Goal: Task Accomplishment & Management: Manage account settings

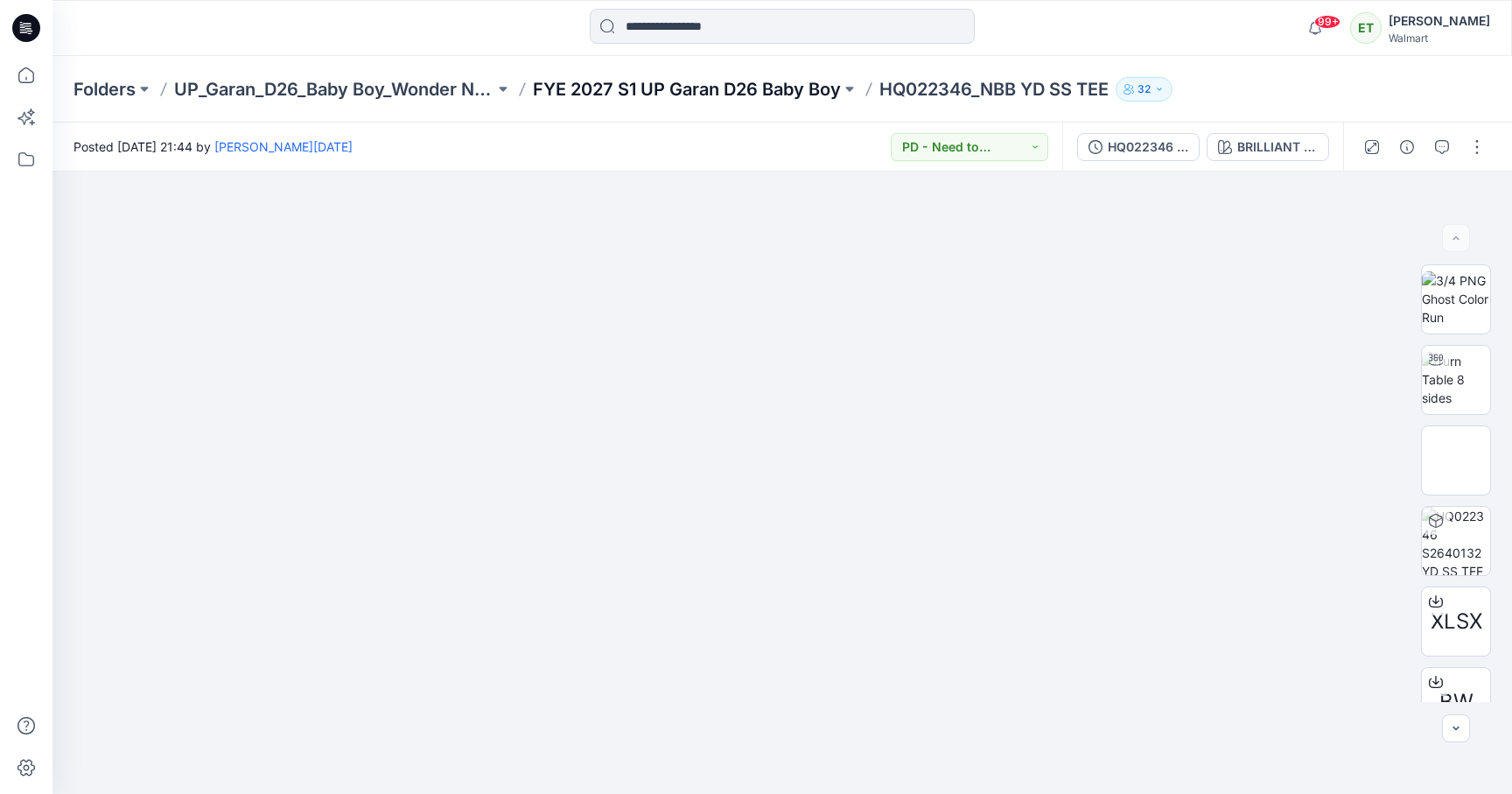
click at [783, 87] on p "FYE 2027 S1 UP Garan D26 Baby Boy" at bounding box center [687, 90] width 308 height 25
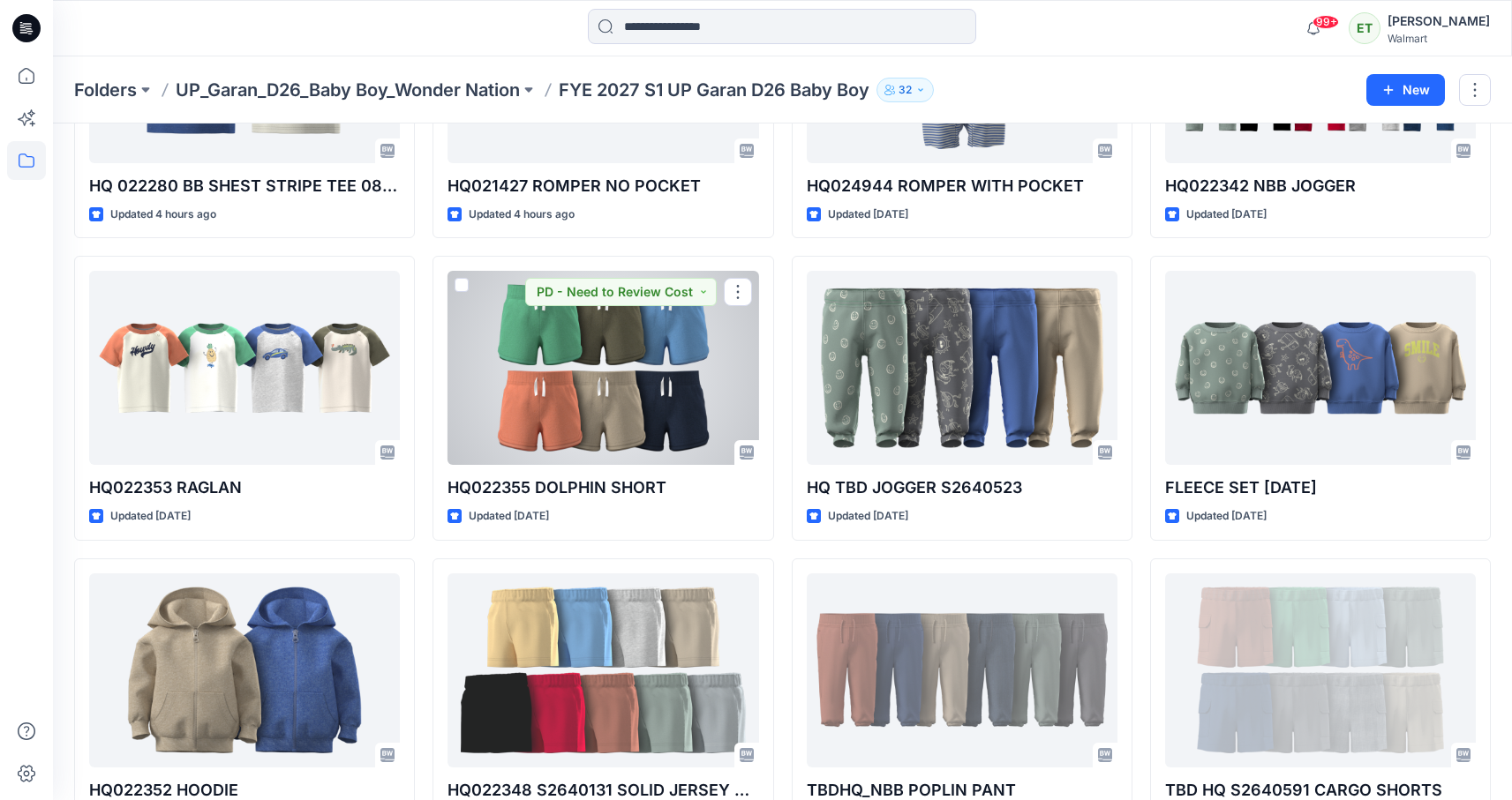
scroll to position [1134, 0]
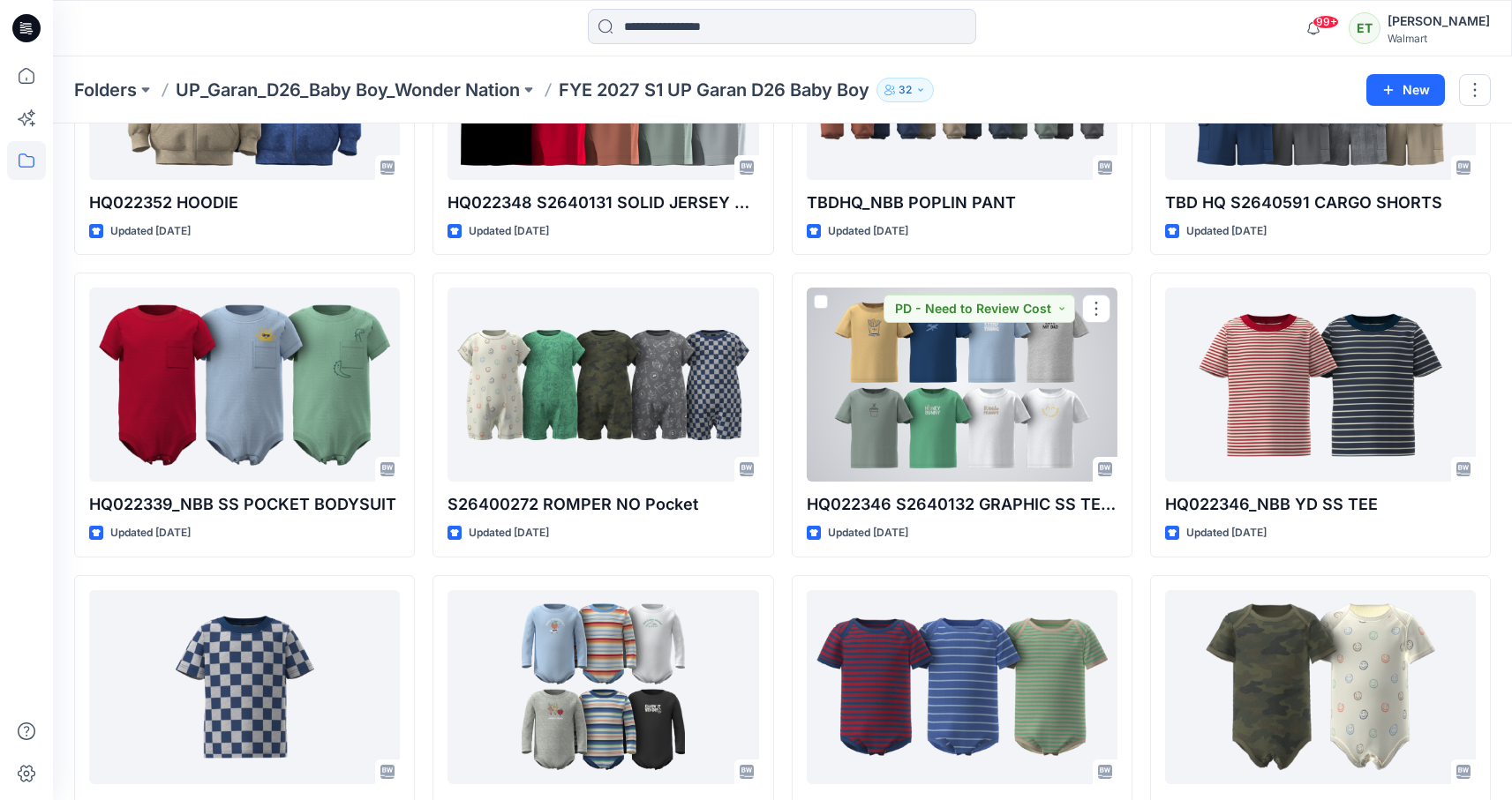
drag, startPoint x: 1002, startPoint y: 393, endPoint x: 1022, endPoint y: 382, distance: 22.8
click at [1003, 392] on div at bounding box center [962, 385] width 311 height 194
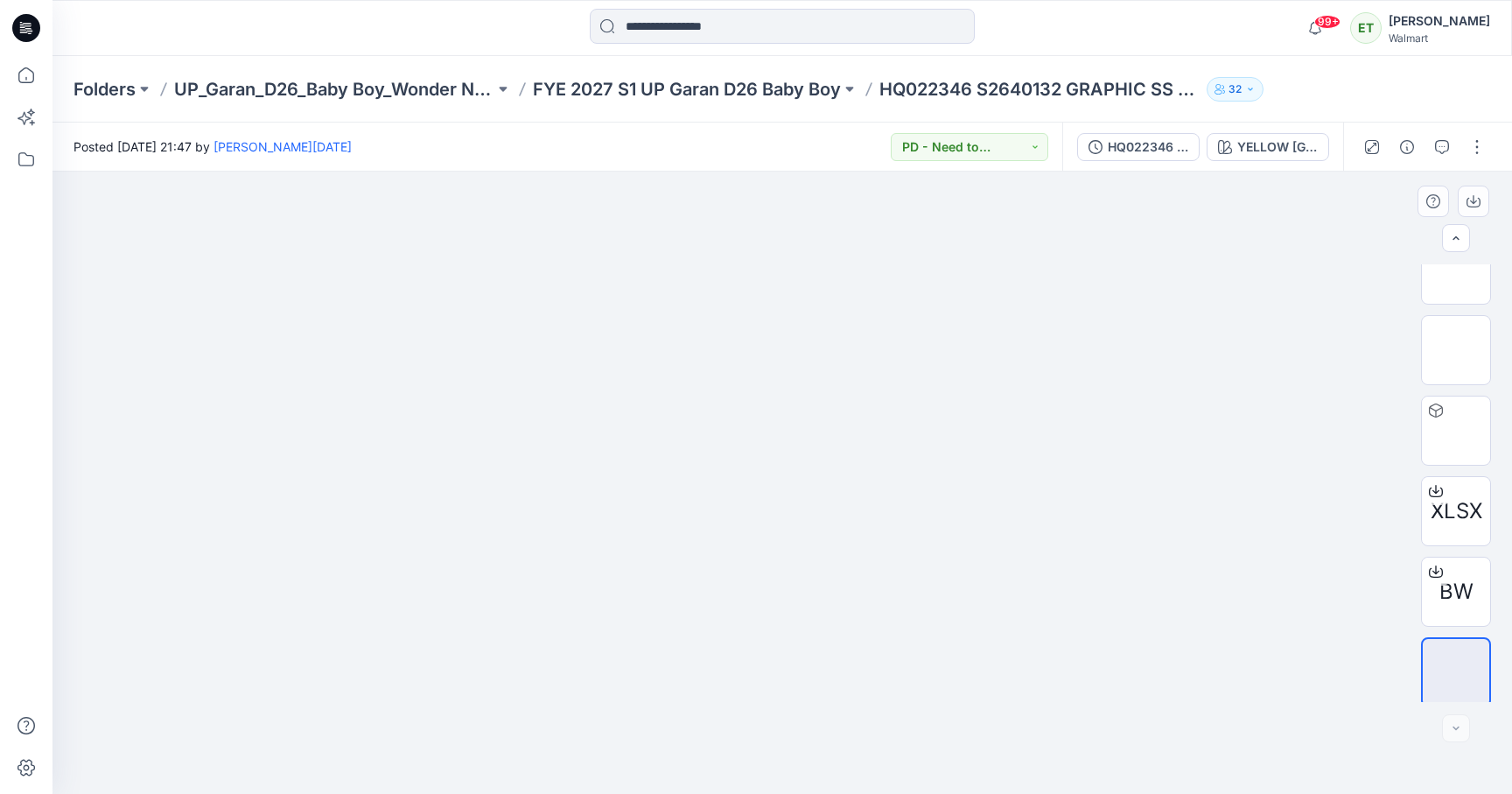
scroll to position [115, 0]
click at [716, 91] on p "FYE 2027 S1 UP Garan D26 Baby Boy" at bounding box center [687, 90] width 308 height 25
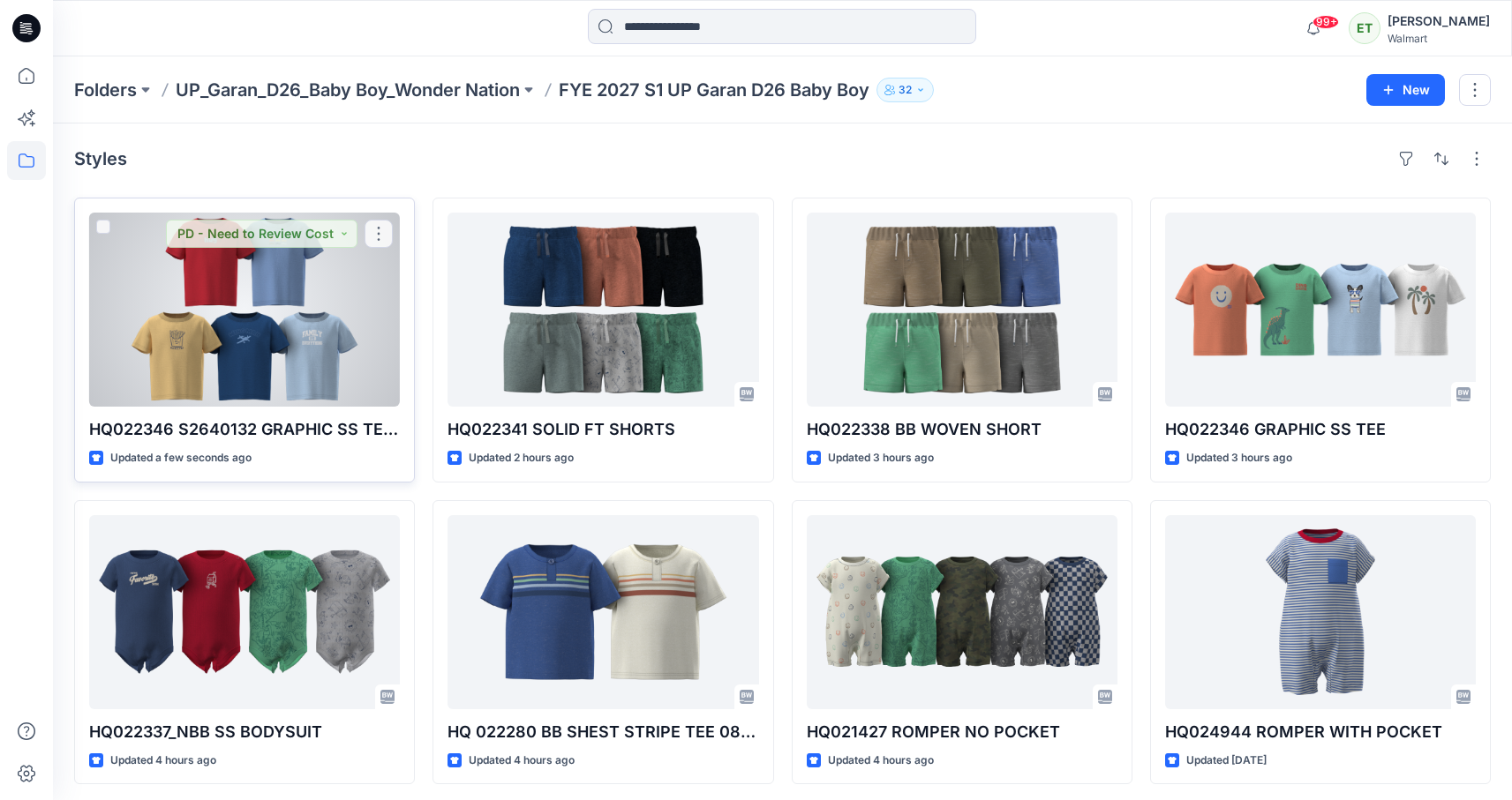
click at [342, 299] on div at bounding box center [244, 310] width 311 height 194
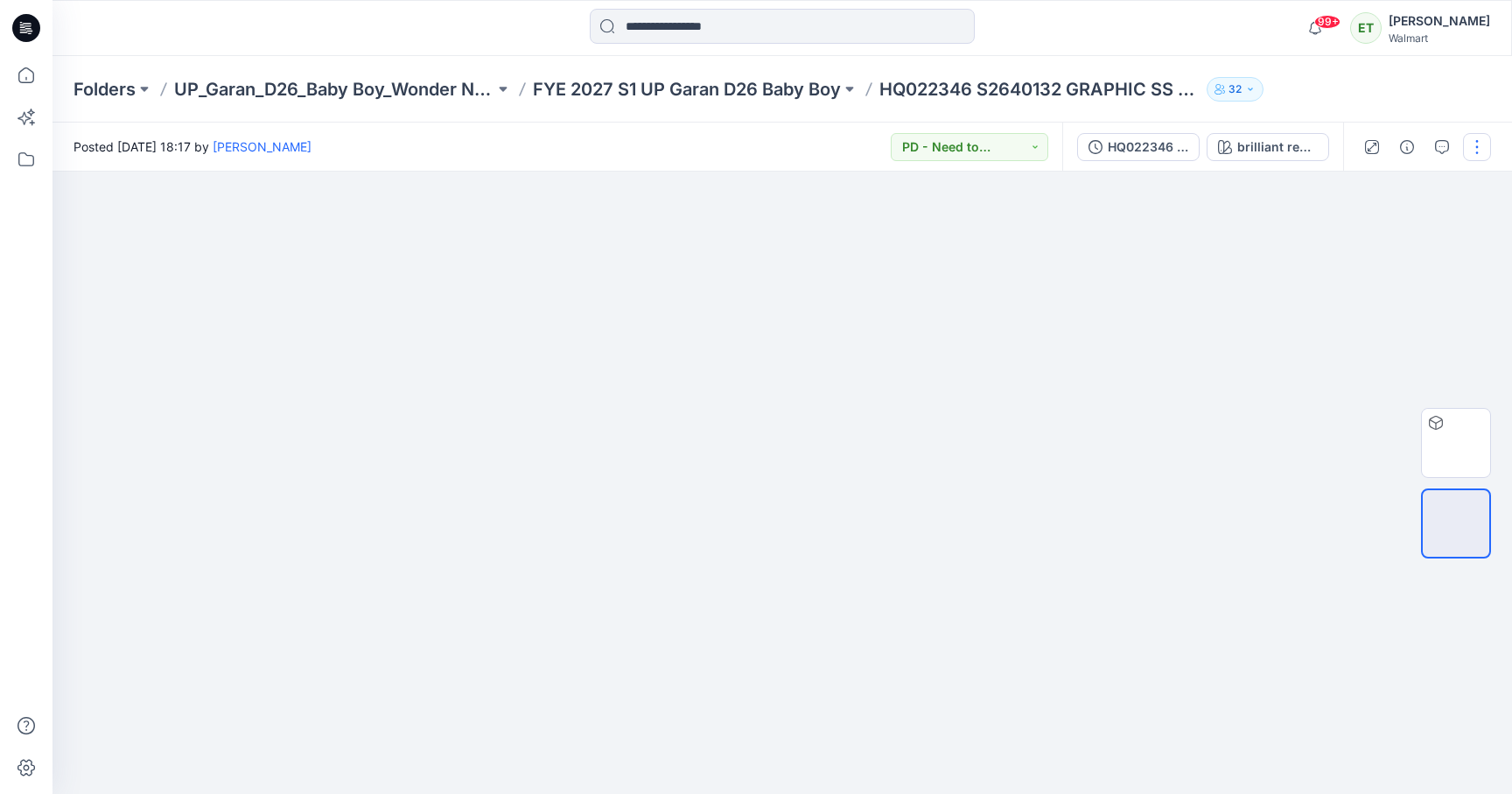
click at [1480, 154] on button "button" at bounding box center [1477, 146] width 28 height 28
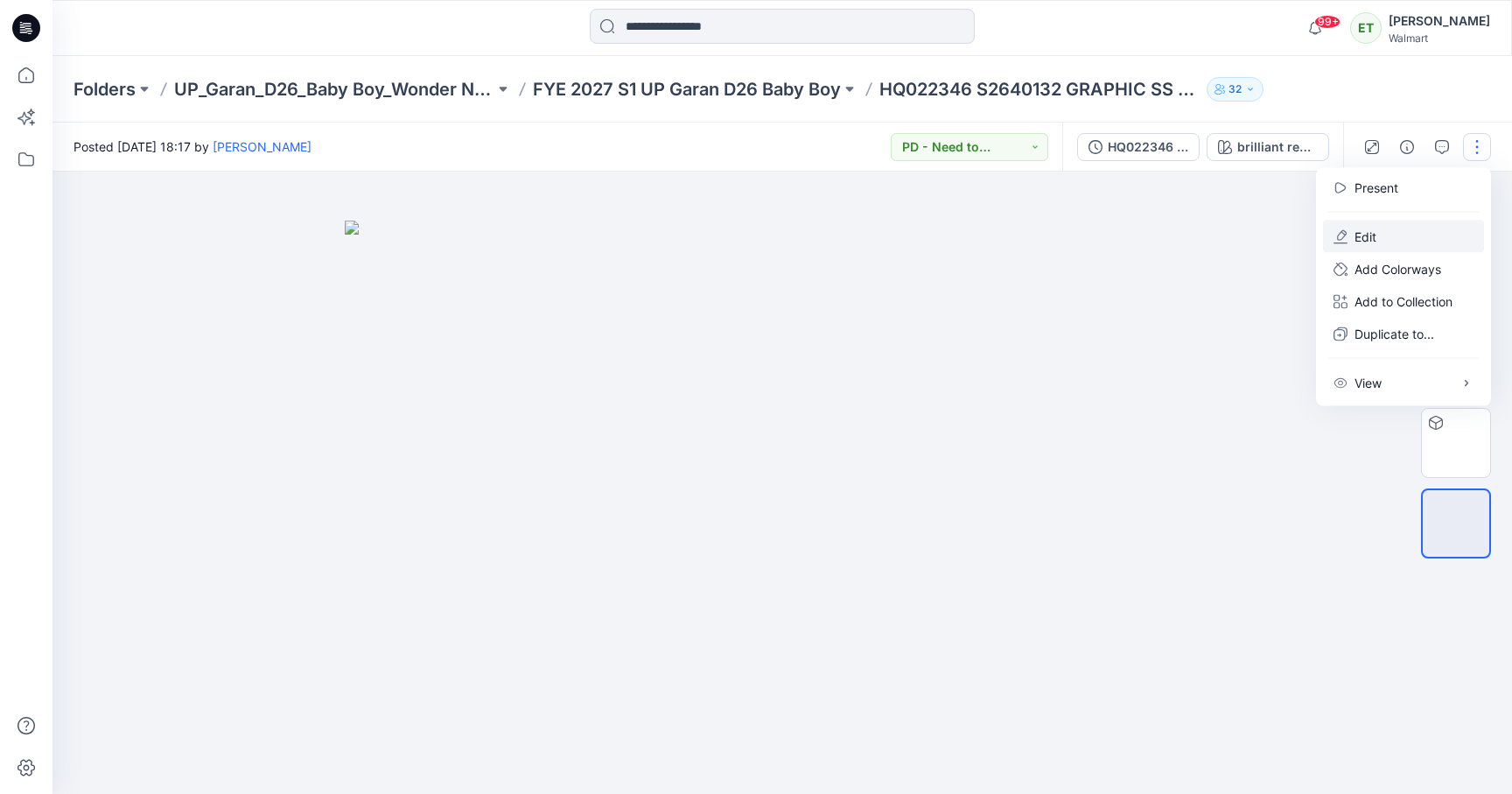
click at [1390, 234] on button "Edit" at bounding box center [1403, 237] width 161 height 32
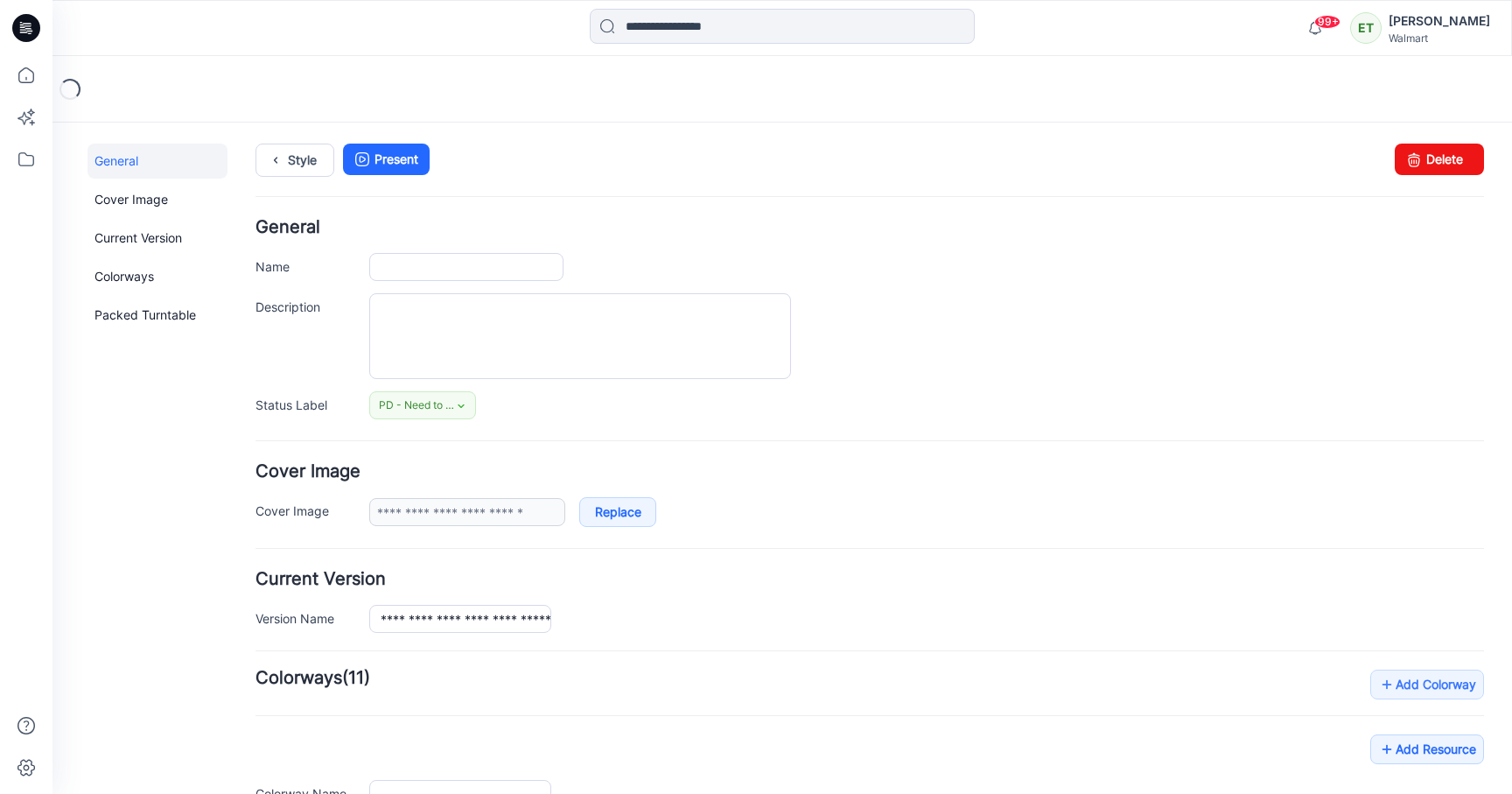
type input "**********"
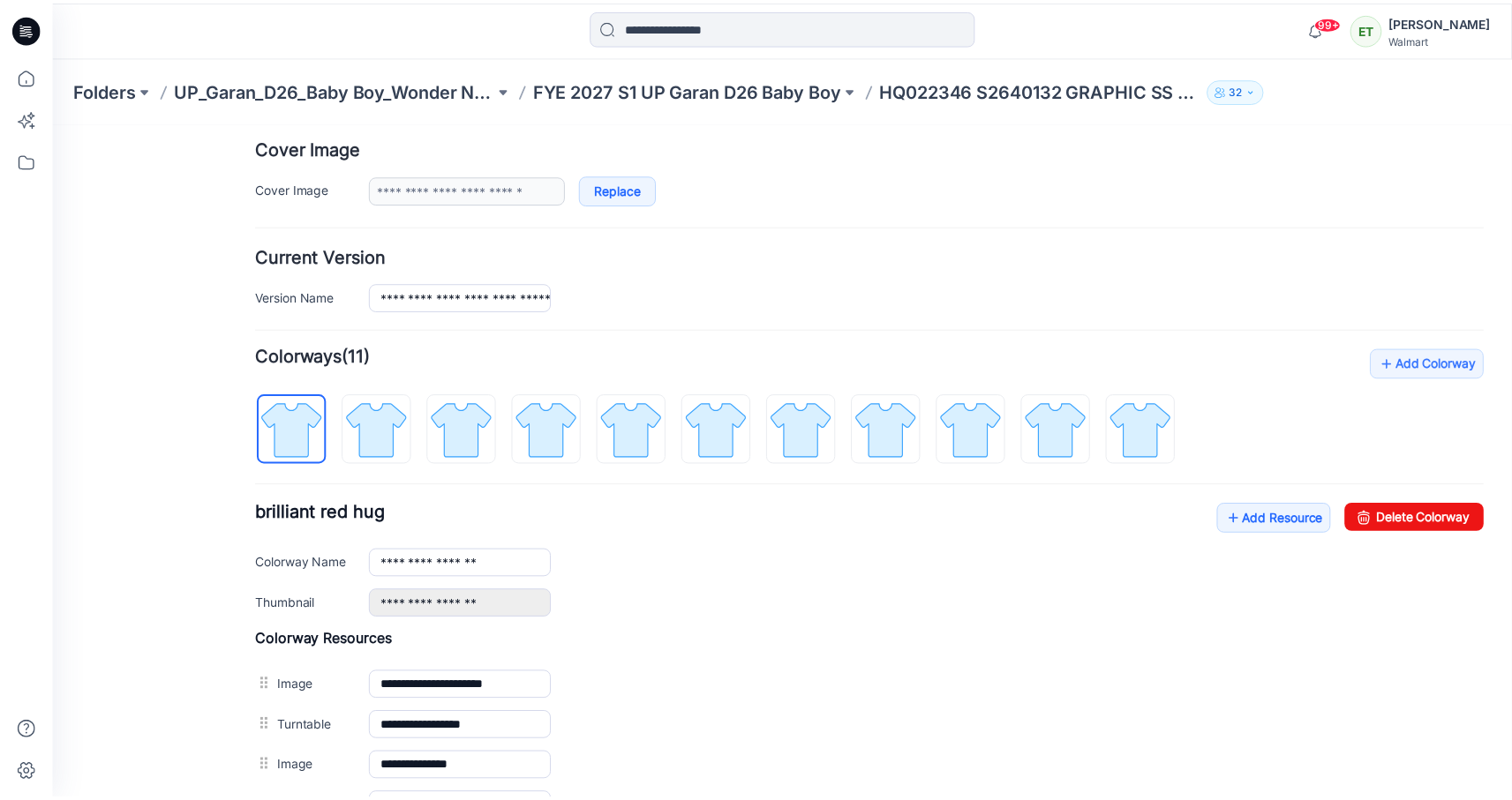
scroll to position [598, 0]
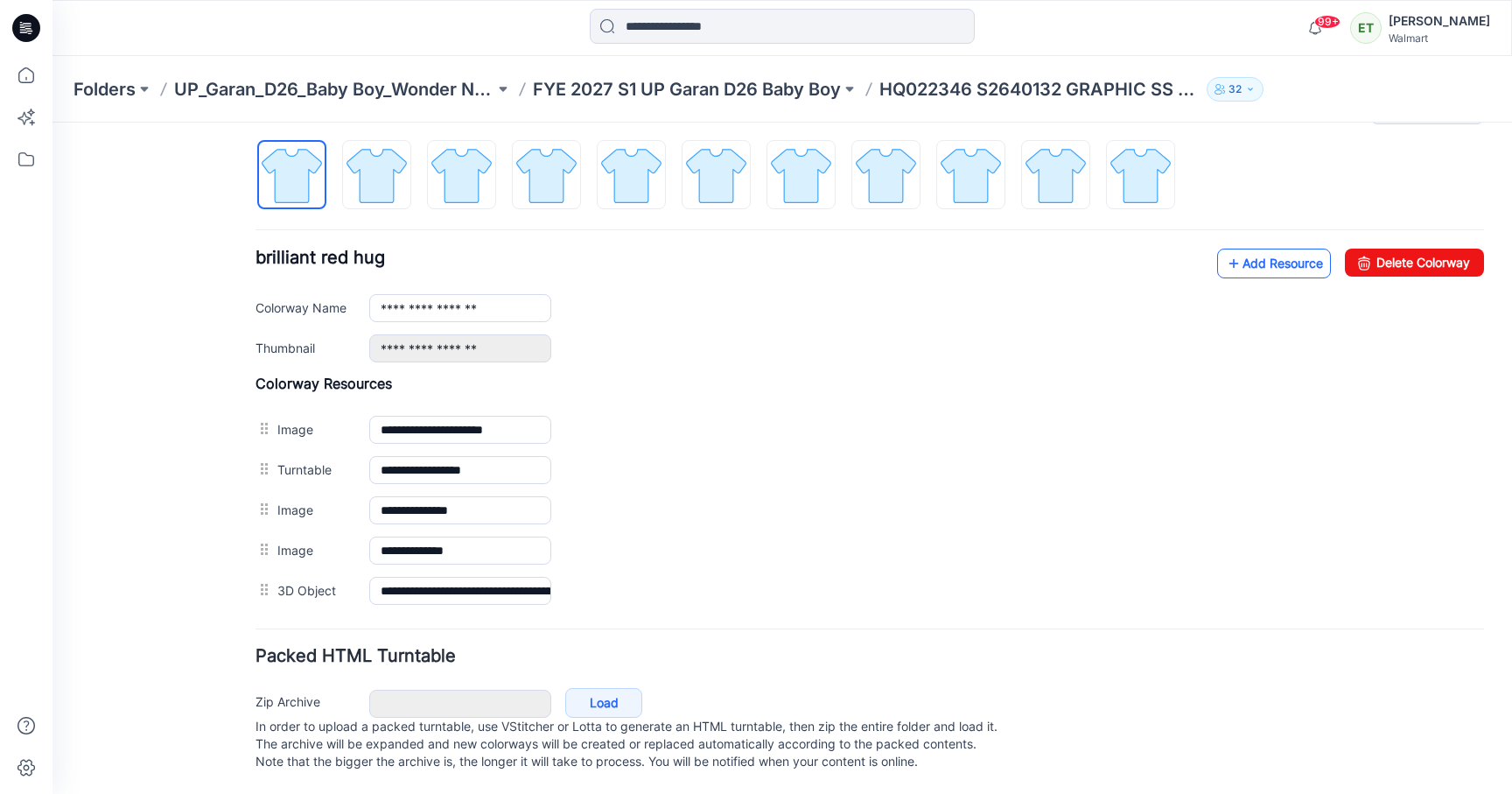
click at [1269, 260] on link "Add Resource" at bounding box center [1274, 263] width 114 height 30
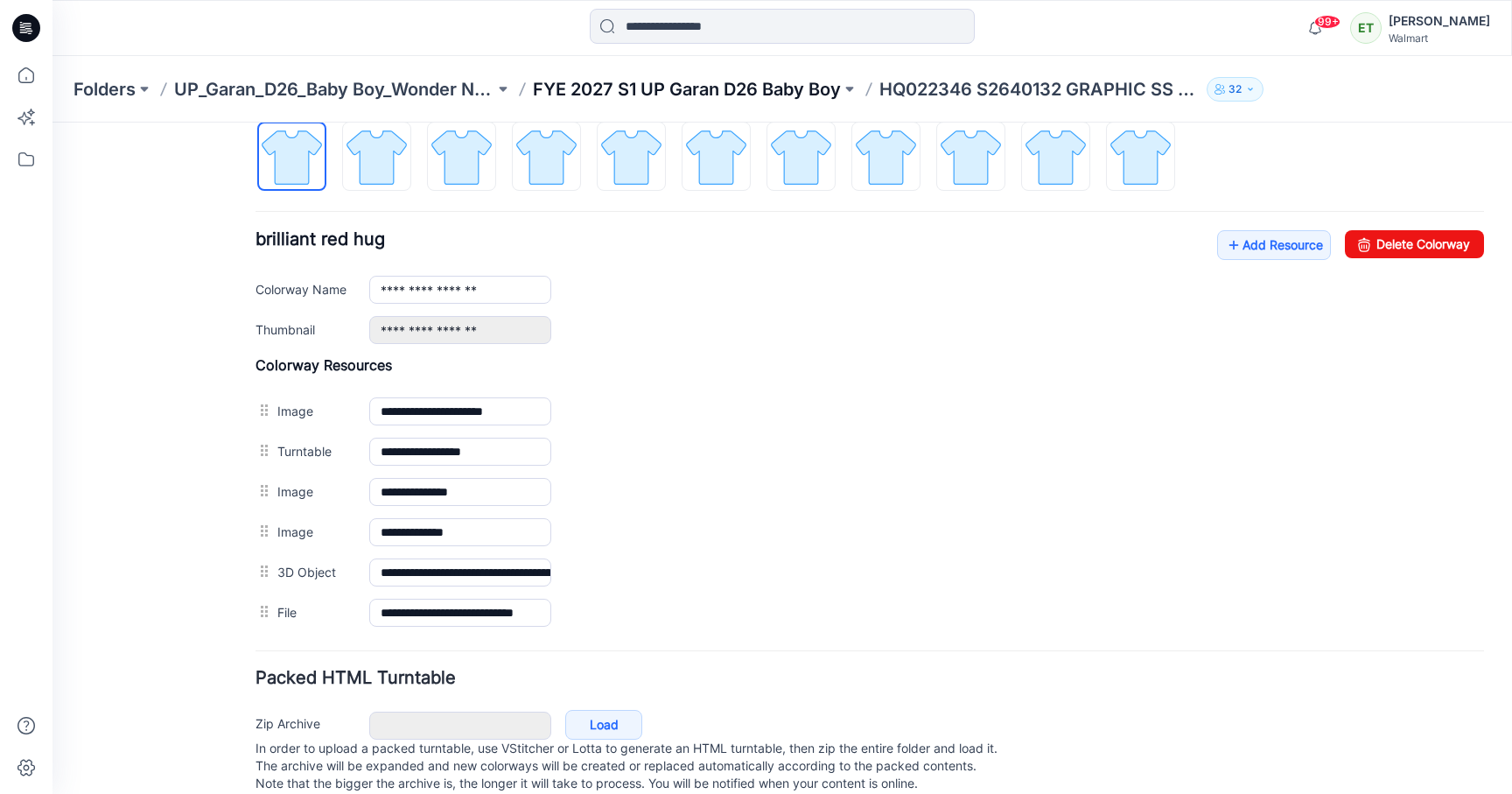
click at [769, 98] on p "FYE 2027 S1 UP Garan D26 Baby Boy" at bounding box center [687, 90] width 308 height 25
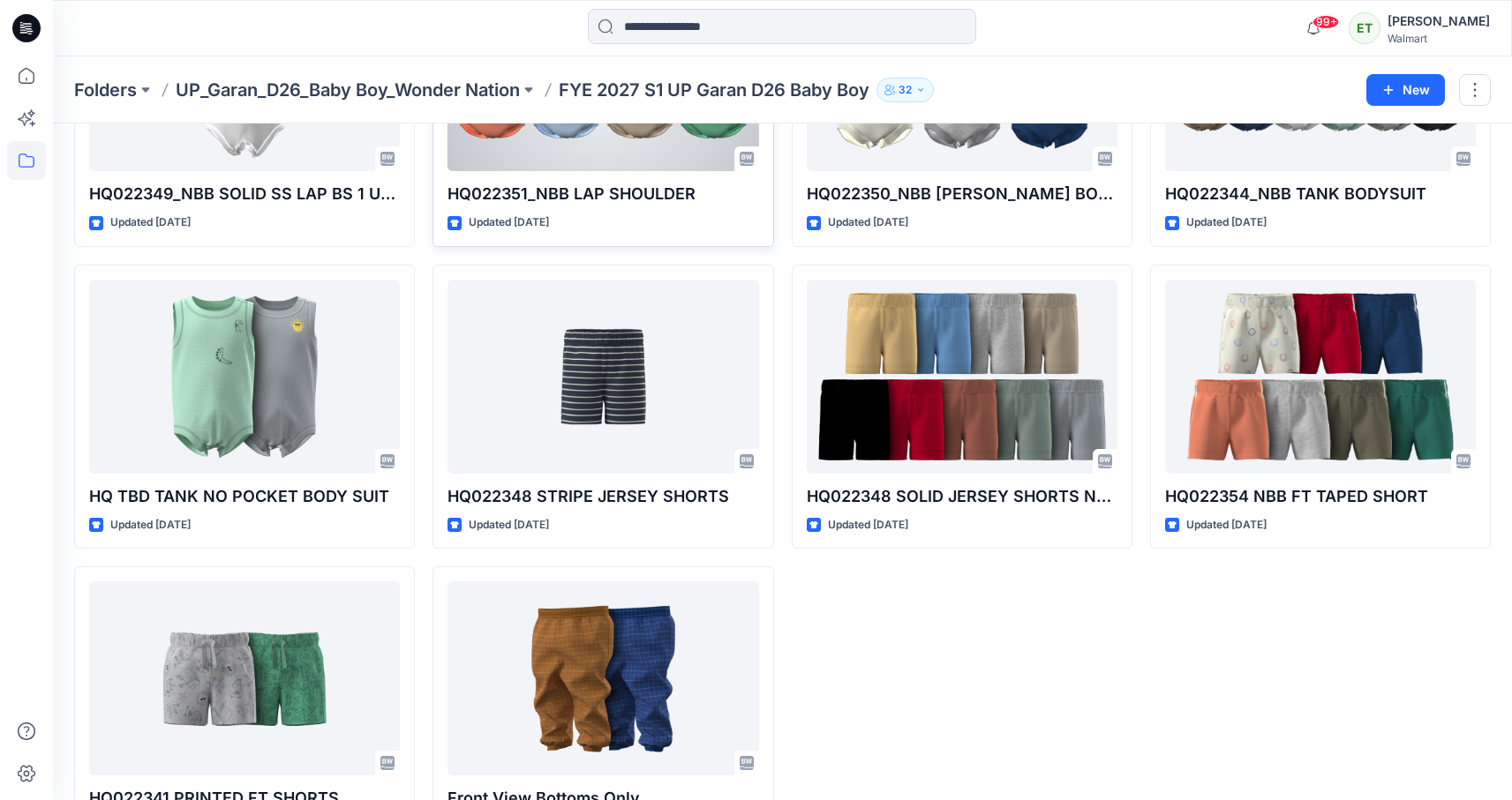
scroll to position [2056, 0]
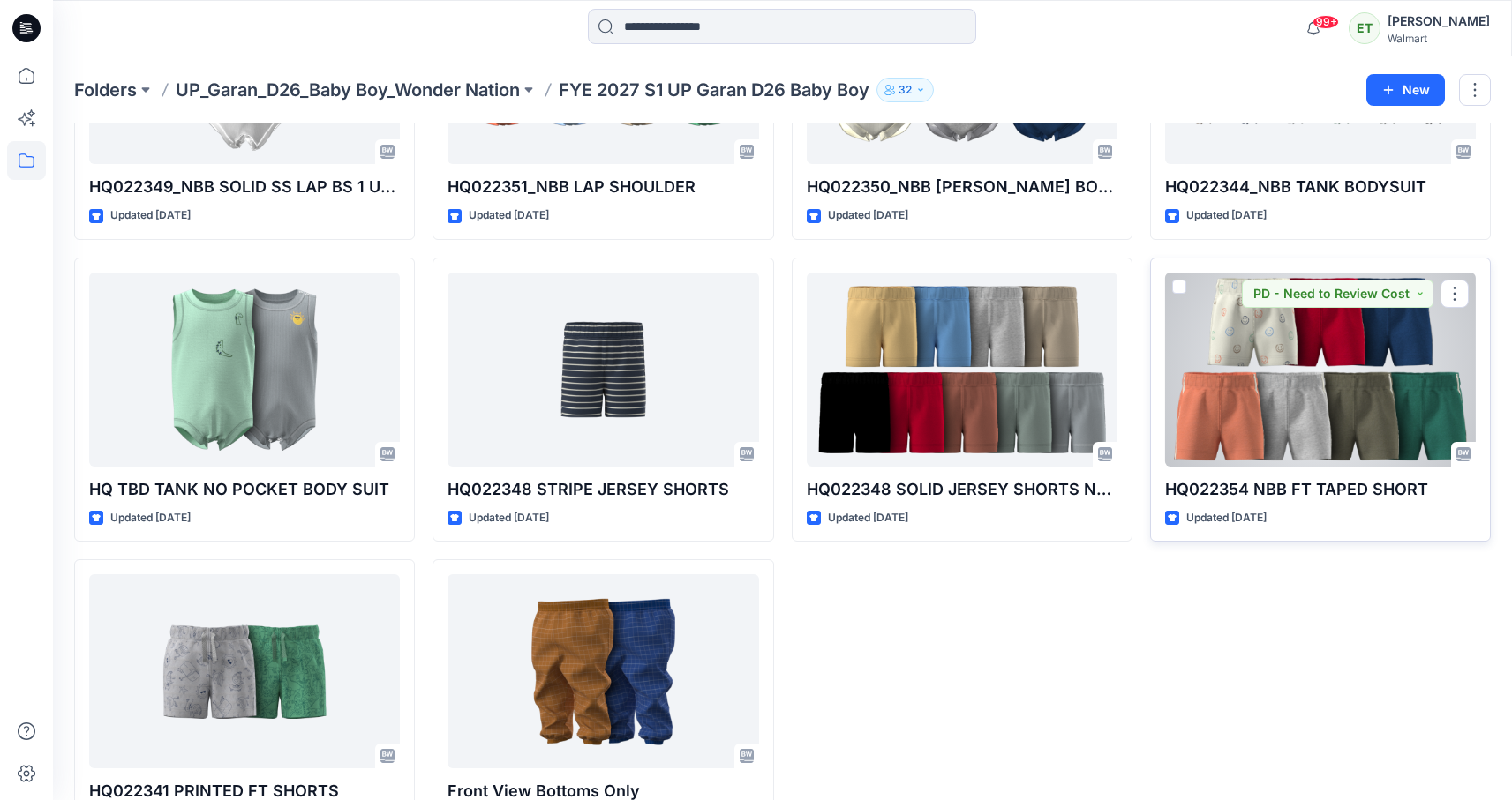
click at [1310, 431] on div at bounding box center [1320, 370] width 311 height 194
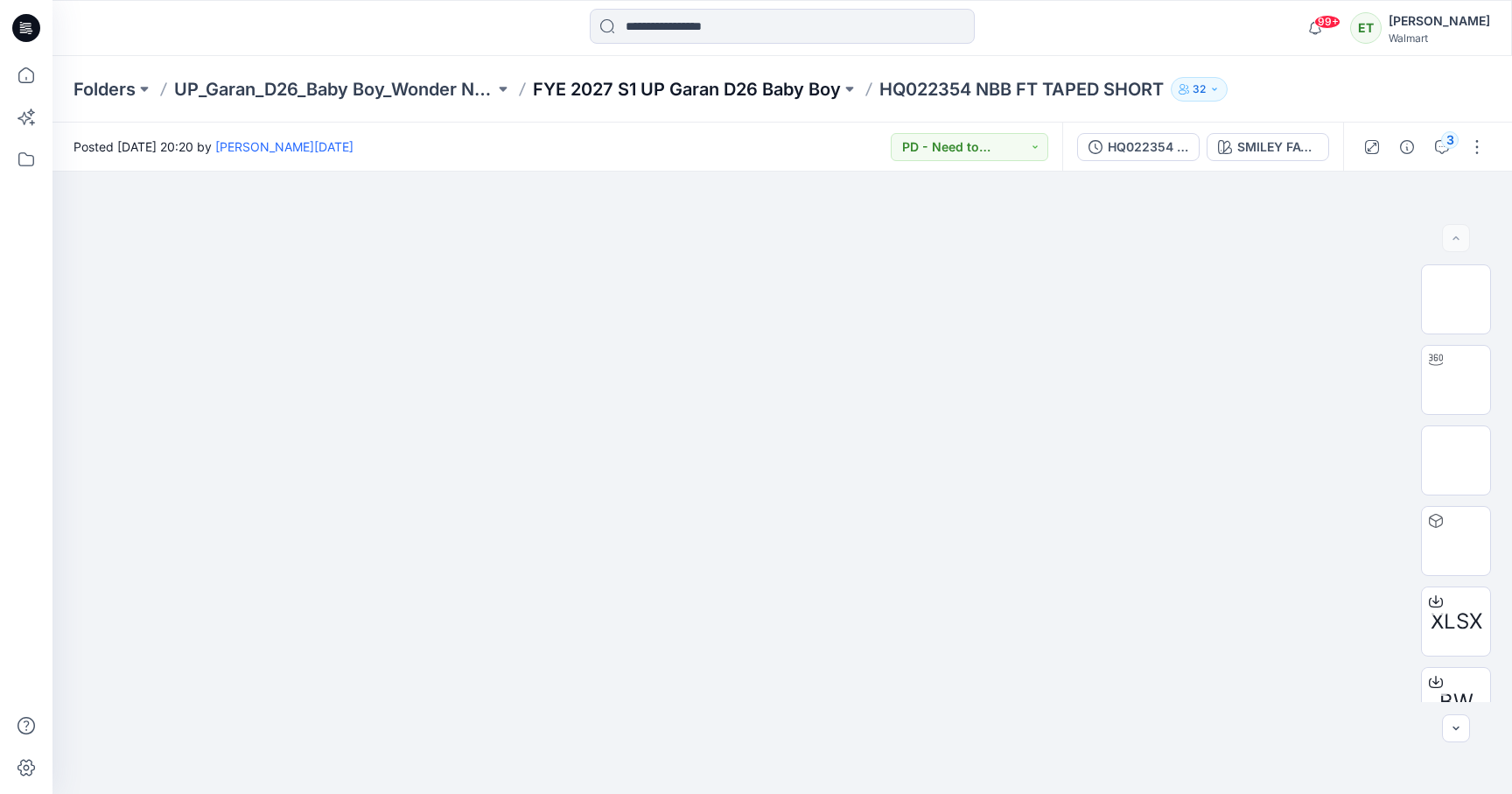
click at [599, 91] on p "FYE 2027 S1 UP Garan D26 Baby Boy" at bounding box center [687, 90] width 308 height 25
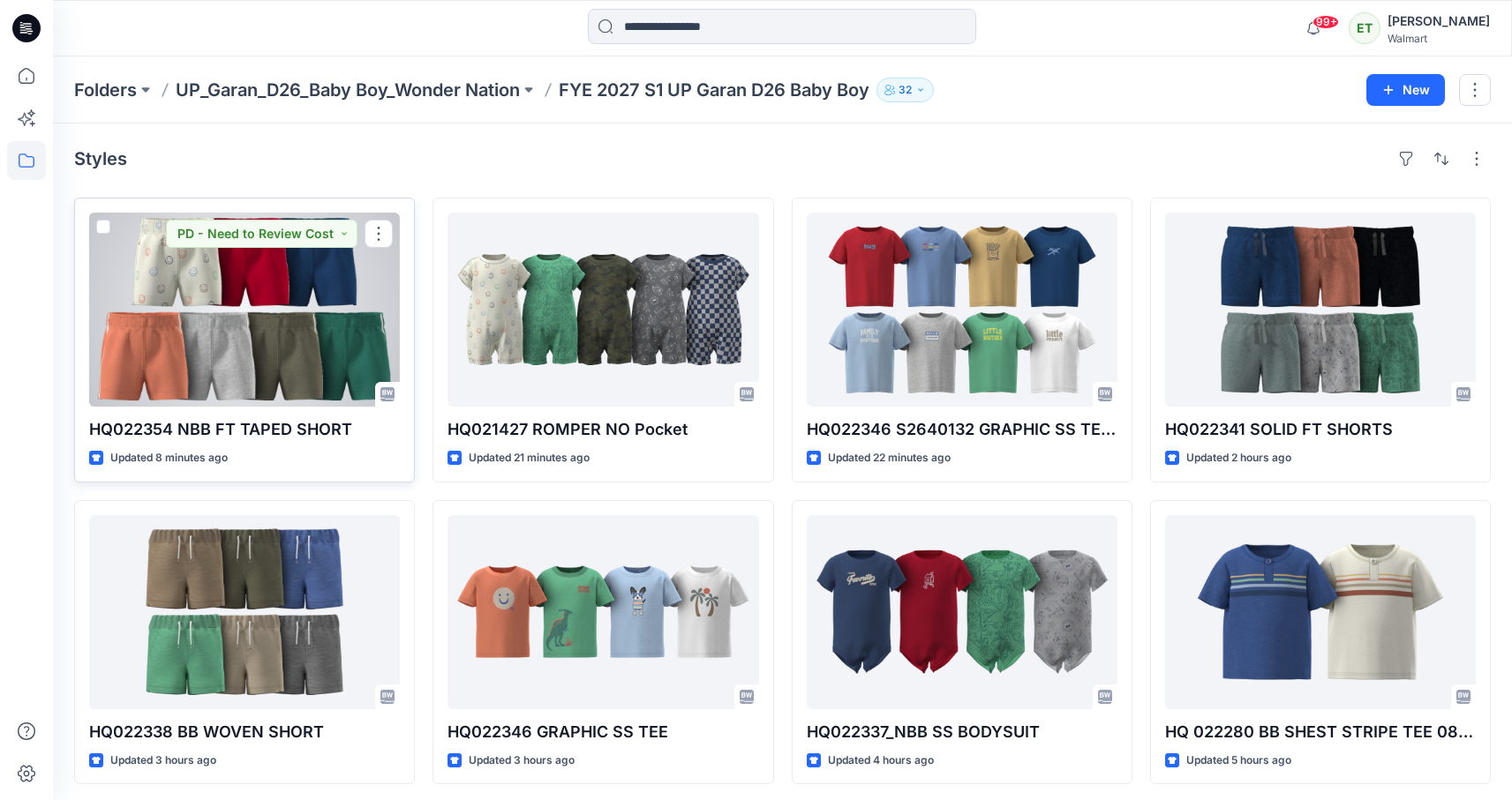
click at [230, 347] on div at bounding box center [244, 310] width 311 height 194
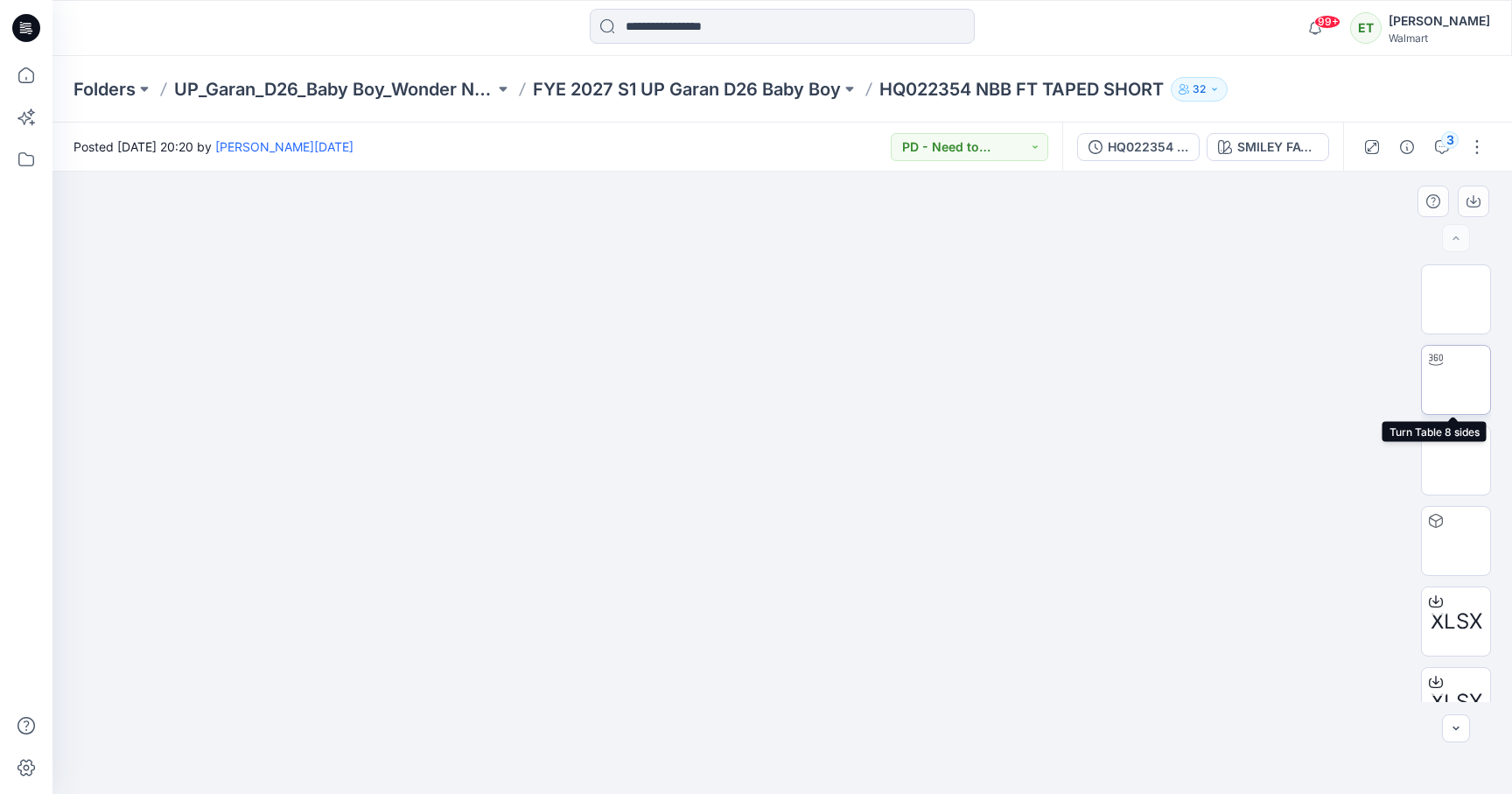
click at [1457, 380] on img at bounding box center [1457, 380] width 0 height 0
drag, startPoint x: 1051, startPoint y: 503, endPoint x: 950, endPoint y: 500, distance: 101.0
click at [950, 500] on div at bounding box center [782, 483] width 1460 height 622
drag, startPoint x: 1005, startPoint y: 475, endPoint x: 1240, endPoint y: 445, distance: 236.9
click at [1240, 445] on div at bounding box center [782, 483] width 1460 height 622
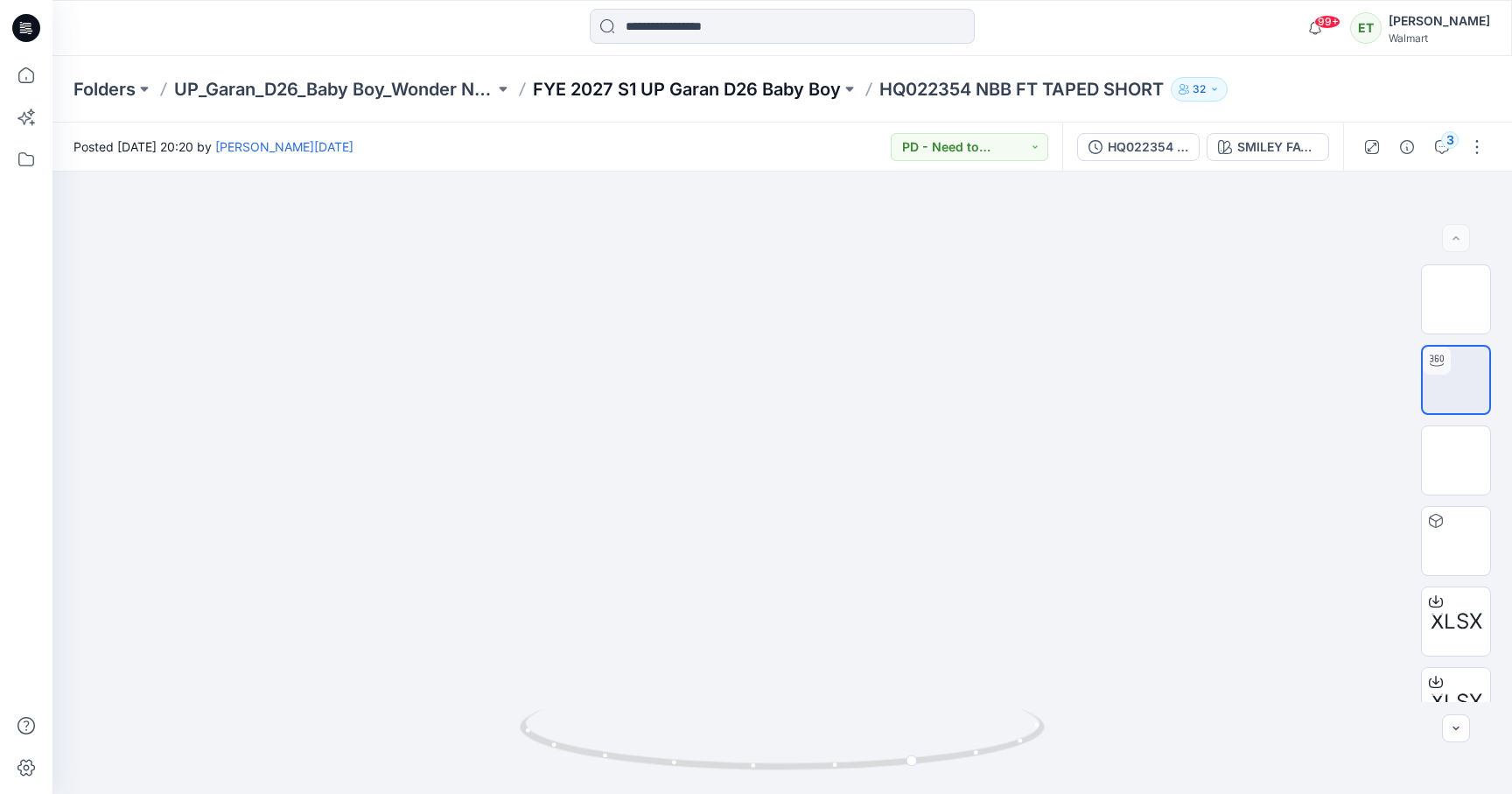
click at [707, 93] on p "FYE 2027 S1 UP Garan D26 Baby Boy" at bounding box center [687, 90] width 308 height 25
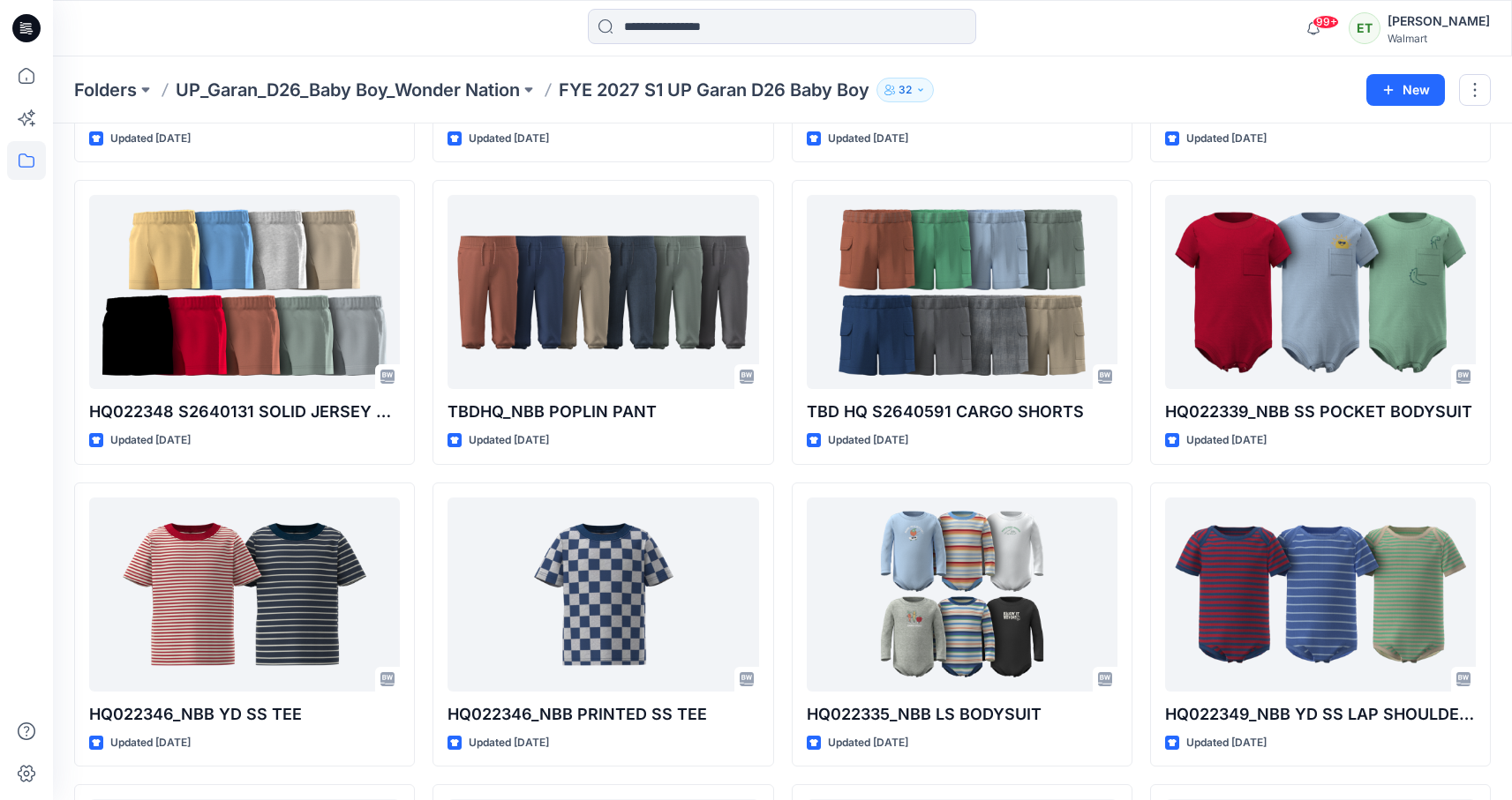
scroll to position [1228, 0]
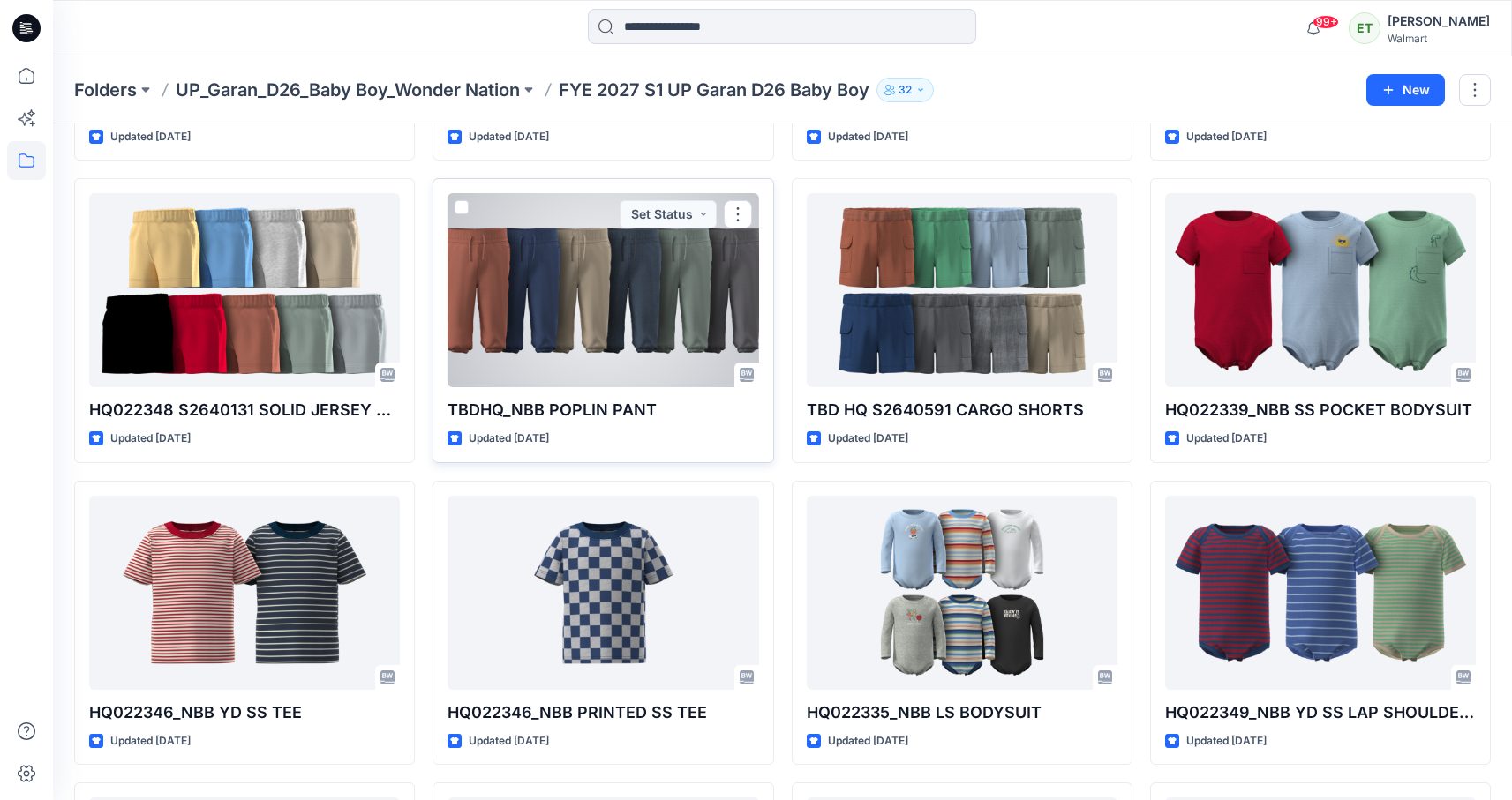
click at [663, 321] on div at bounding box center [602, 290] width 311 height 194
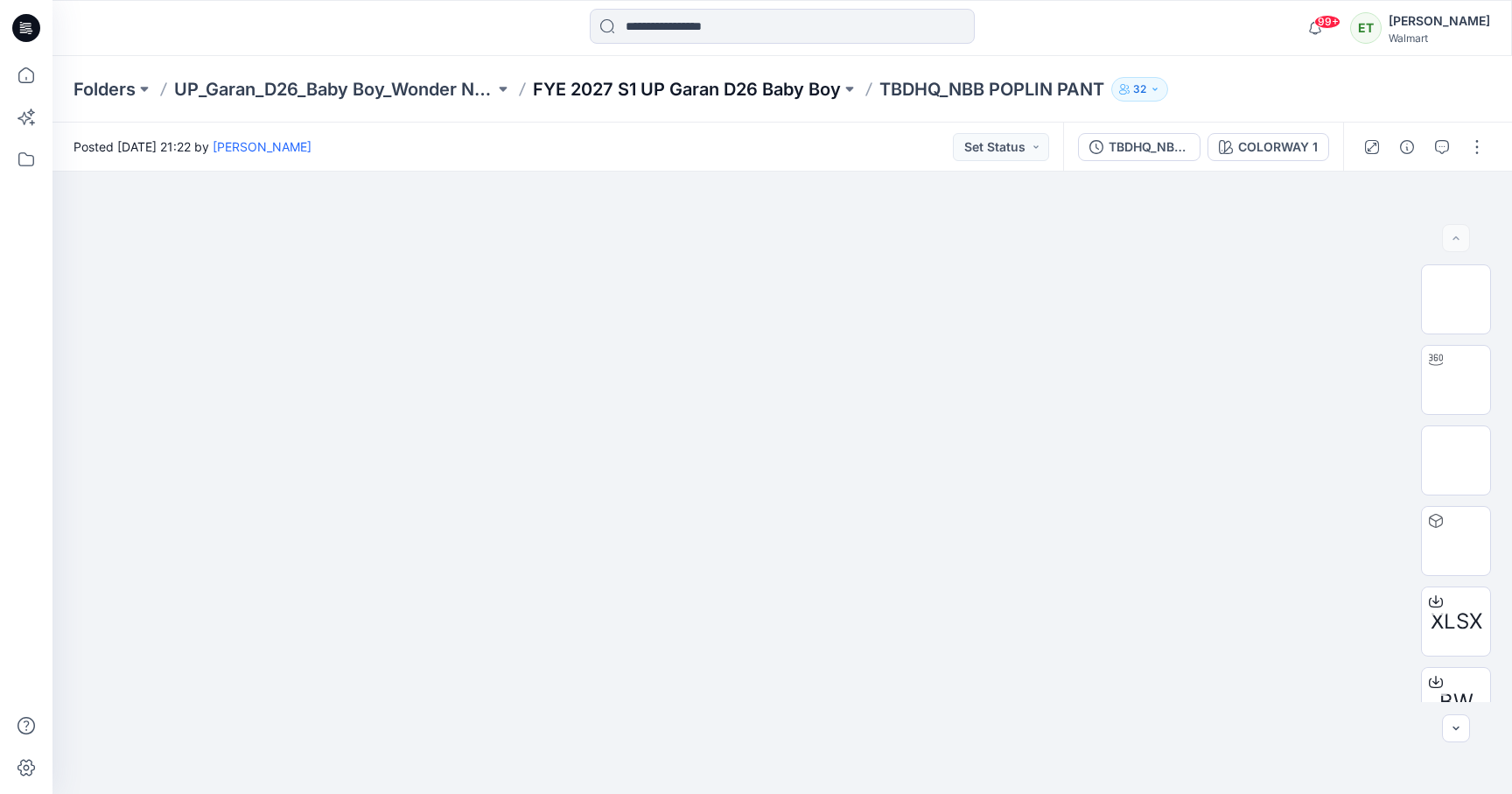
click at [724, 99] on p "FYE 2027 S1 UP Garan D26 Baby Boy" at bounding box center [687, 90] width 308 height 25
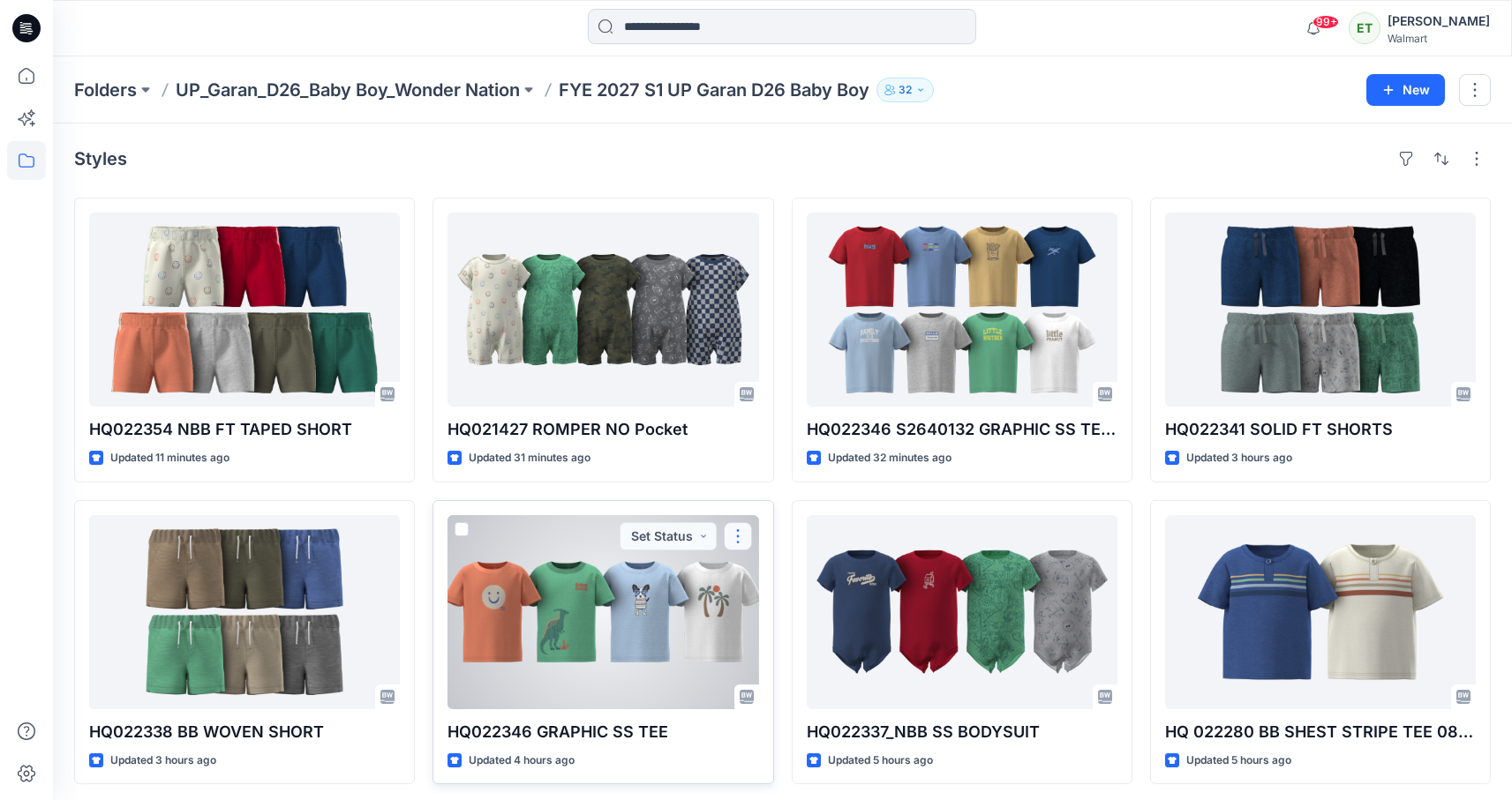
click at [725, 543] on button "button" at bounding box center [737, 536] width 28 height 28
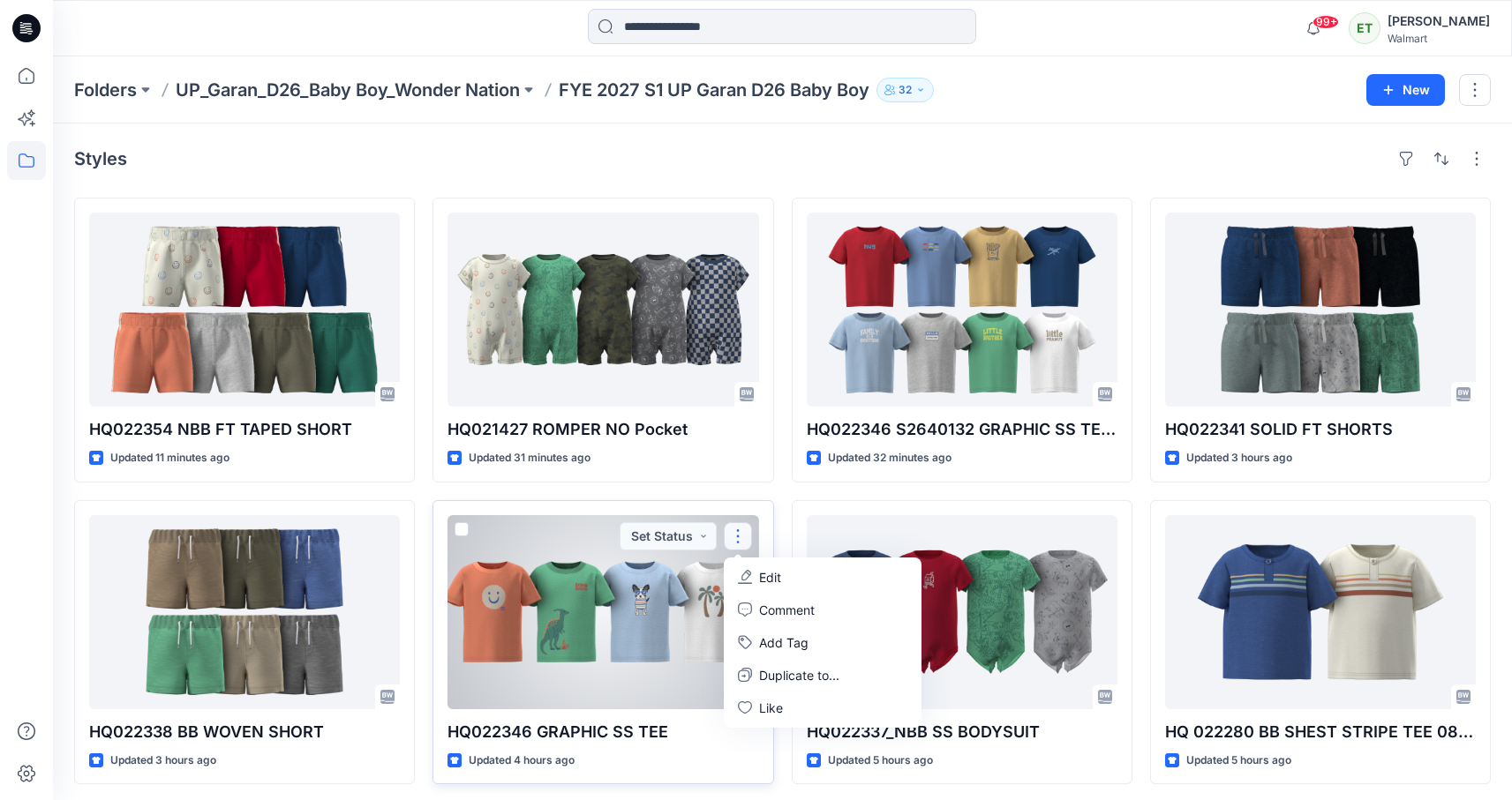
click at [735, 569] on button "Edit" at bounding box center [822, 578] width 190 height 33
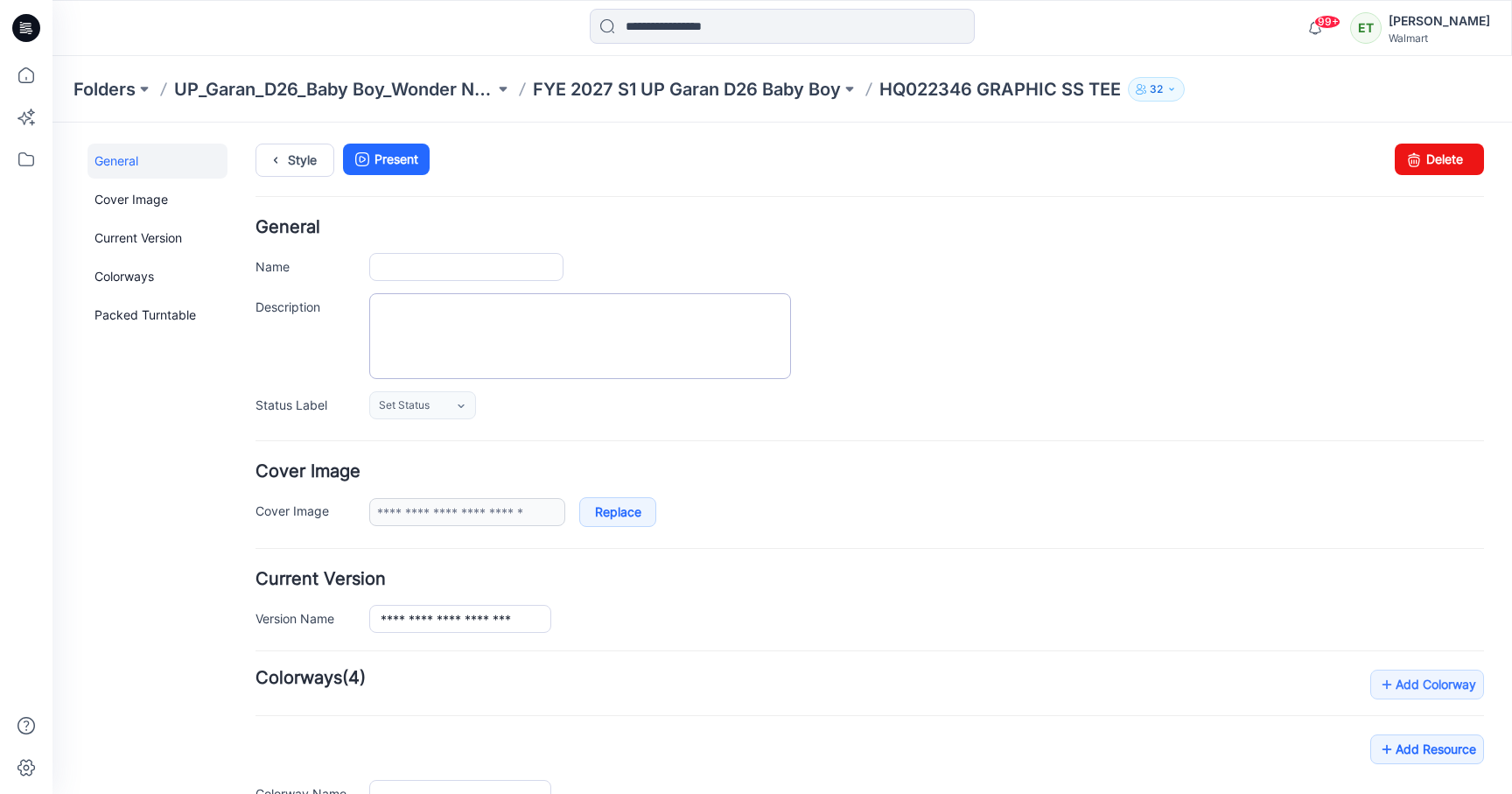
type input "**********"
drag, startPoint x: 556, startPoint y: 274, endPoint x: 362, endPoint y: 268, distance: 194.1
click at [362, 268] on div "**********" at bounding box center [870, 266] width 1229 height 28
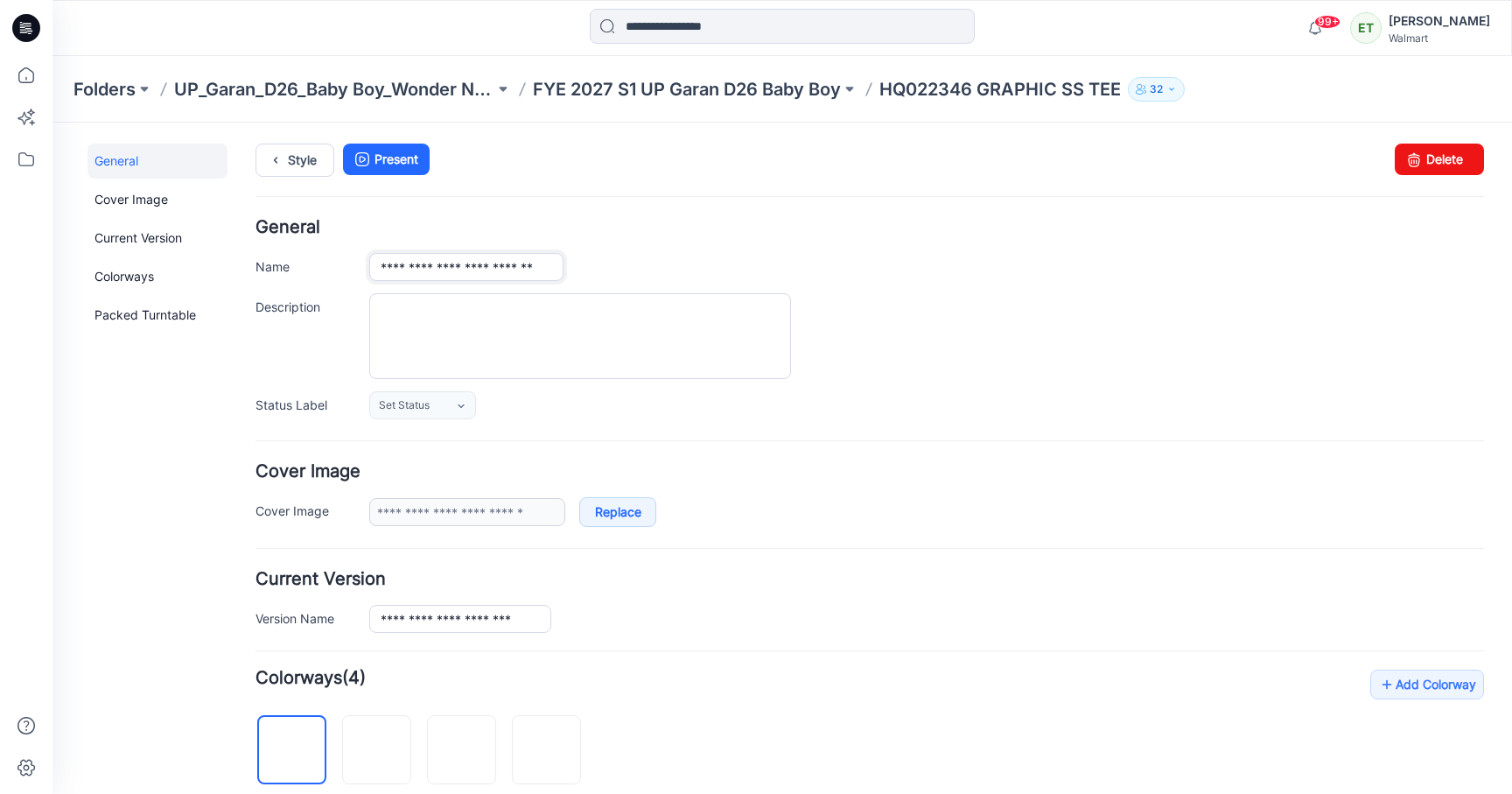
scroll to position [0, 15]
type input "**********"
click at [1209, 282] on div "**********" at bounding box center [870, 319] width 1229 height 200
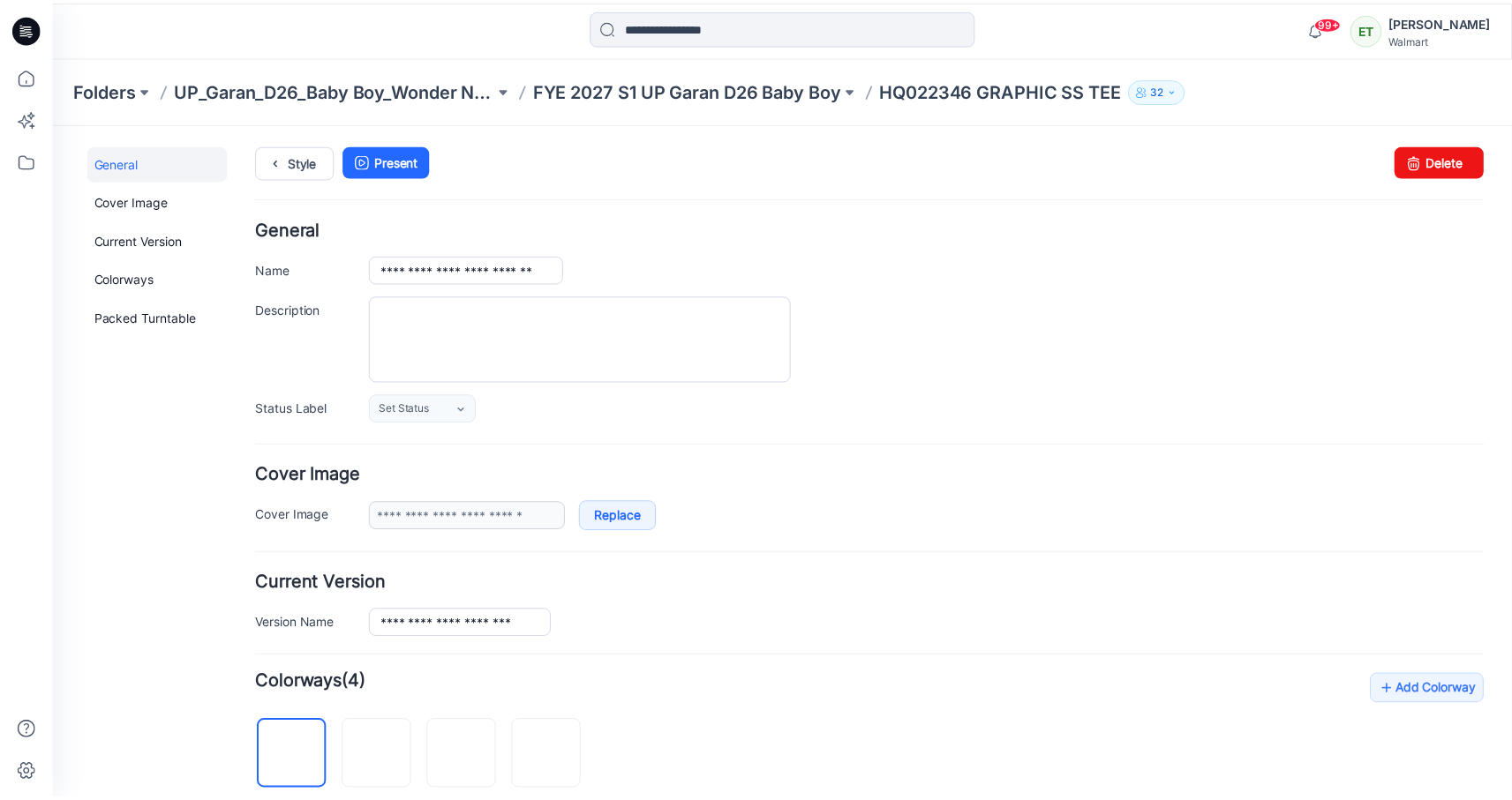
scroll to position [0, 0]
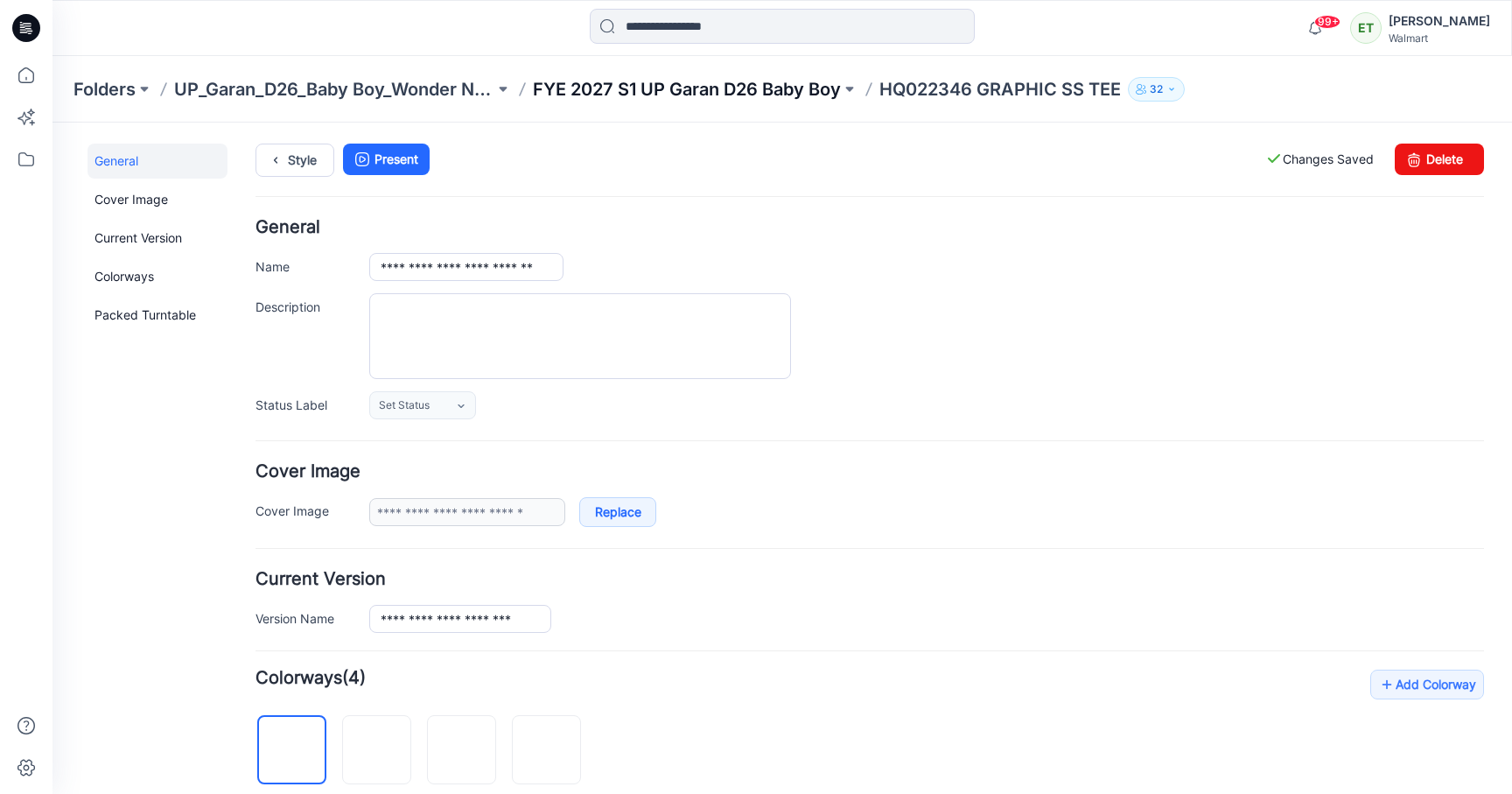
click at [713, 80] on p "FYE 2027 S1 UP Garan D26 Baby Boy" at bounding box center [687, 90] width 308 height 25
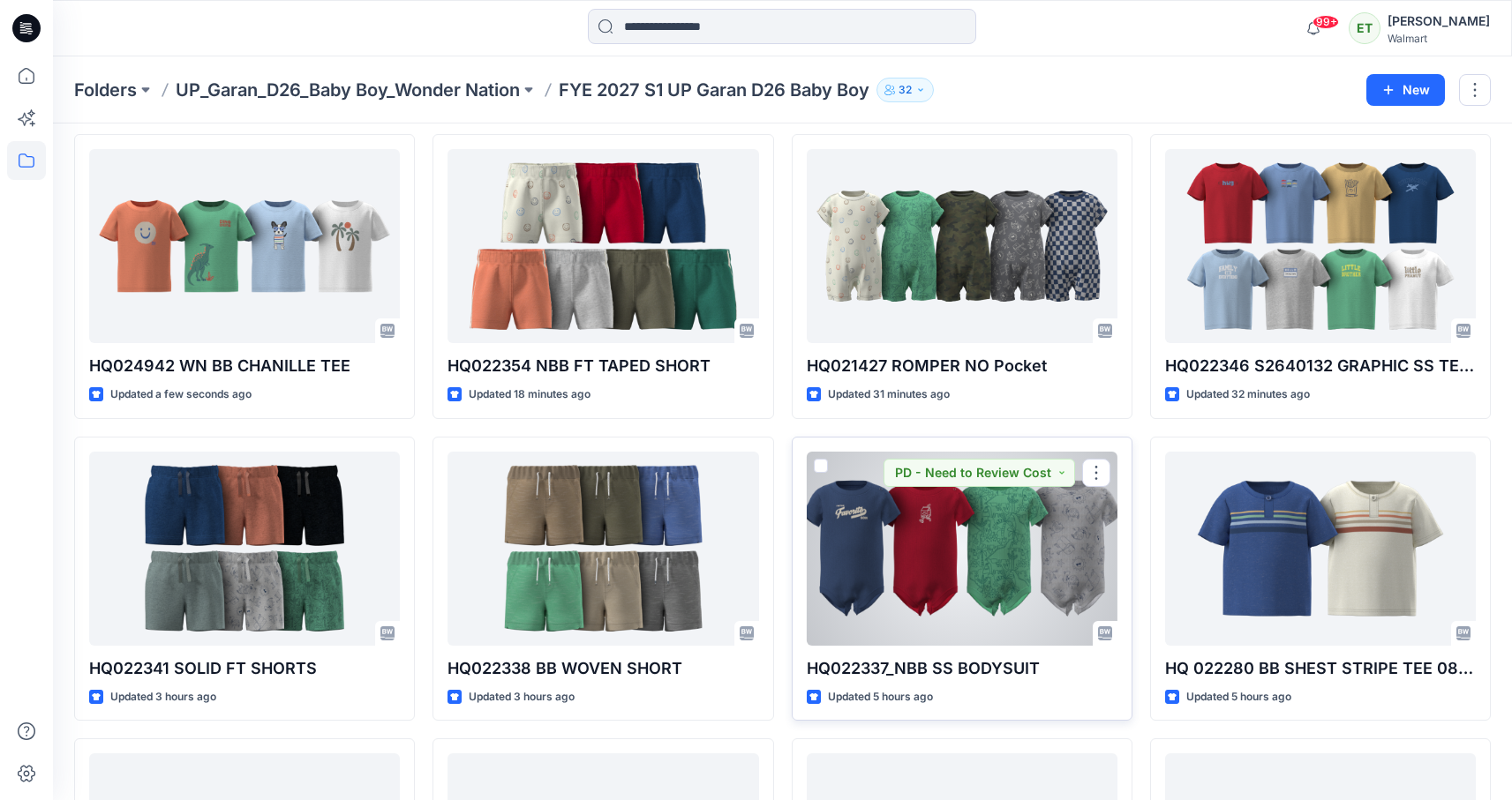
scroll to position [68, 0]
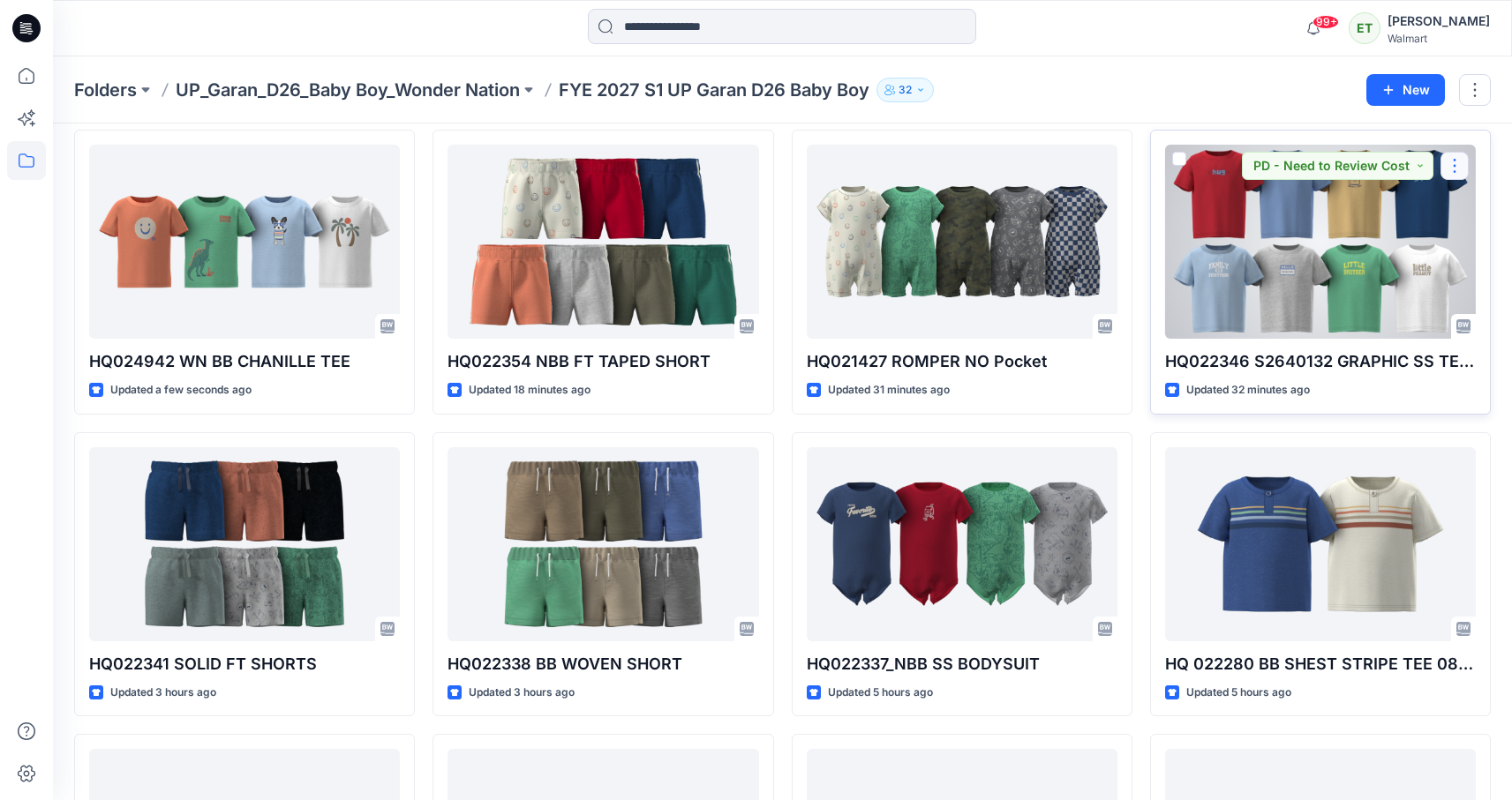
click at [1448, 170] on button "button" at bounding box center [1453, 165] width 28 height 28
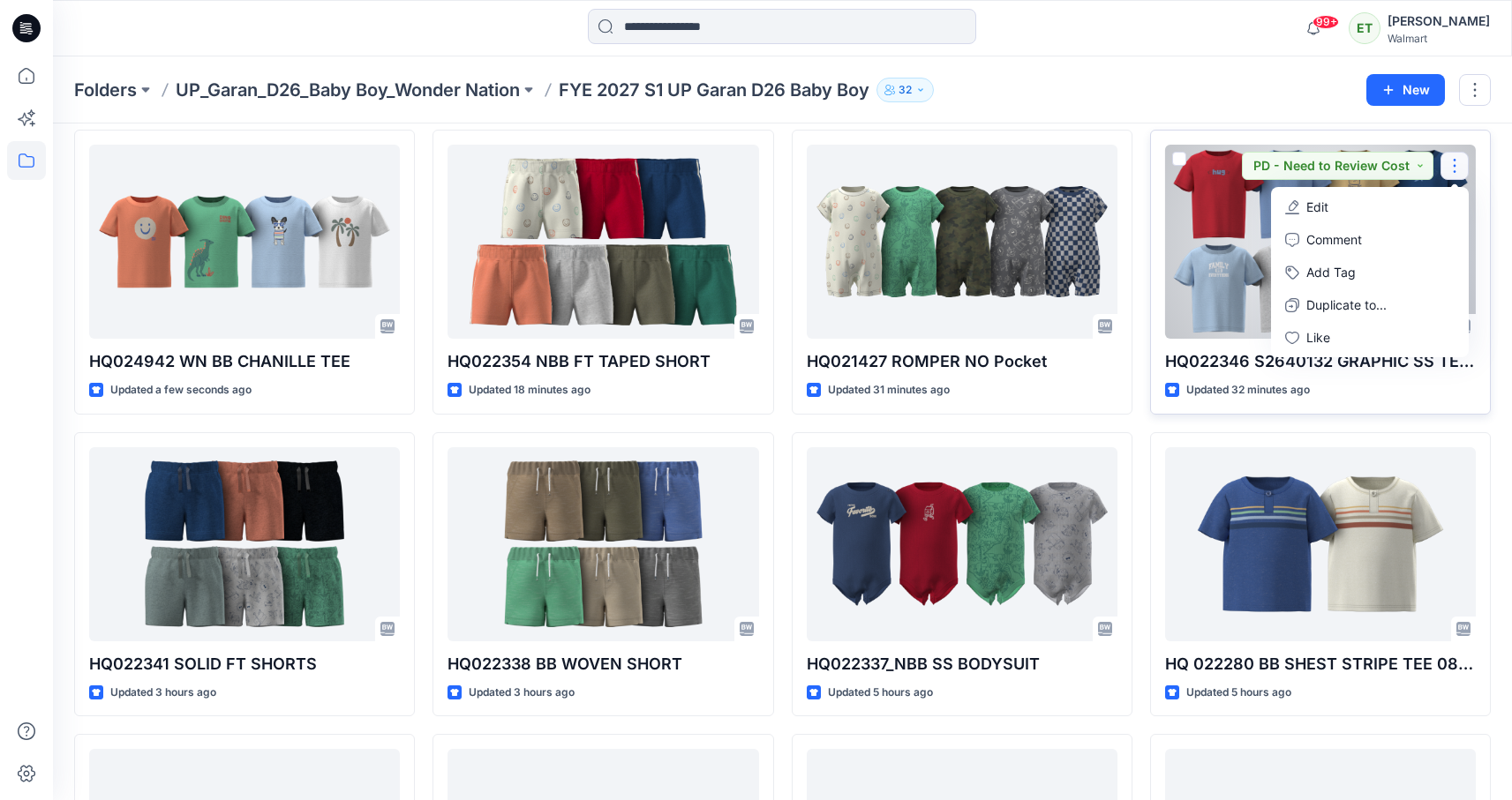
click at [1404, 200] on button "Edit" at bounding box center [1370, 207] width 190 height 33
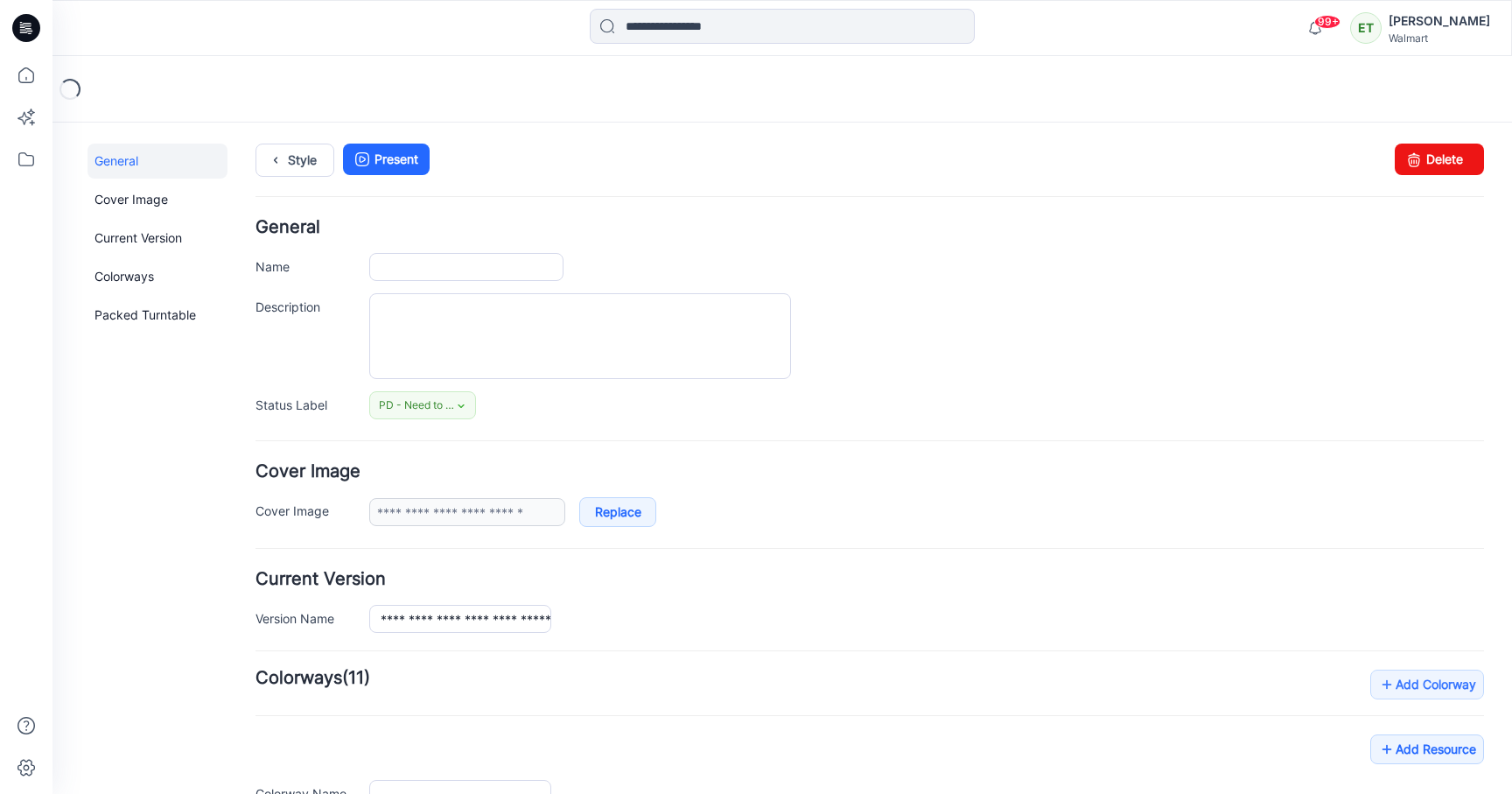
type input "**********"
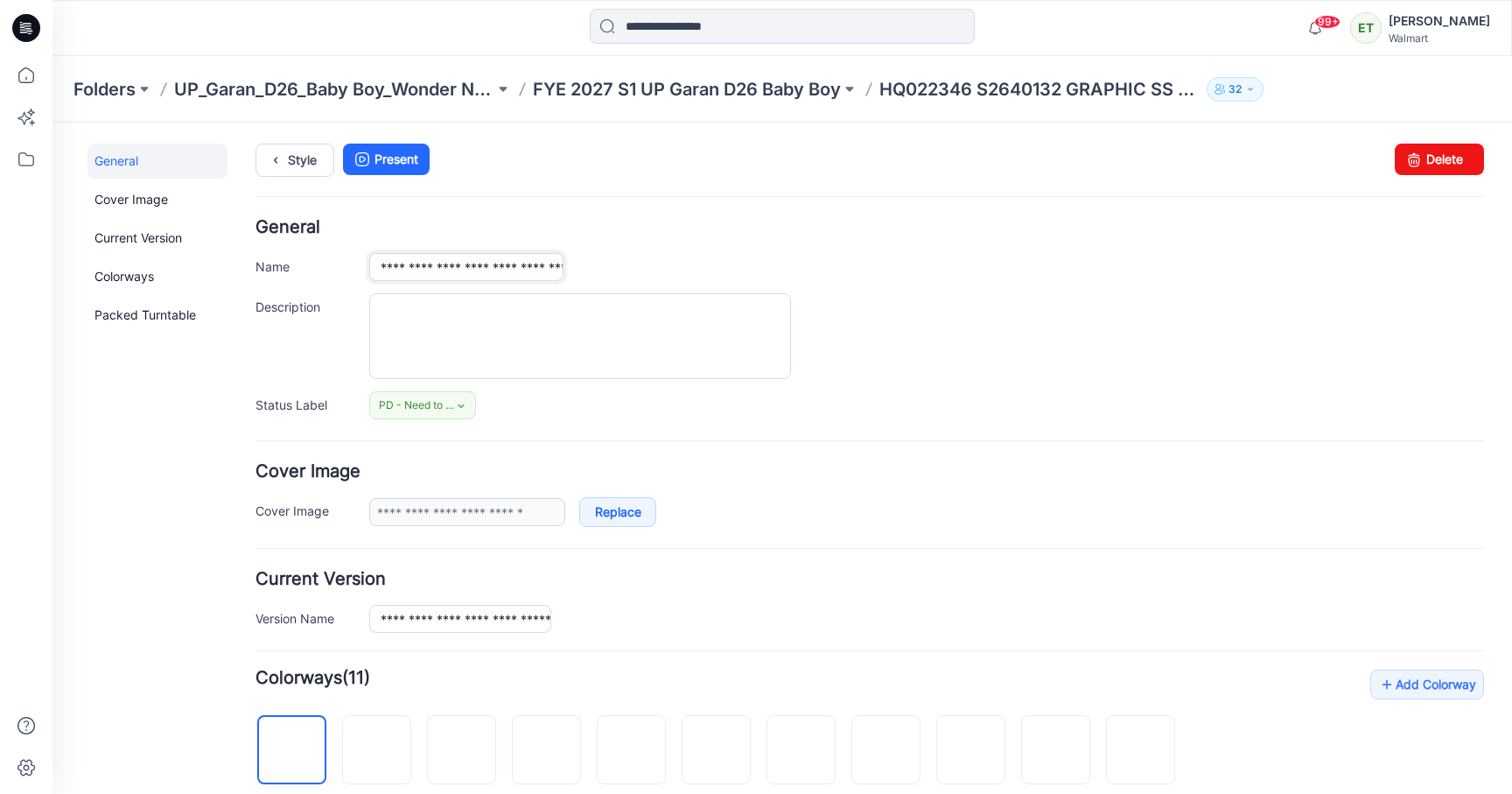
click at [543, 267] on input "**********" at bounding box center [466, 266] width 195 height 28
type input "**********"
click at [803, 247] on div "**********" at bounding box center [870, 319] width 1229 height 200
click at [678, 218] on div "Style Present Changes Saved Delete" at bounding box center [870, 180] width 1229 height 75
click at [292, 162] on link "Style" at bounding box center [295, 159] width 79 height 33
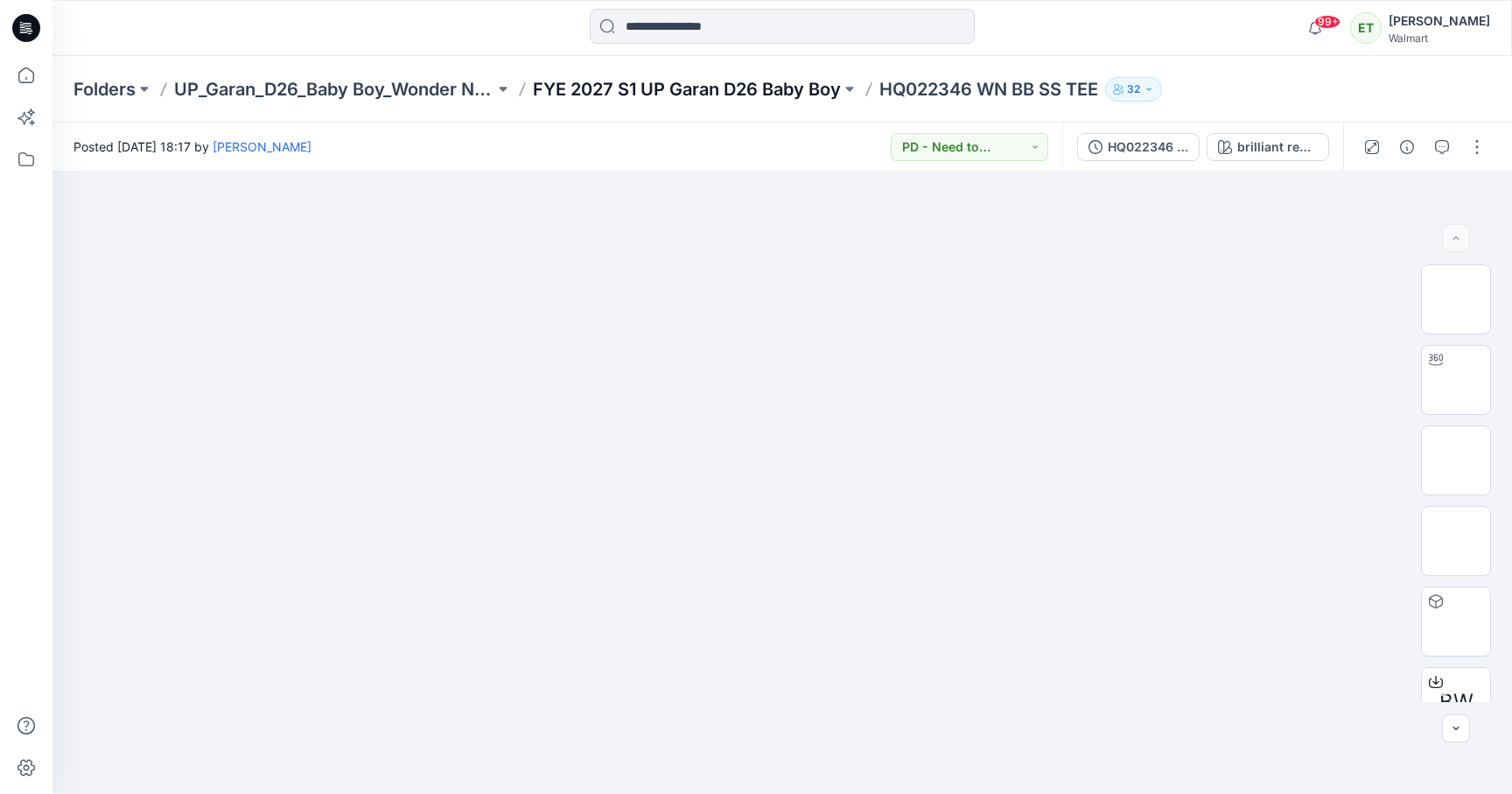
click at [769, 80] on p "FYE 2027 S1 UP Garan D26 Baby Boy" at bounding box center [687, 90] width 308 height 25
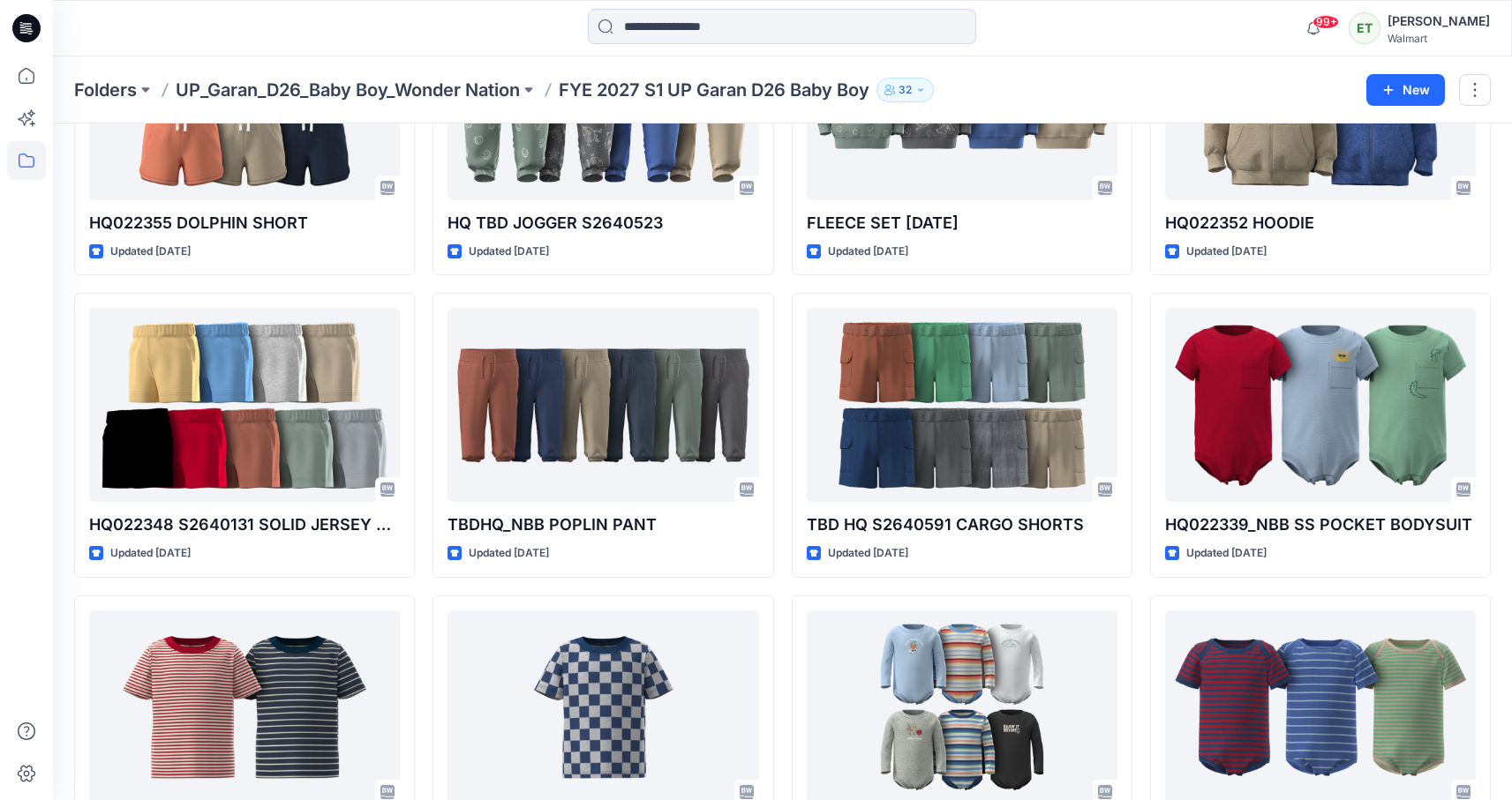
scroll to position [1115, 0]
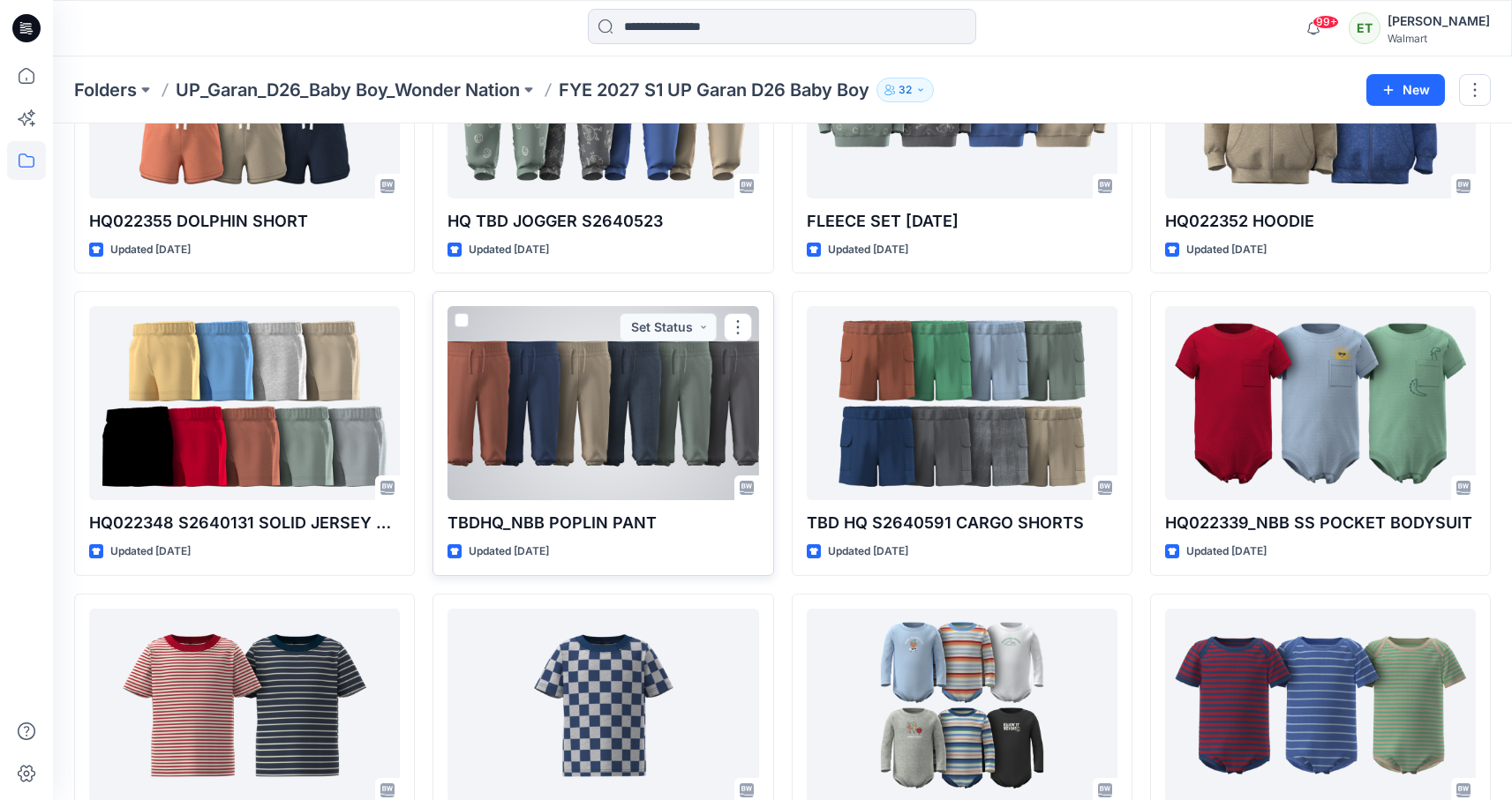
click at [716, 384] on div at bounding box center [602, 403] width 311 height 194
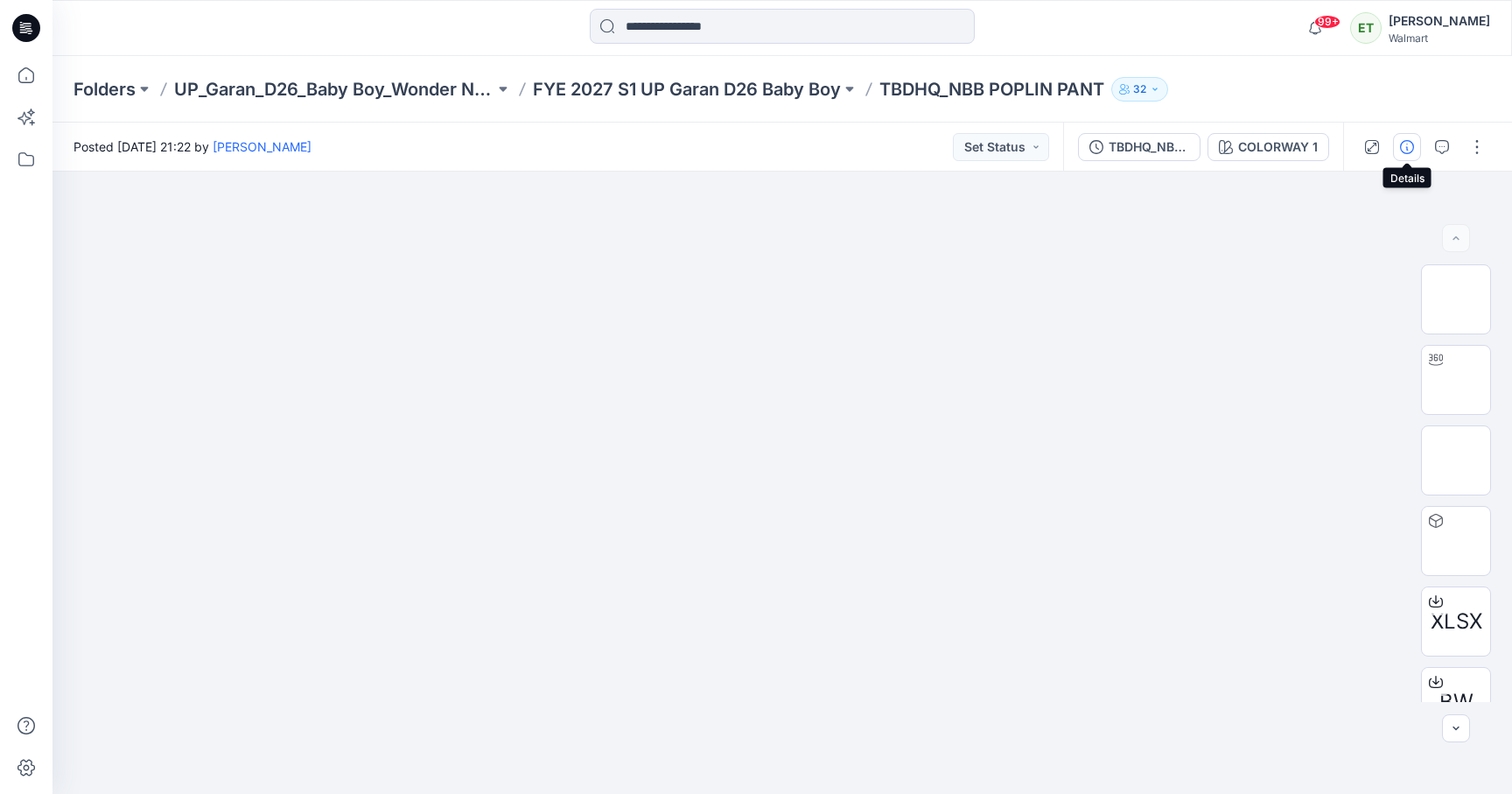
click at [1400, 151] on icon "button" at bounding box center [1407, 147] width 14 height 14
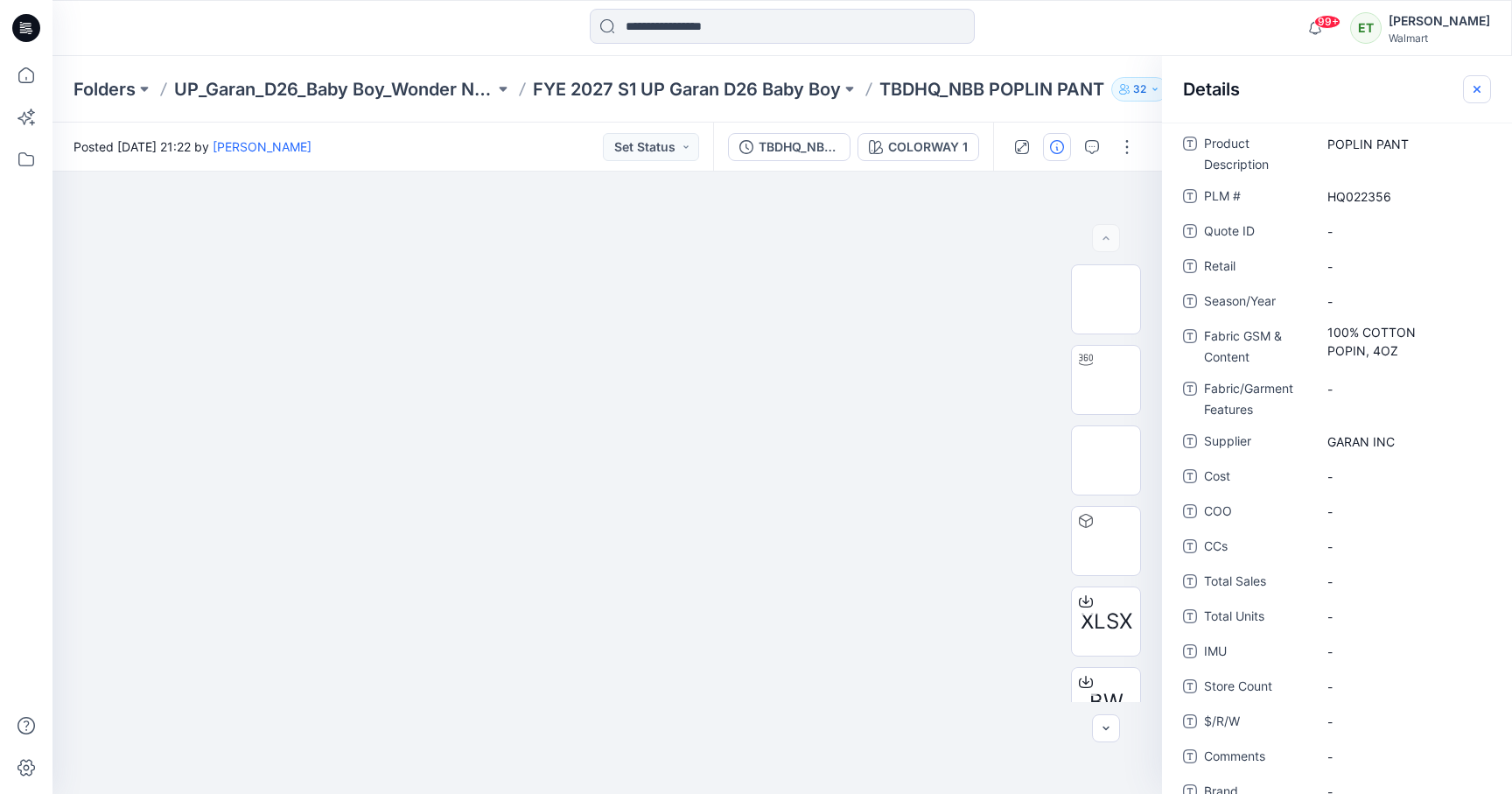
click at [1481, 90] on icon "button" at bounding box center [1477, 89] width 14 height 14
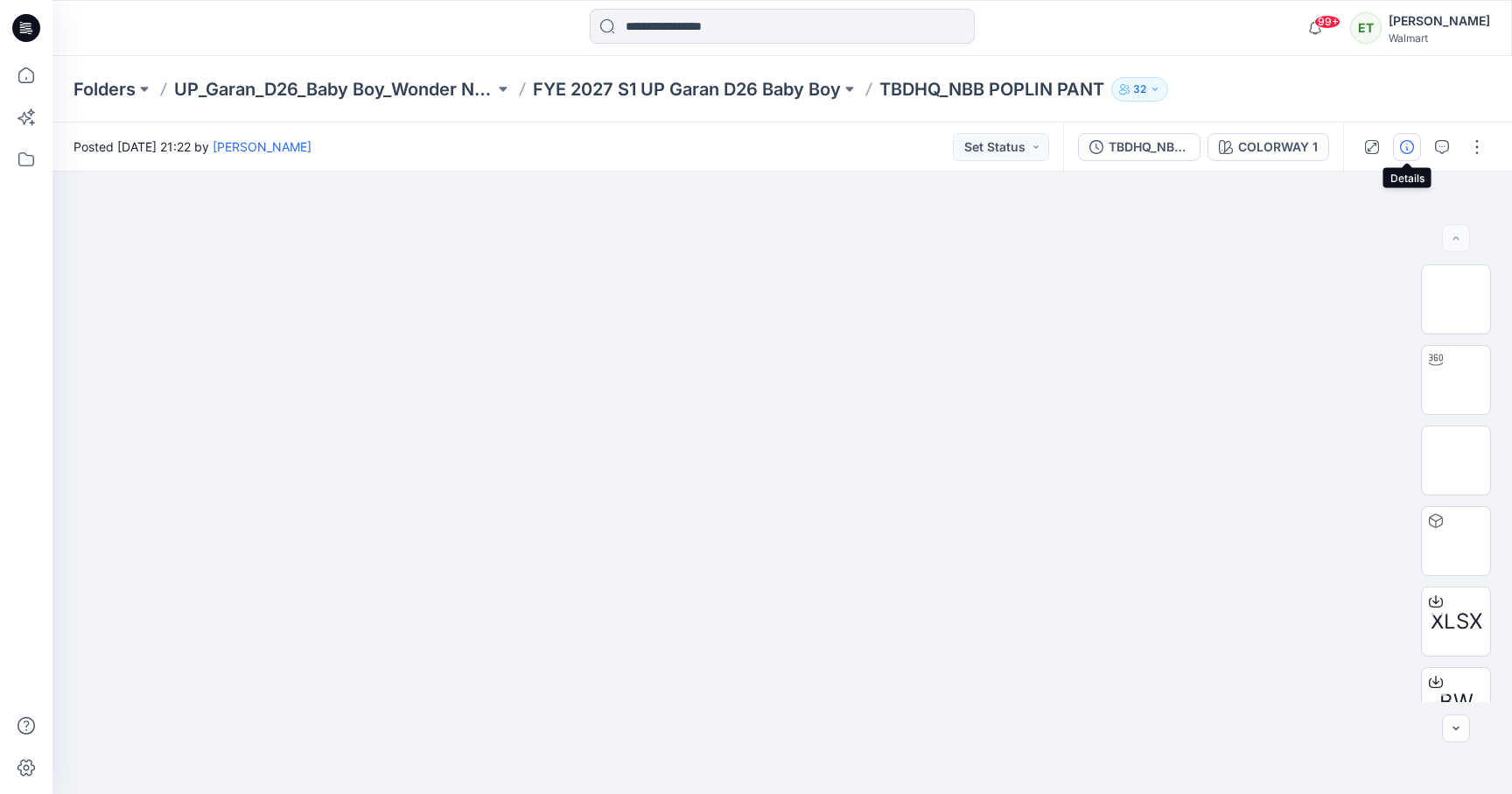
click at [1413, 146] on icon "button" at bounding box center [1407, 147] width 14 height 14
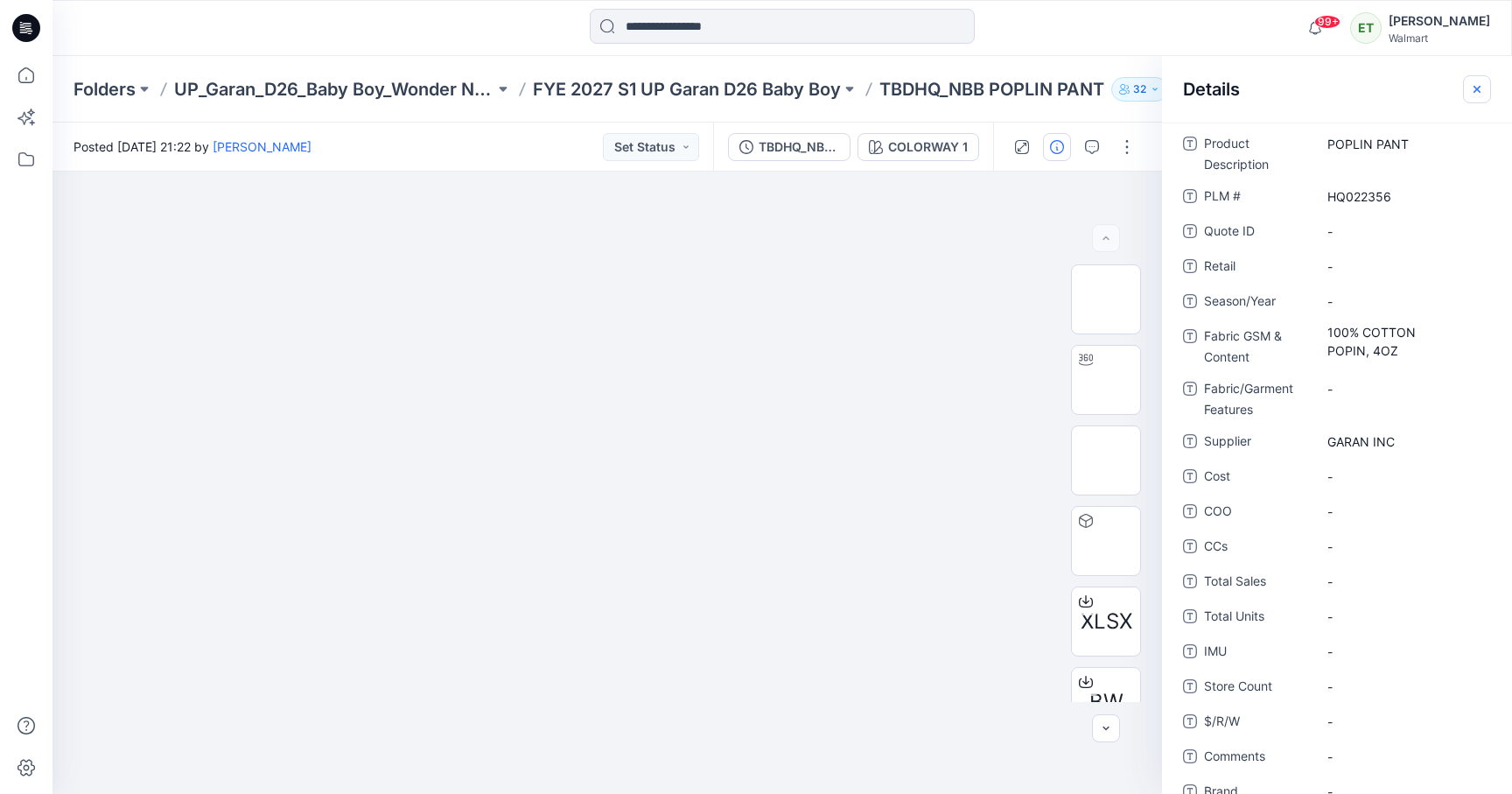
click at [1480, 91] on icon "button" at bounding box center [1477, 88] width 7 height 7
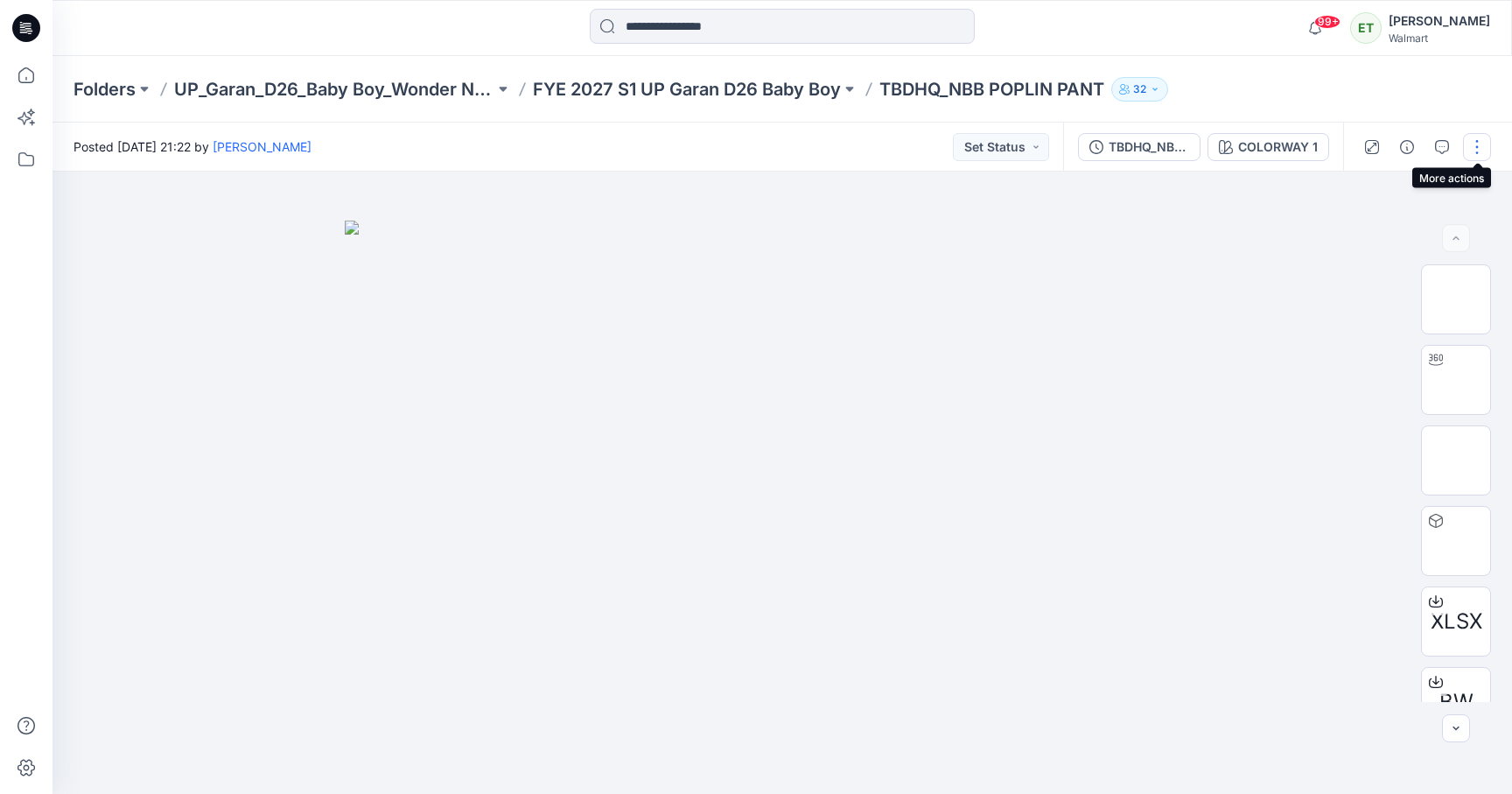
click at [1483, 157] on button "button" at bounding box center [1477, 146] width 28 height 28
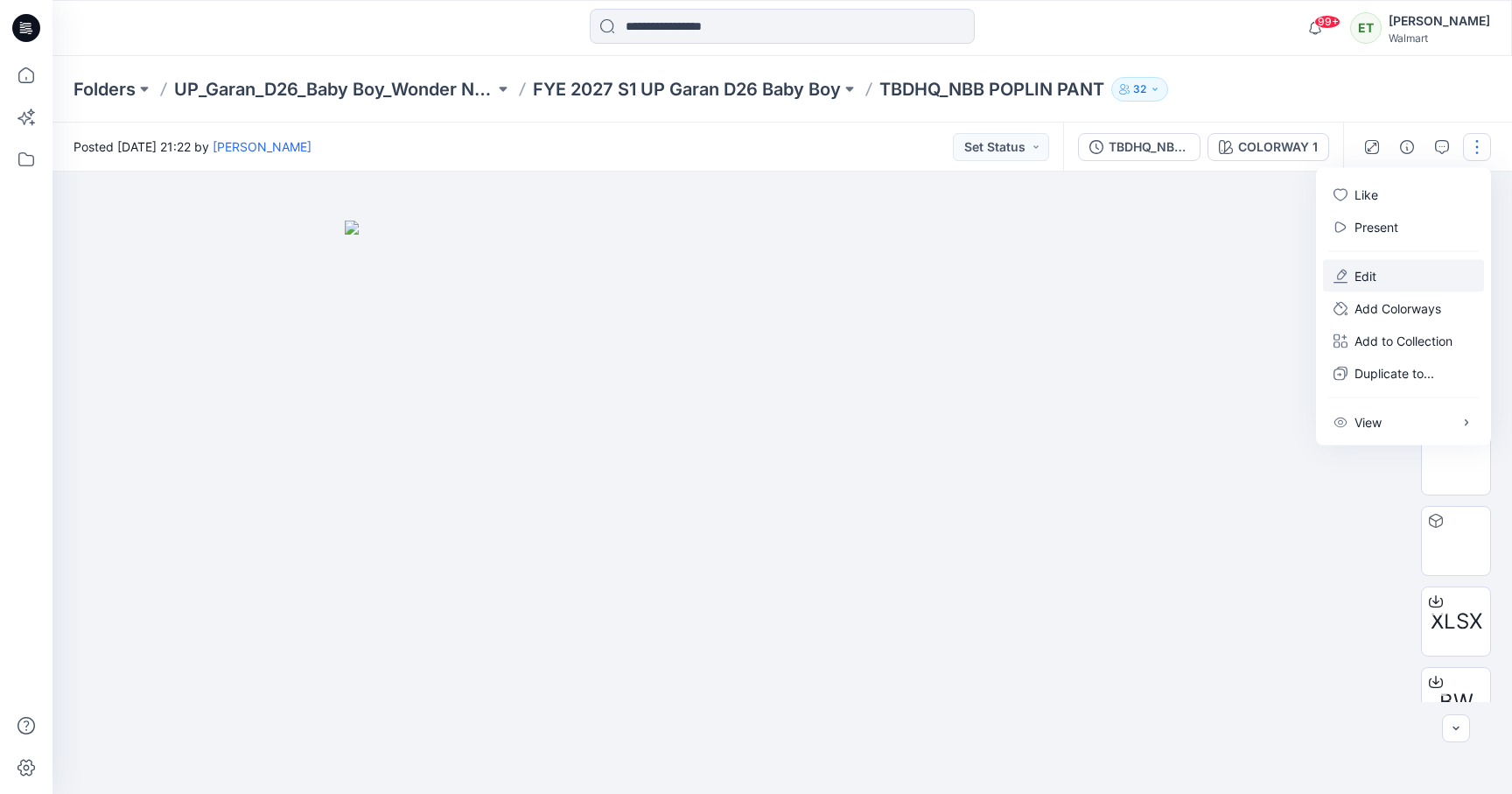
click at [1440, 277] on button "Edit" at bounding box center [1403, 276] width 161 height 32
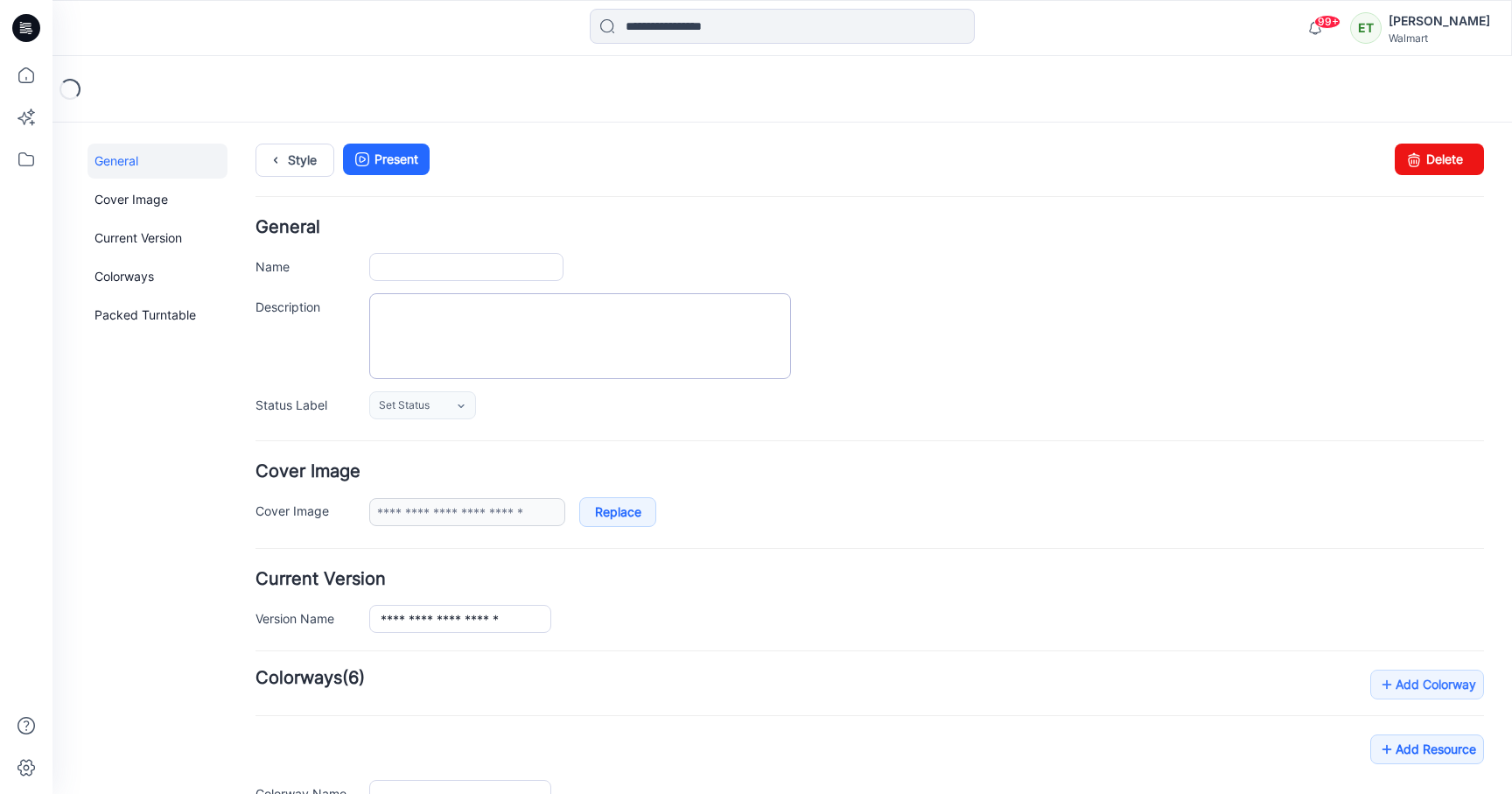
type input "**********"
click at [547, 264] on input "**********" at bounding box center [466, 266] width 195 height 28
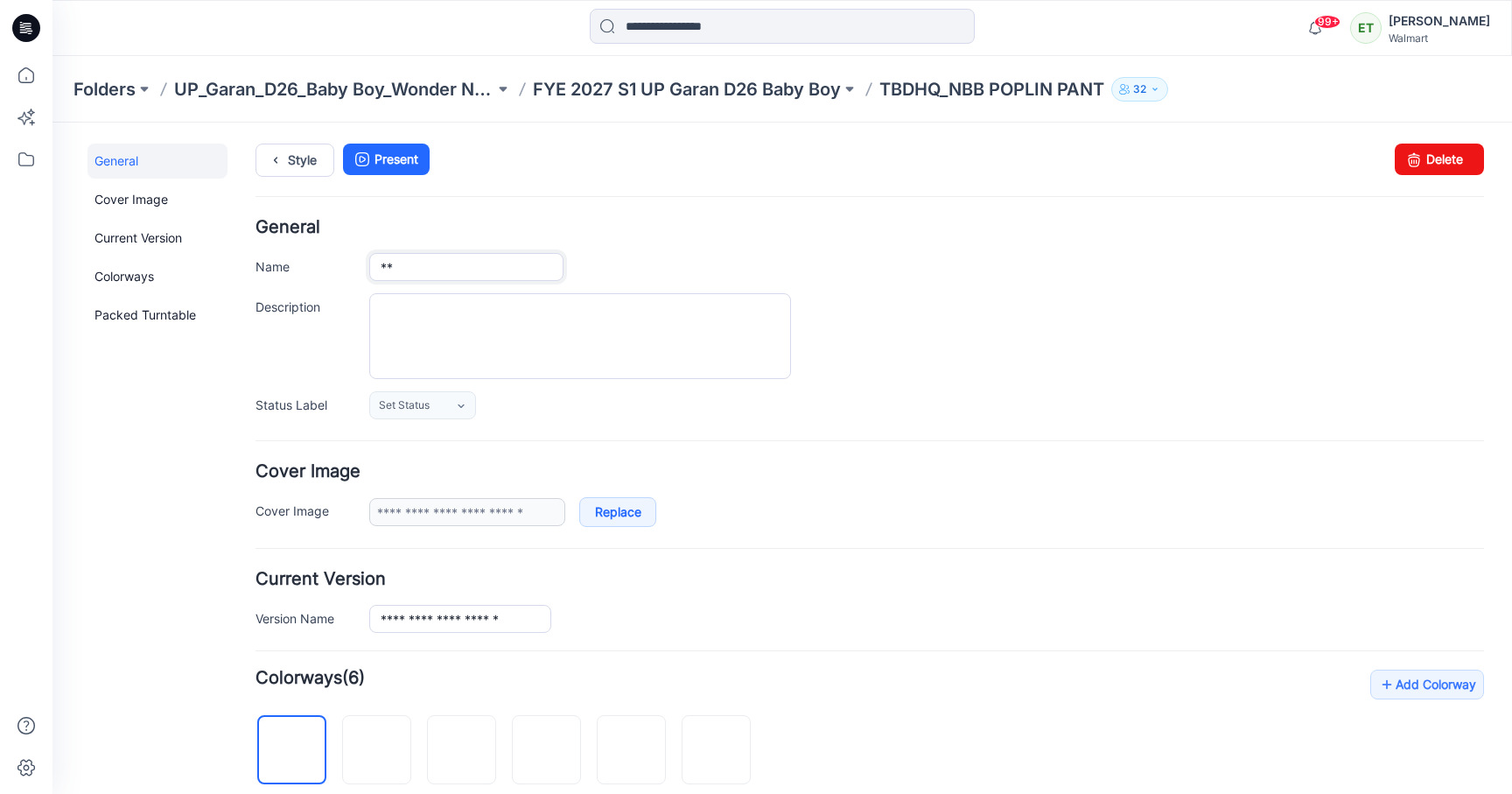
type input "*"
type input "**********"
click at [1185, 273] on div "**********" at bounding box center [926, 266] width 1115 height 28
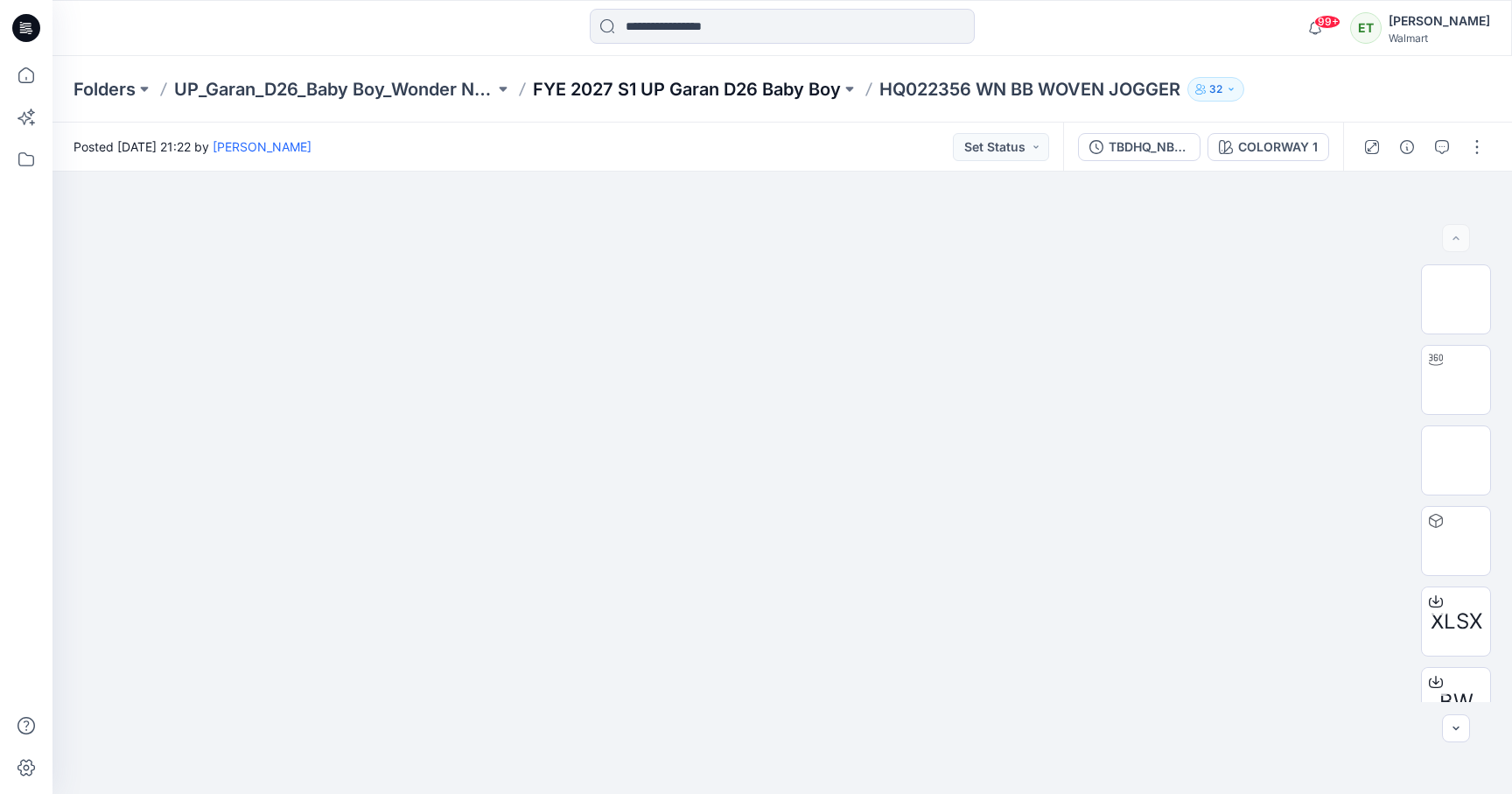
click at [734, 91] on p "FYE 2027 S1 UP Garan D26 Baby Boy" at bounding box center [687, 90] width 308 height 25
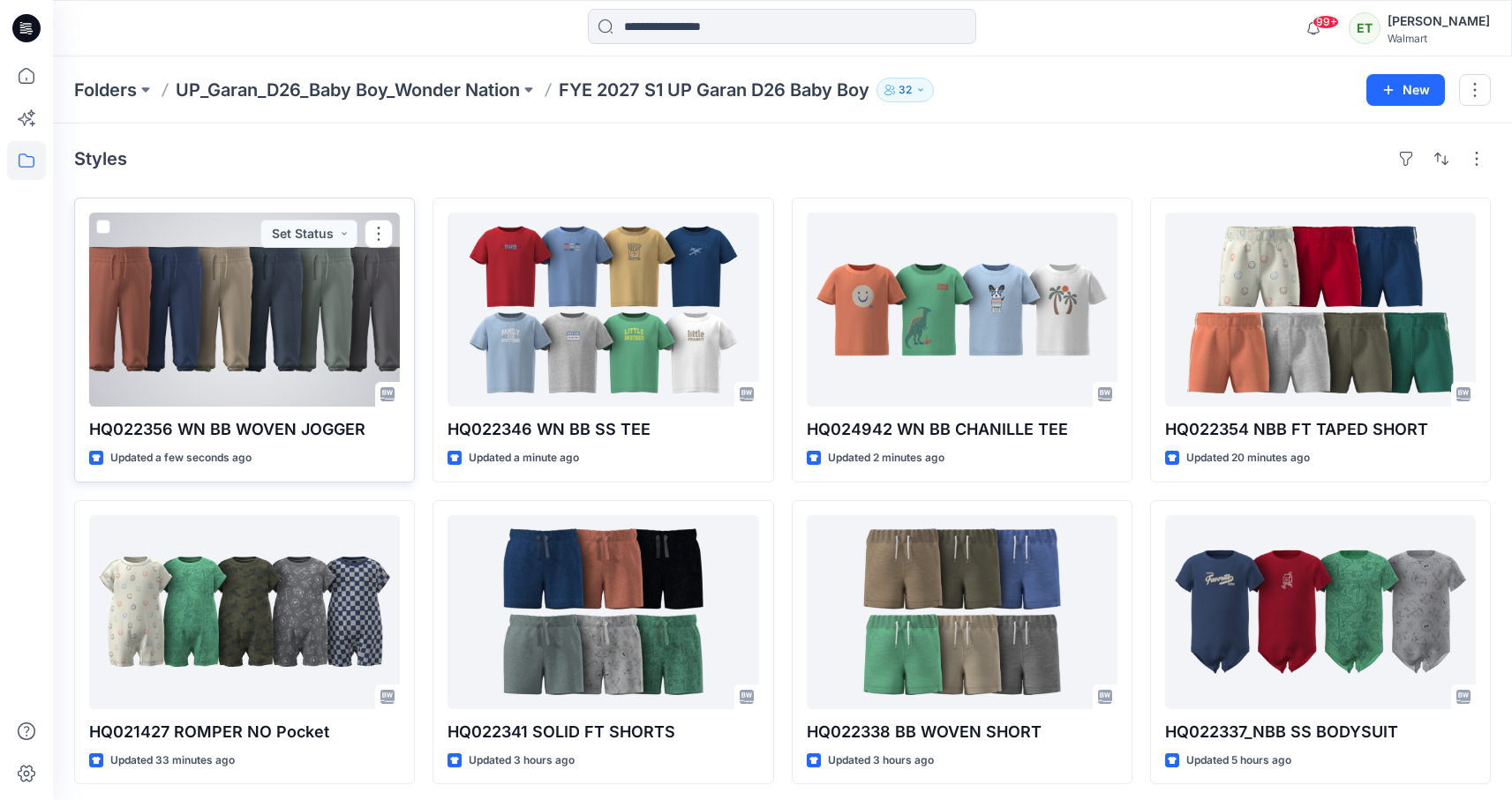
click at [308, 318] on div at bounding box center [244, 310] width 311 height 194
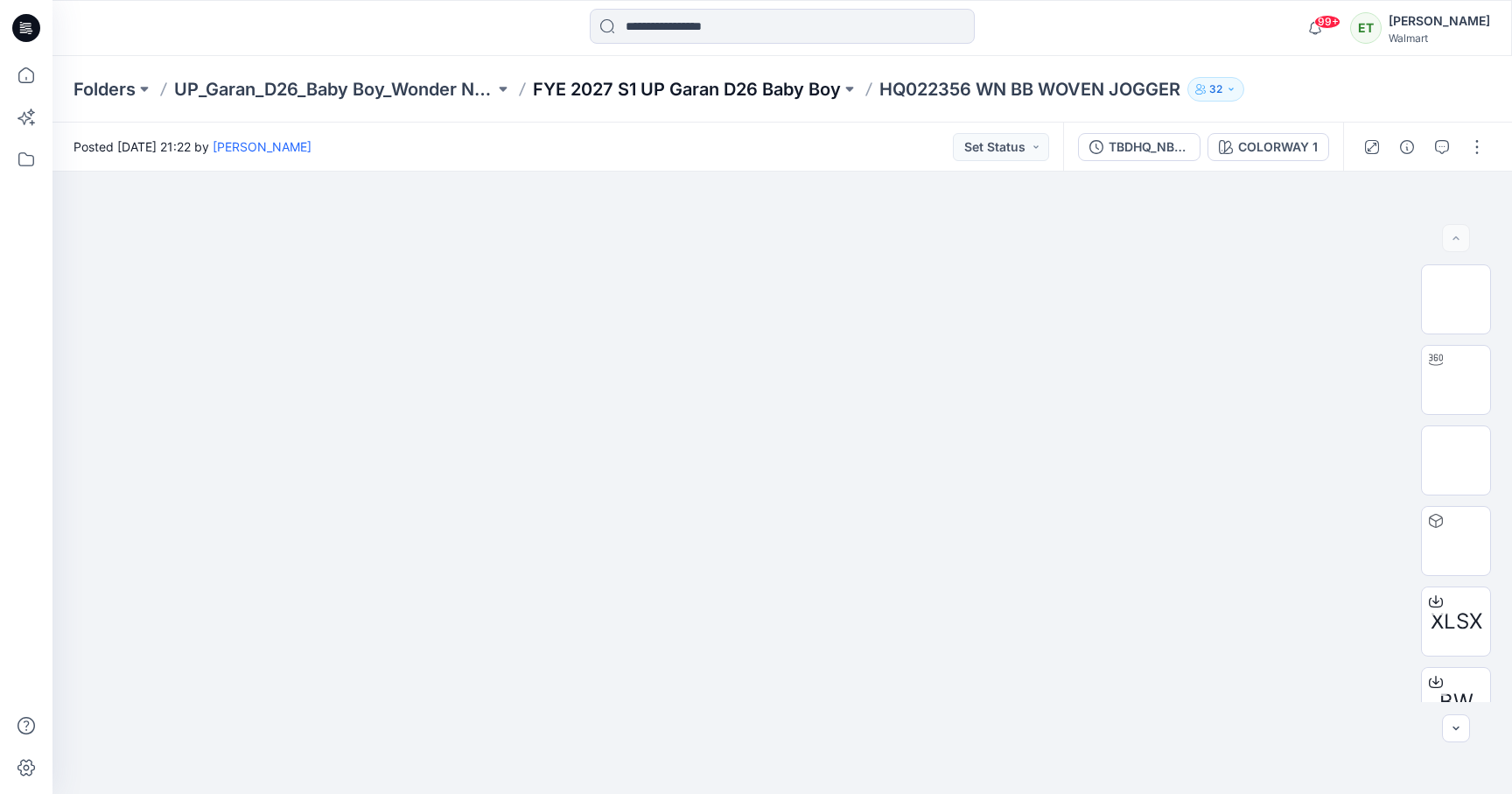
click at [755, 94] on p "FYE 2027 S1 UP Garan D26 Baby Boy" at bounding box center [687, 90] width 308 height 25
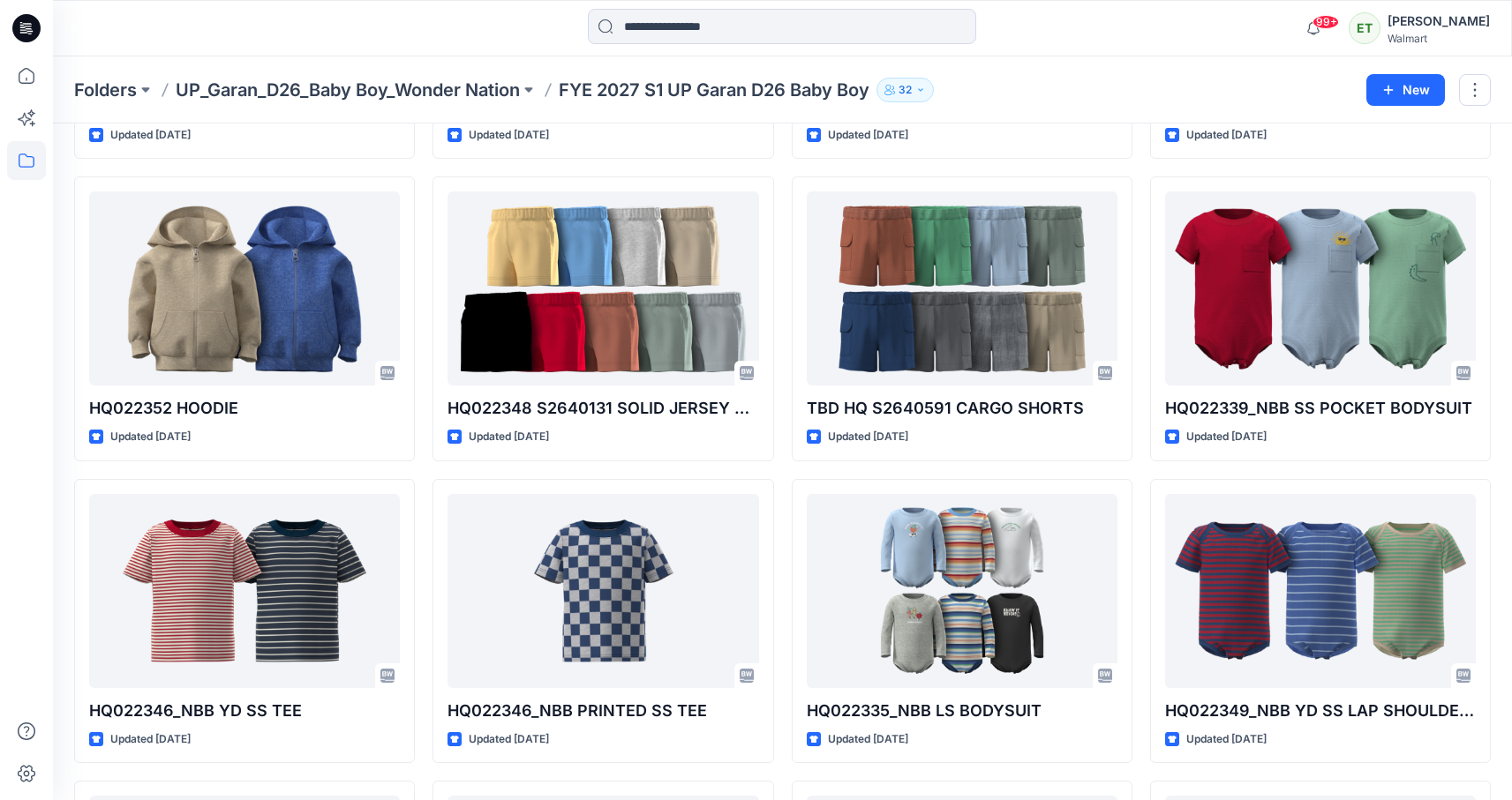
scroll to position [1191, 0]
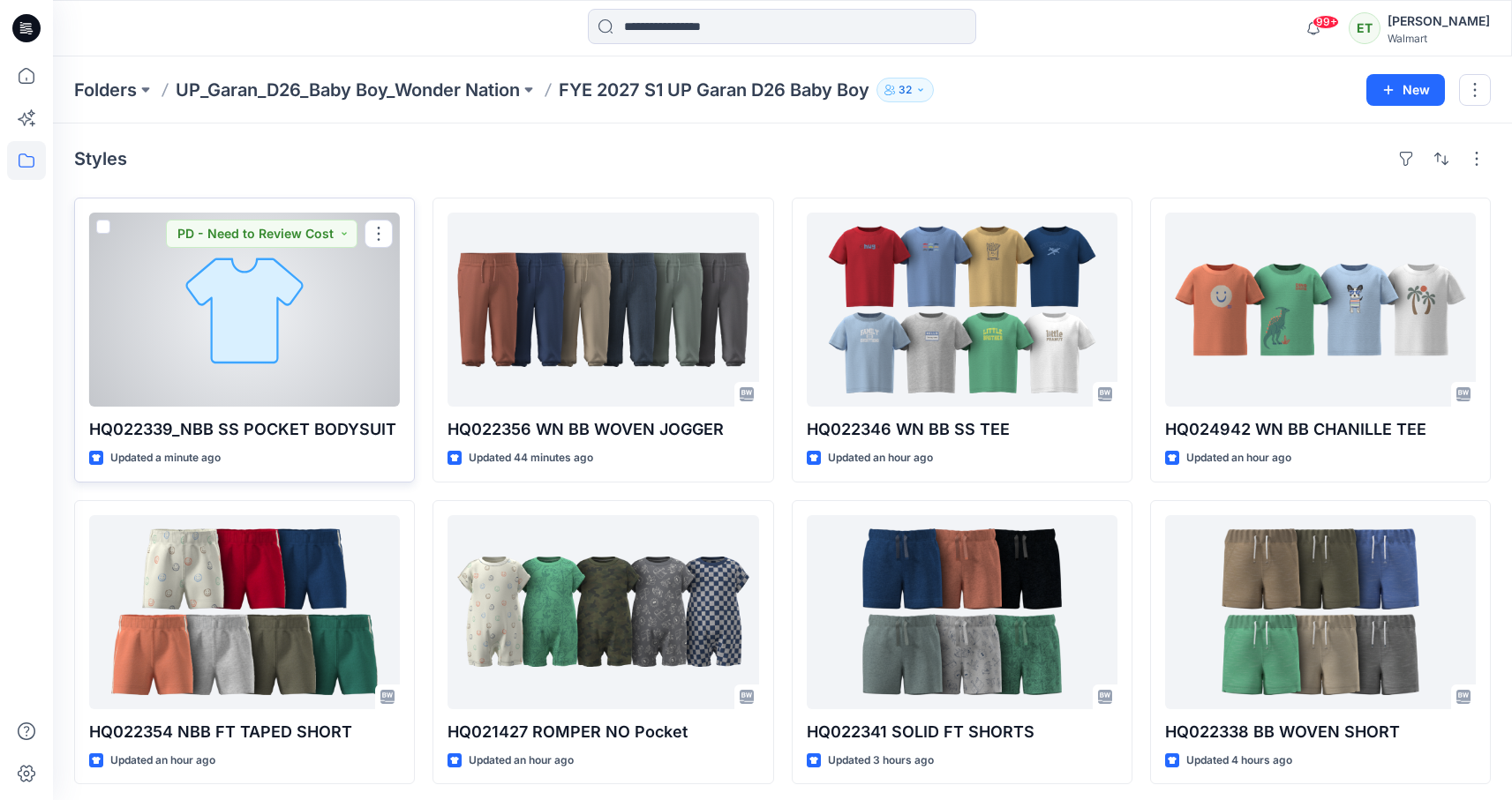
click at [305, 328] on div at bounding box center [244, 310] width 311 height 194
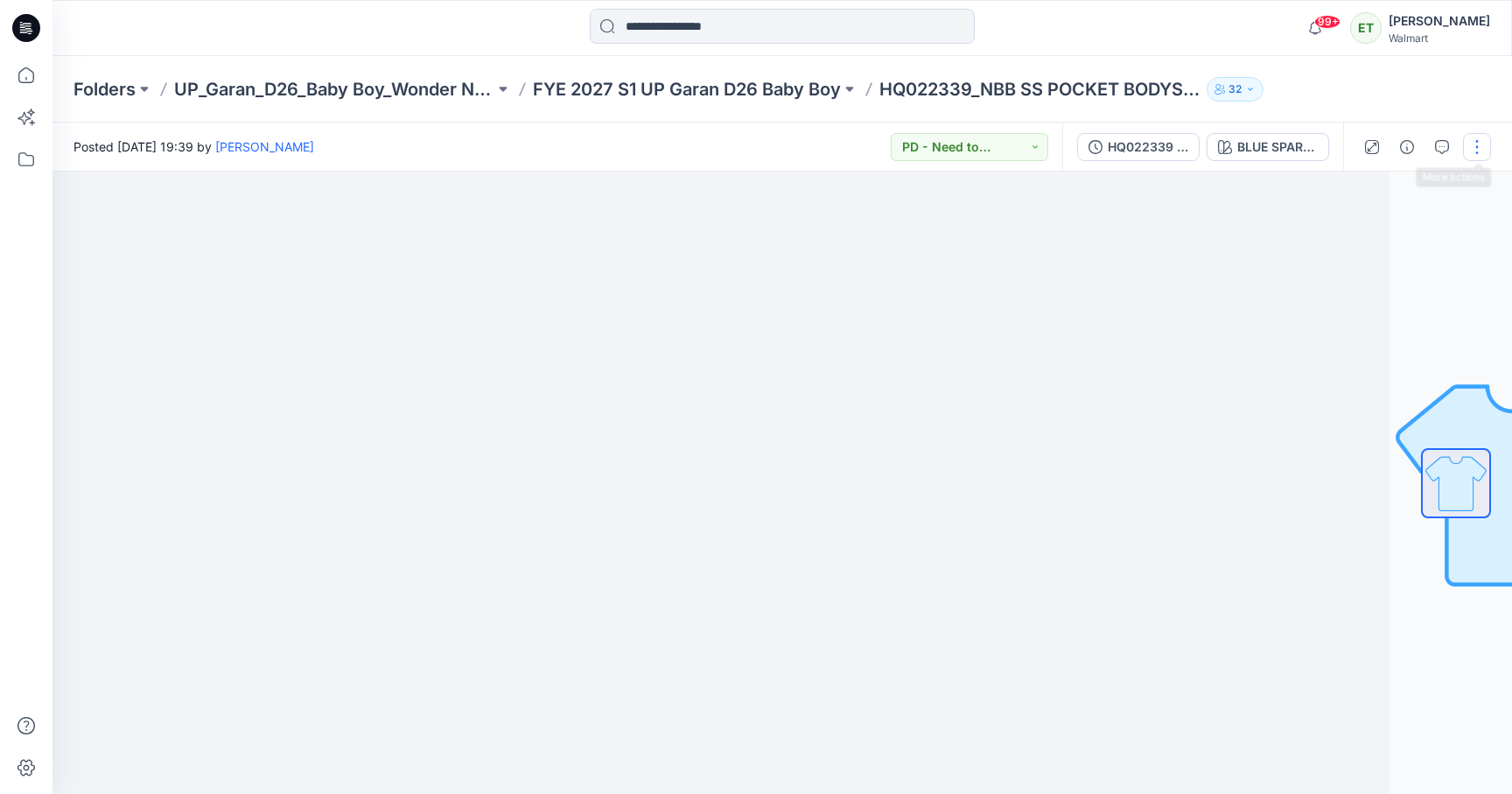
click at [1490, 152] on button "button" at bounding box center [1477, 146] width 28 height 28
click at [1454, 227] on button "Edit" at bounding box center [1403, 237] width 161 height 32
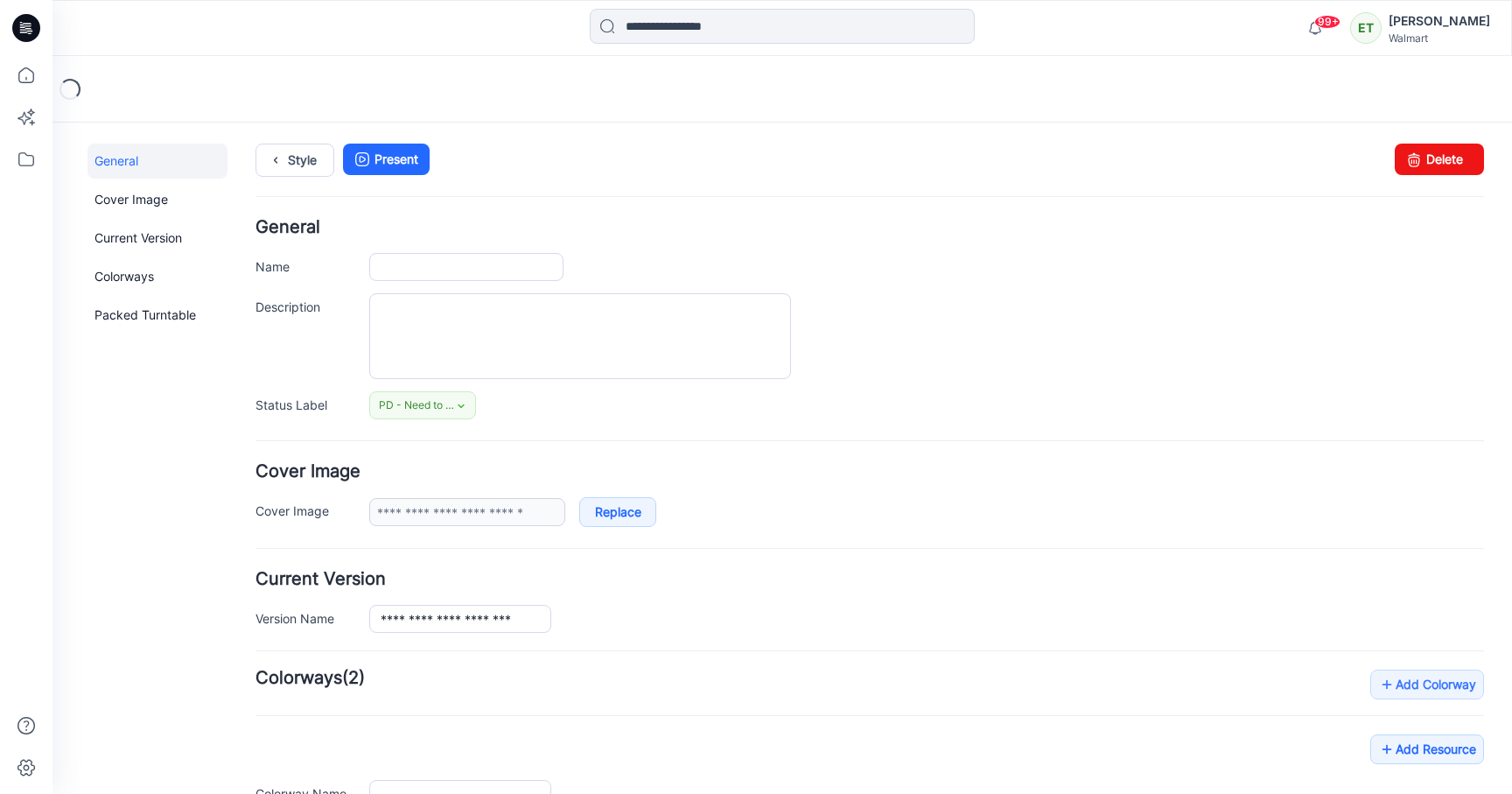
type input "**********"
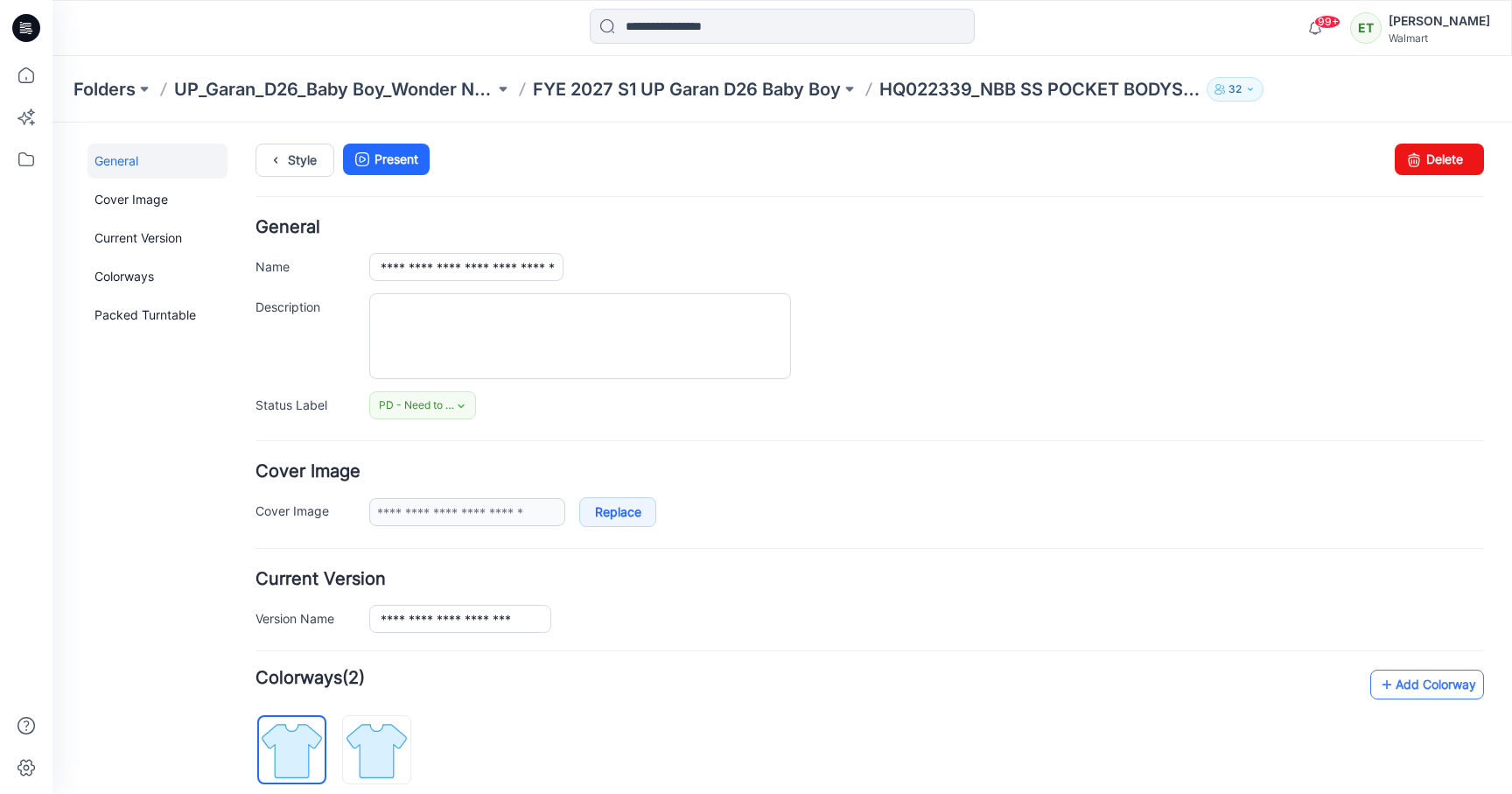
click at [1395, 684] on link "Add Colorway" at bounding box center [1427, 684] width 114 height 30
type input "**********"
click at [1391, 689] on link "Add Colorway" at bounding box center [1427, 684] width 114 height 30
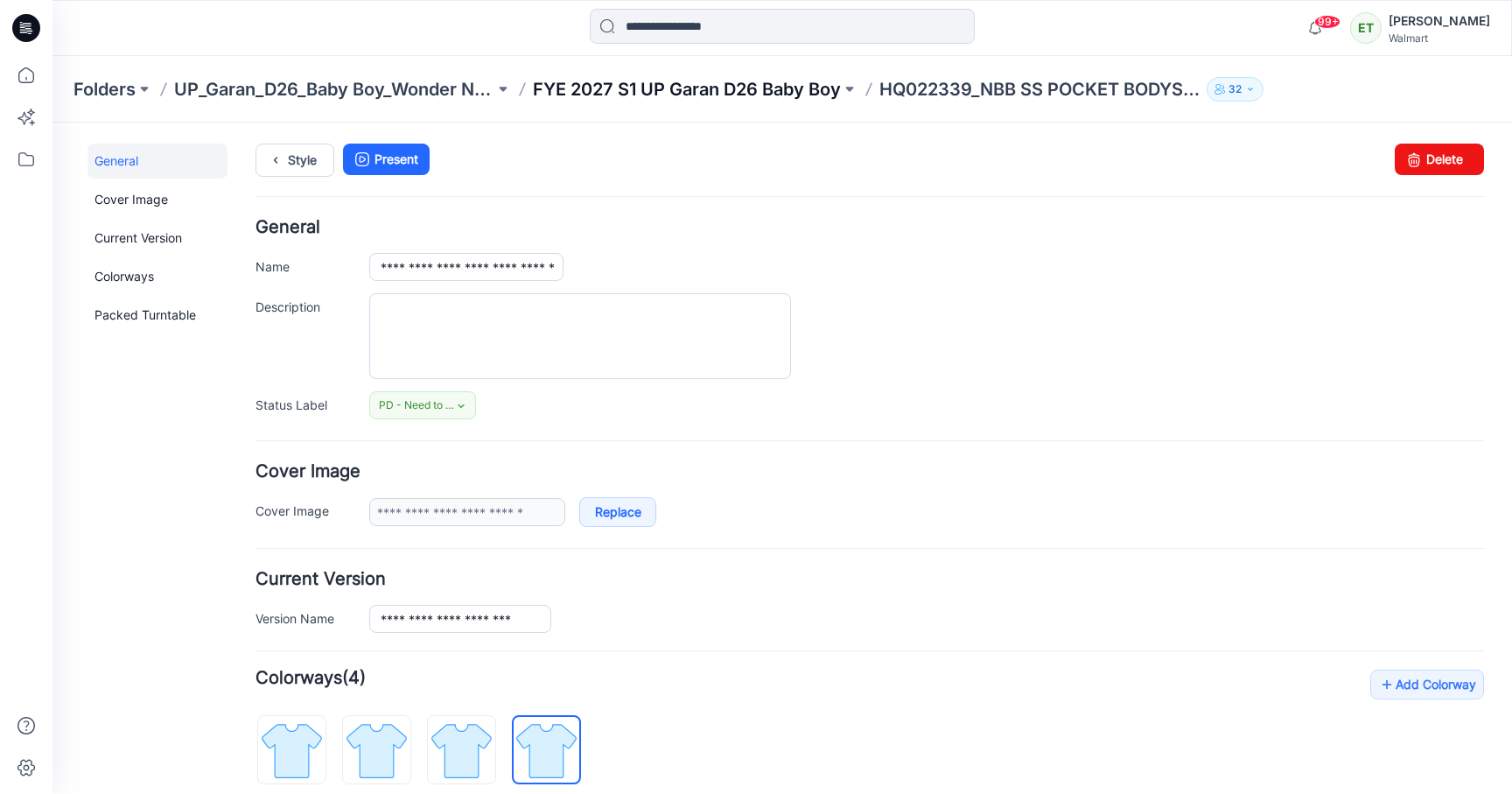
click at [745, 90] on p "FYE 2027 S1 UP Garan D26 Baby Boy" at bounding box center [687, 90] width 308 height 25
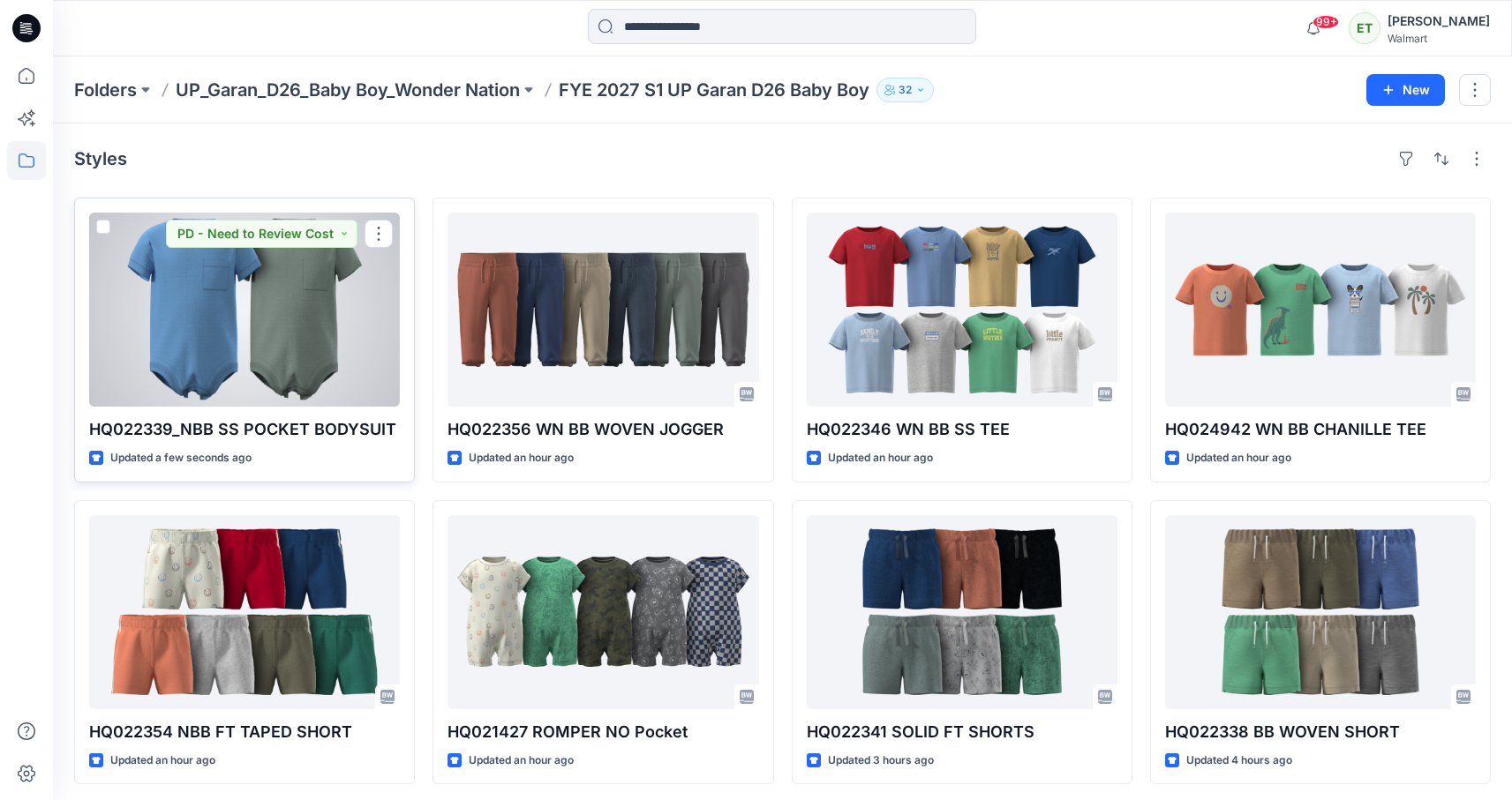
click at [249, 403] on div at bounding box center [244, 310] width 311 height 194
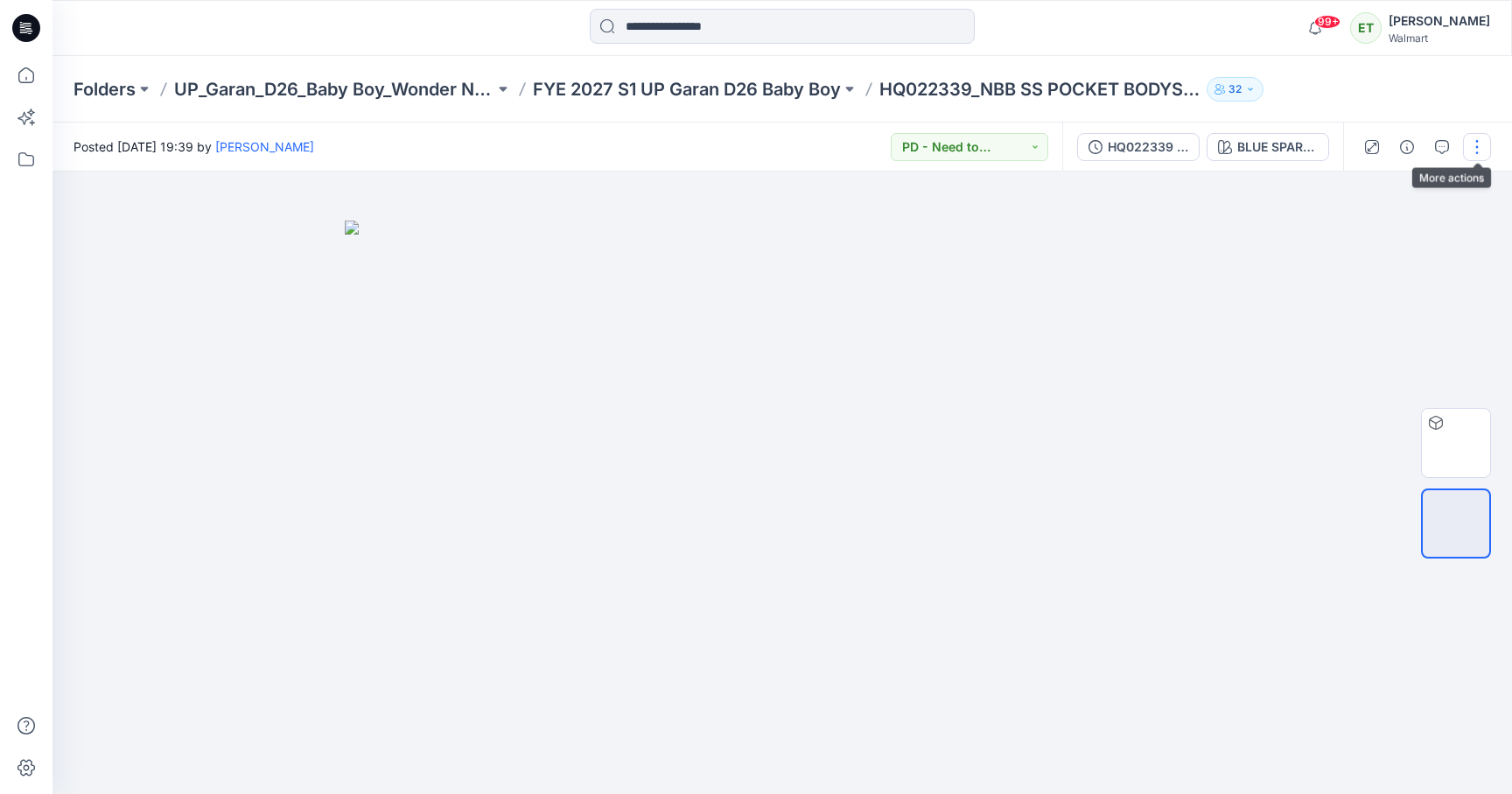
click at [1475, 147] on button "button" at bounding box center [1477, 146] width 28 height 28
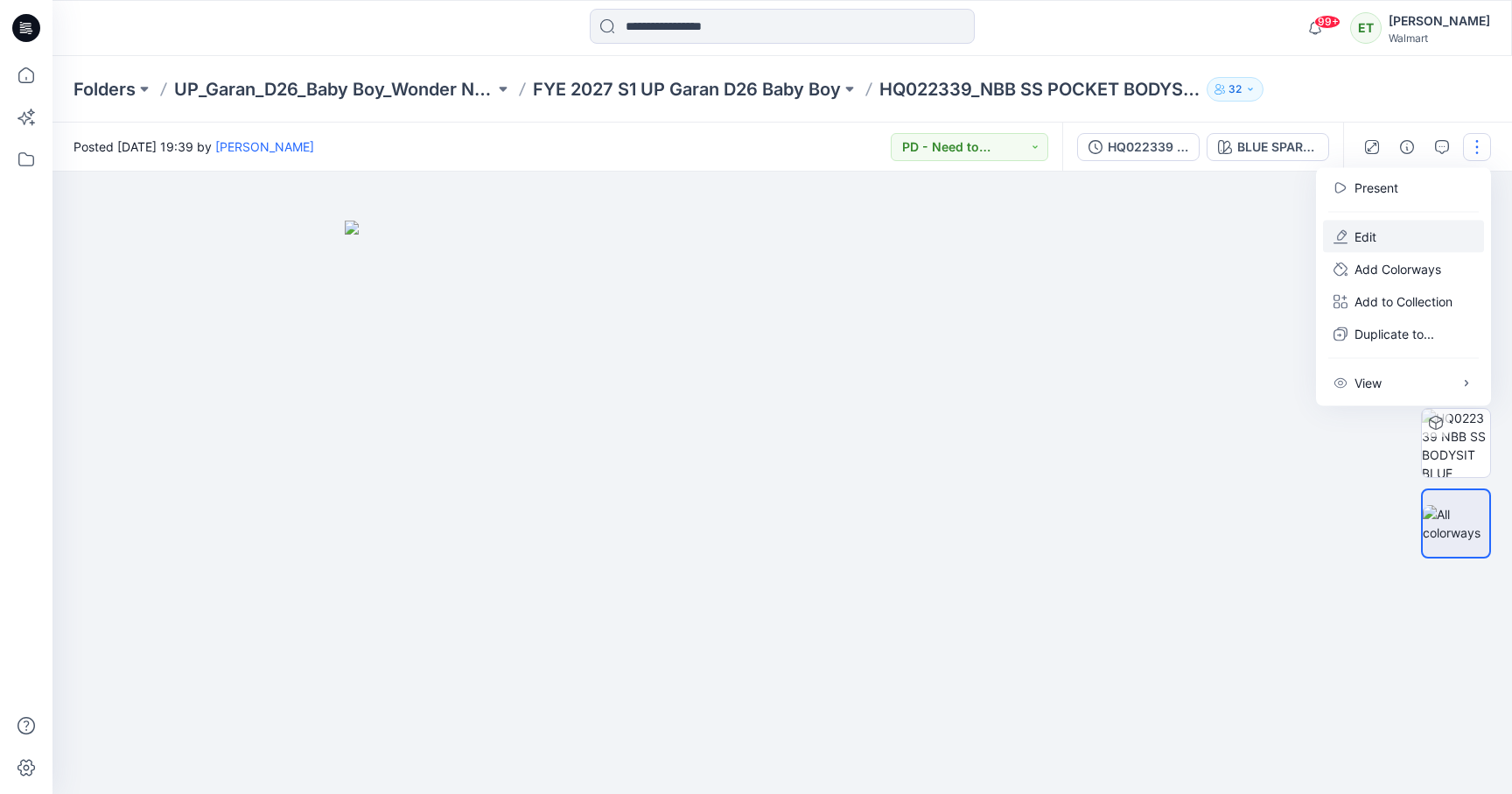
click at [1416, 245] on button "Edit" at bounding box center [1403, 237] width 161 height 32
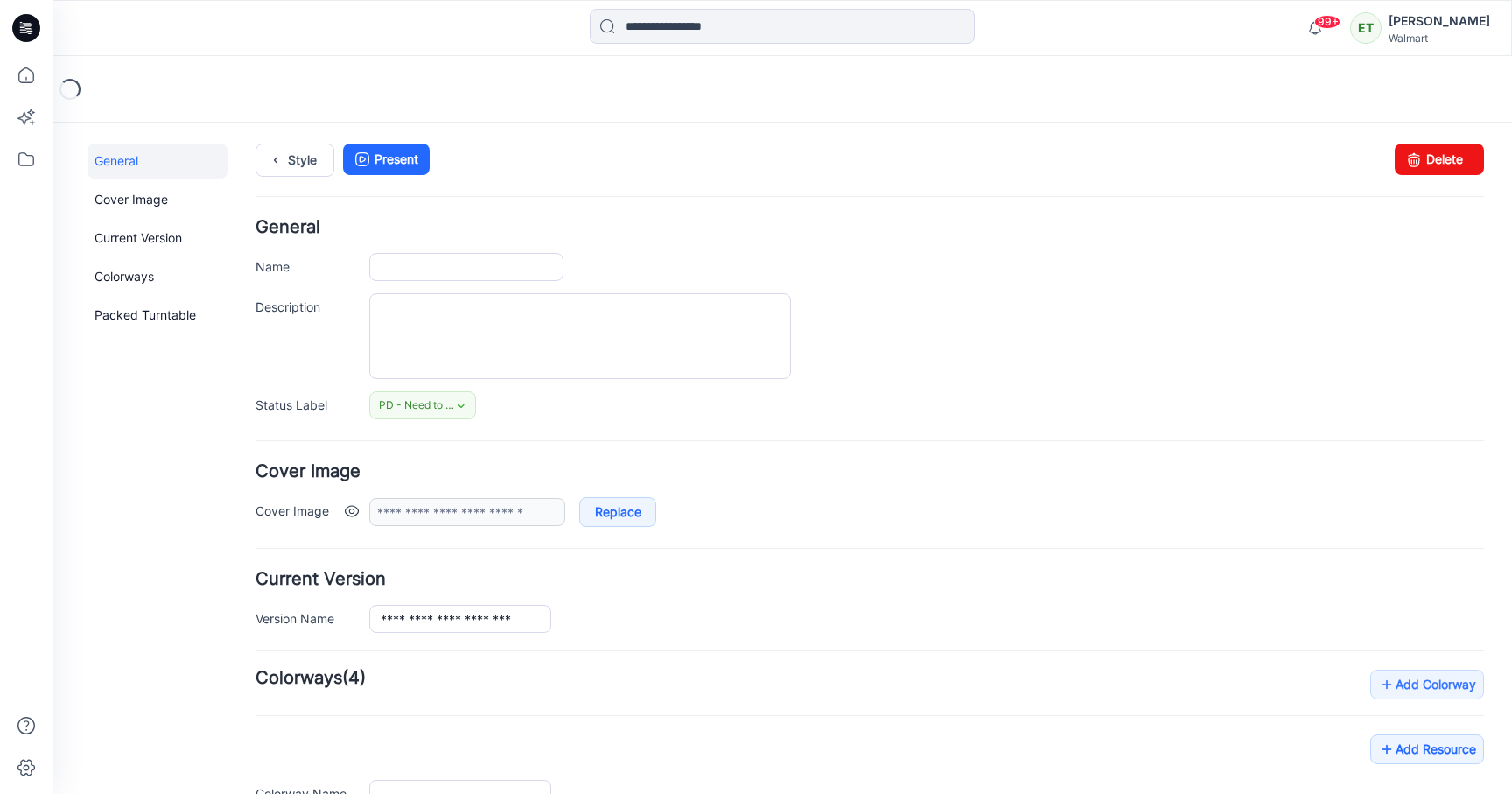
type input "**********"
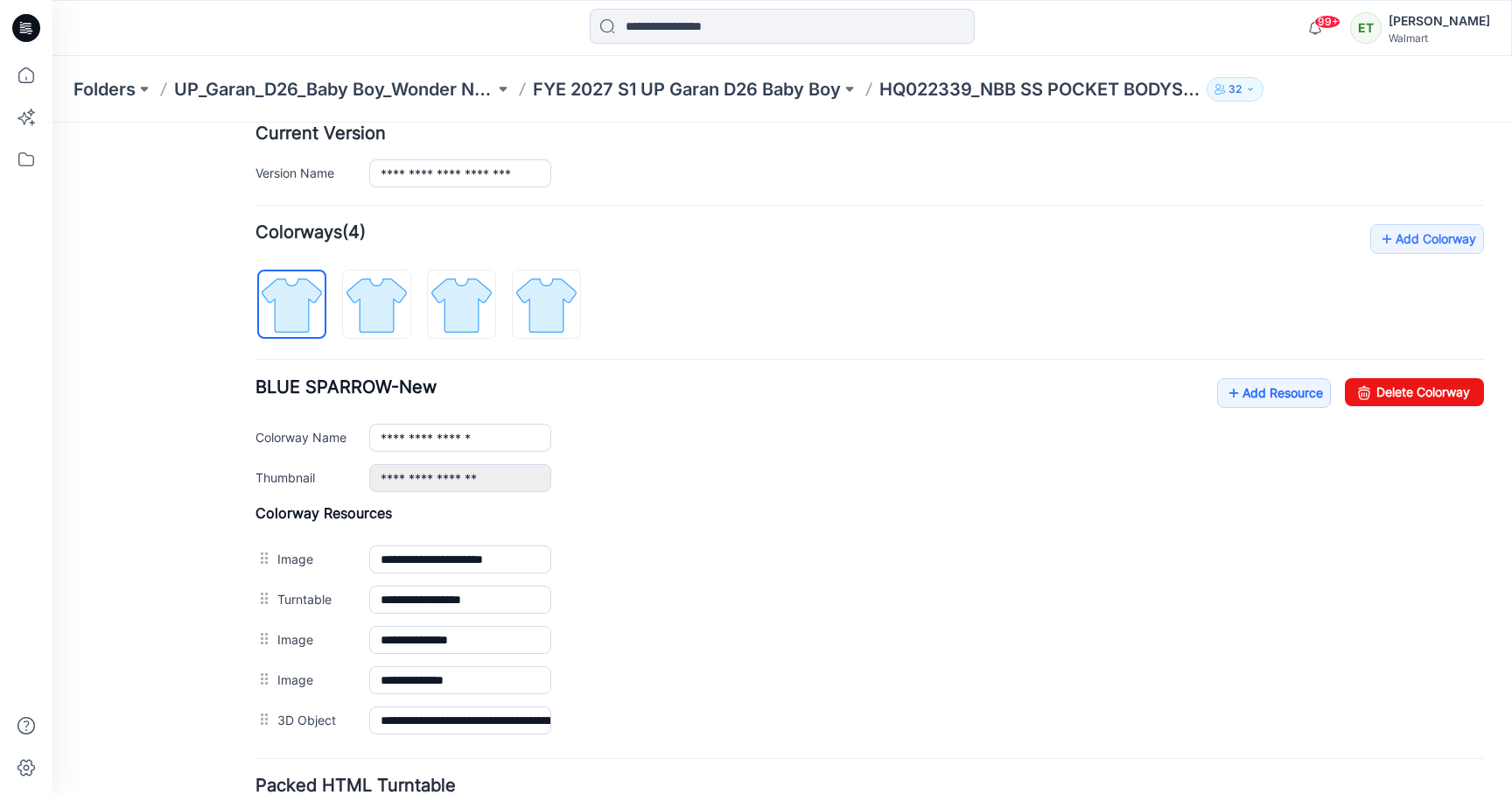
scroll to position [594, 0]
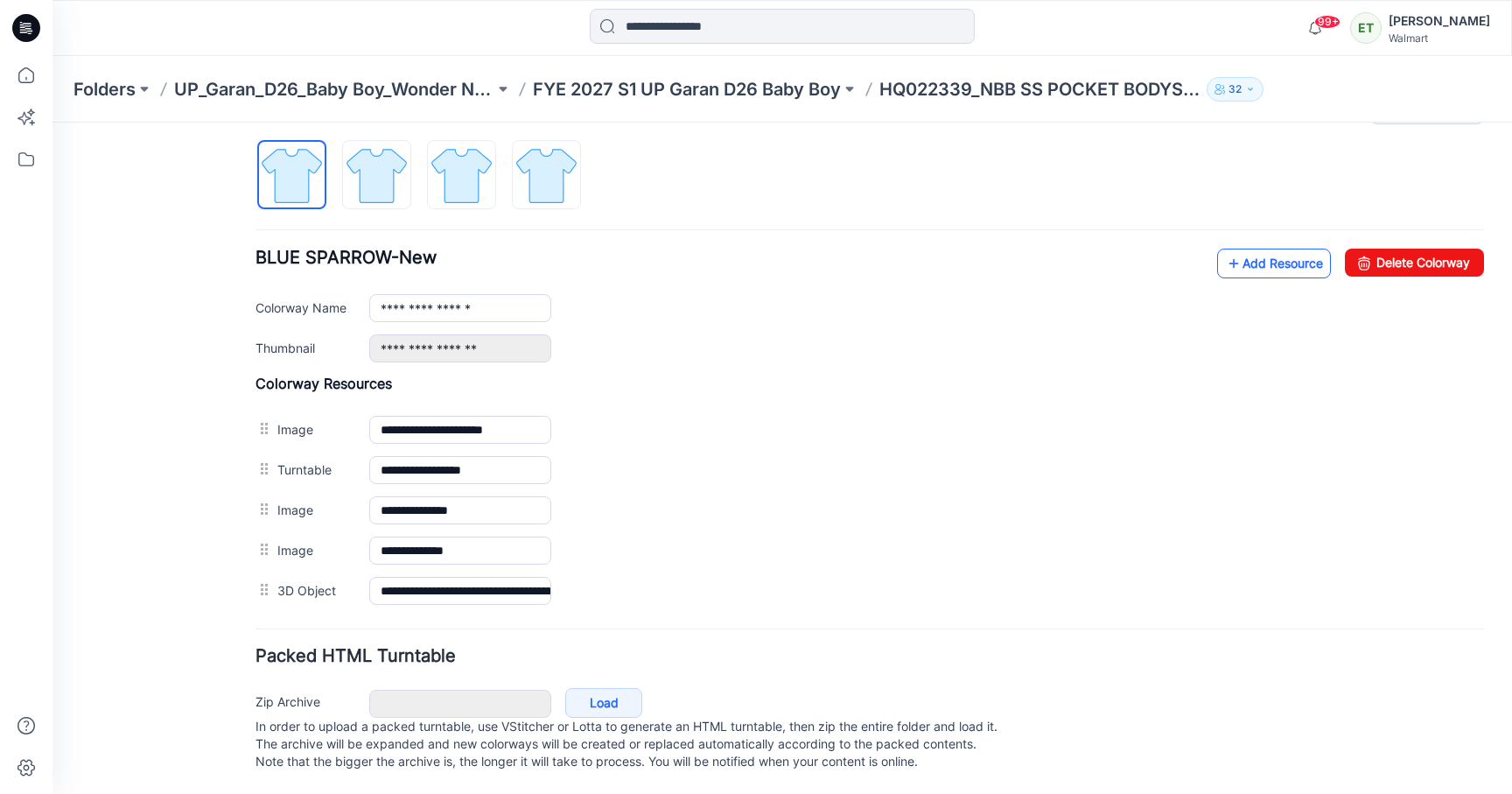
click at [1288, 249] on link "Add Resource" at bounding box center [1274, 263] width 114 height 30
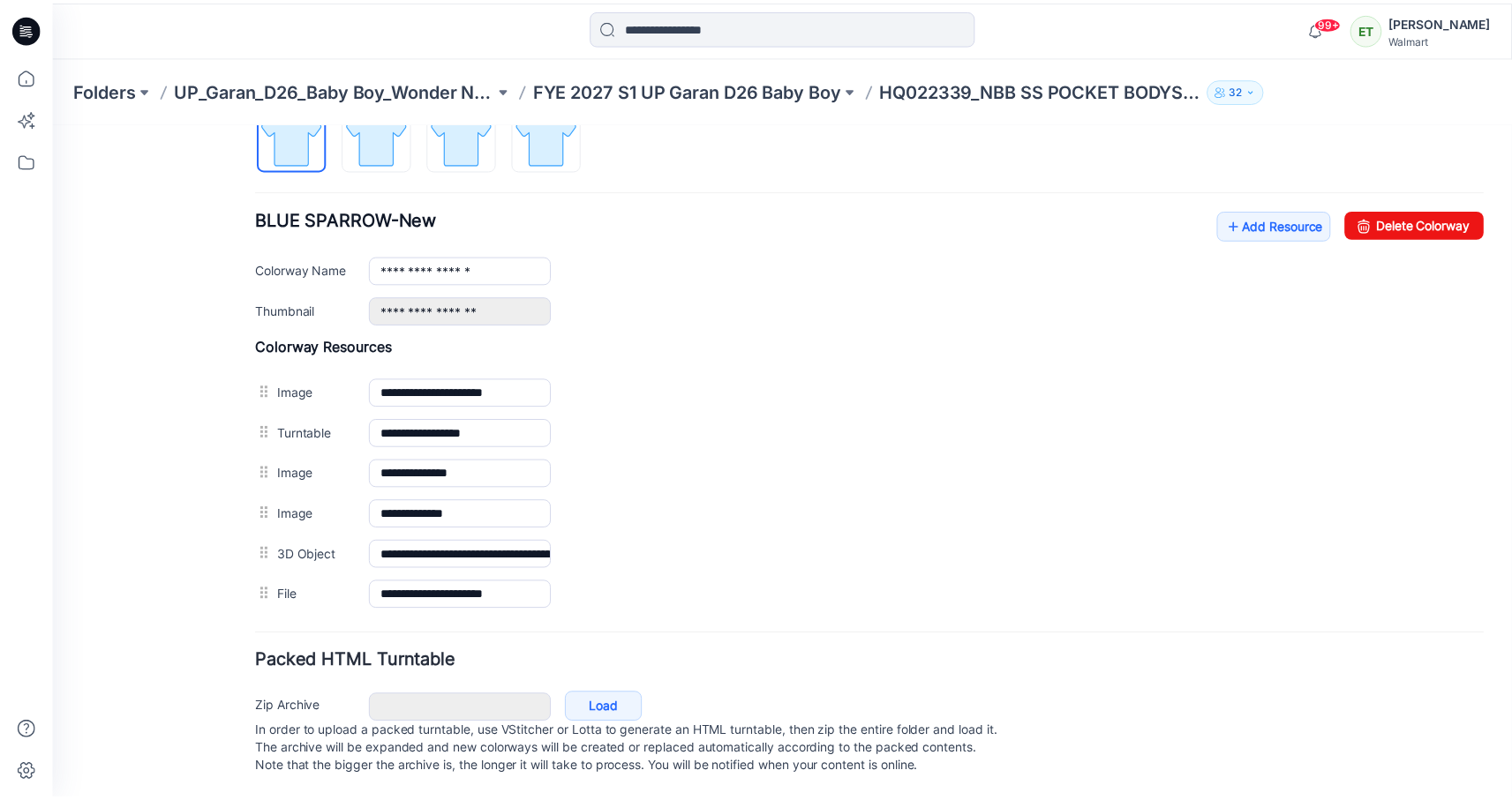
scroll to position [638, 0]
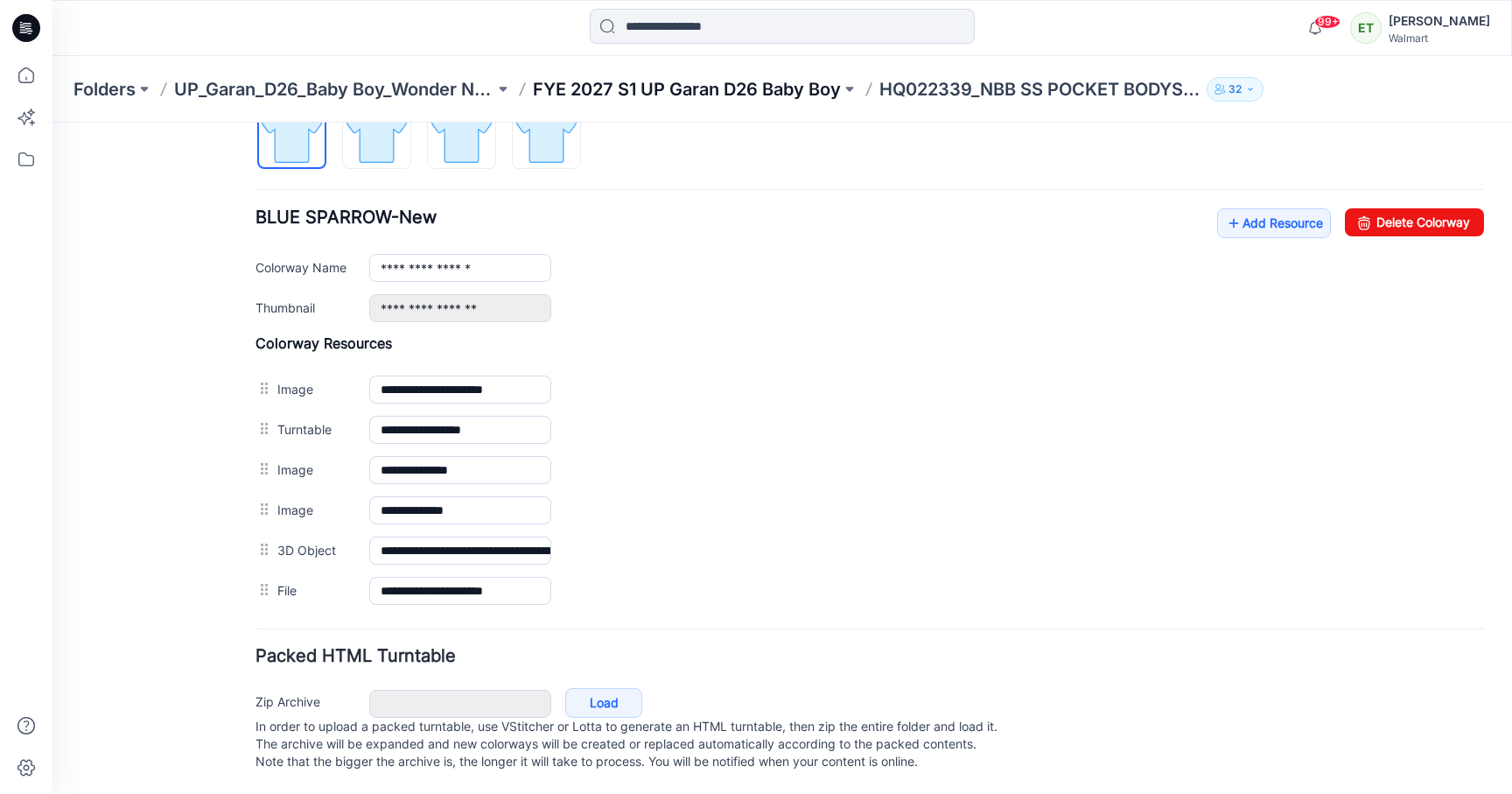
click at [811, 93] on p "FYE 2027 S1 UP Garan D26 Baby Boy" at bounding box center [687, 90] width 308 height 25
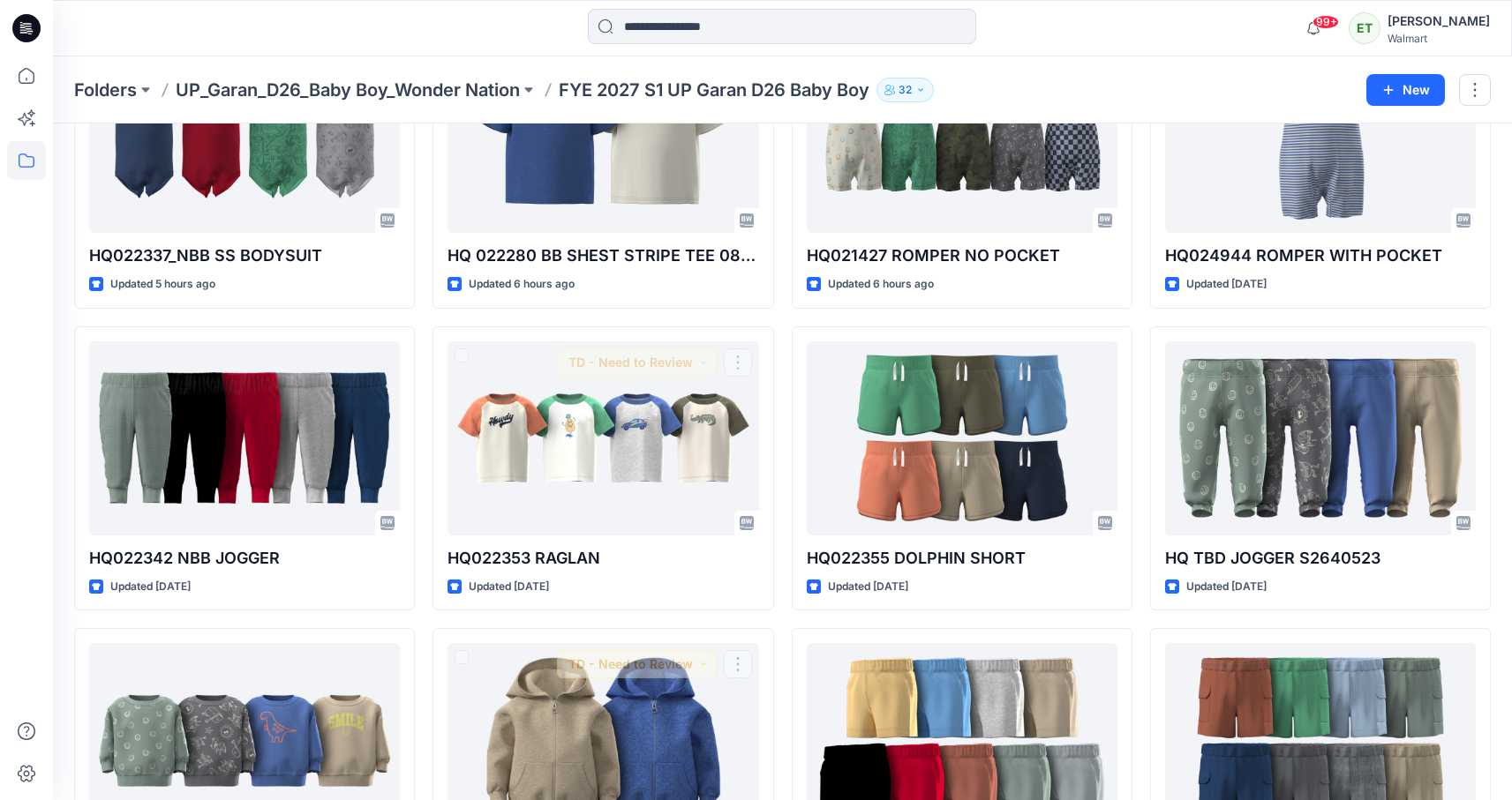
scroll to position [296, 0]
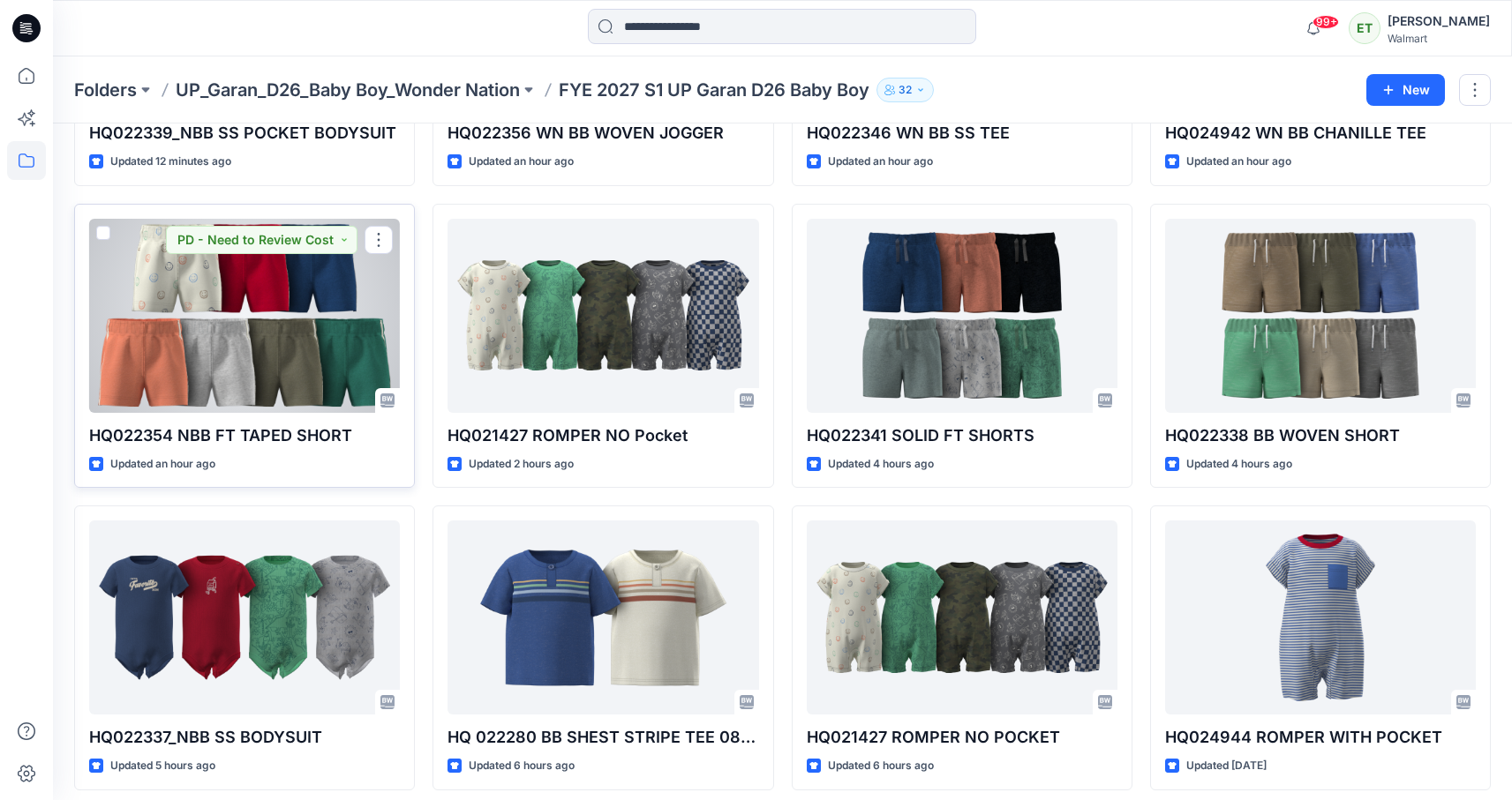
click at [345, 317] on div at bounding box center [244, 316] width 311 height 194
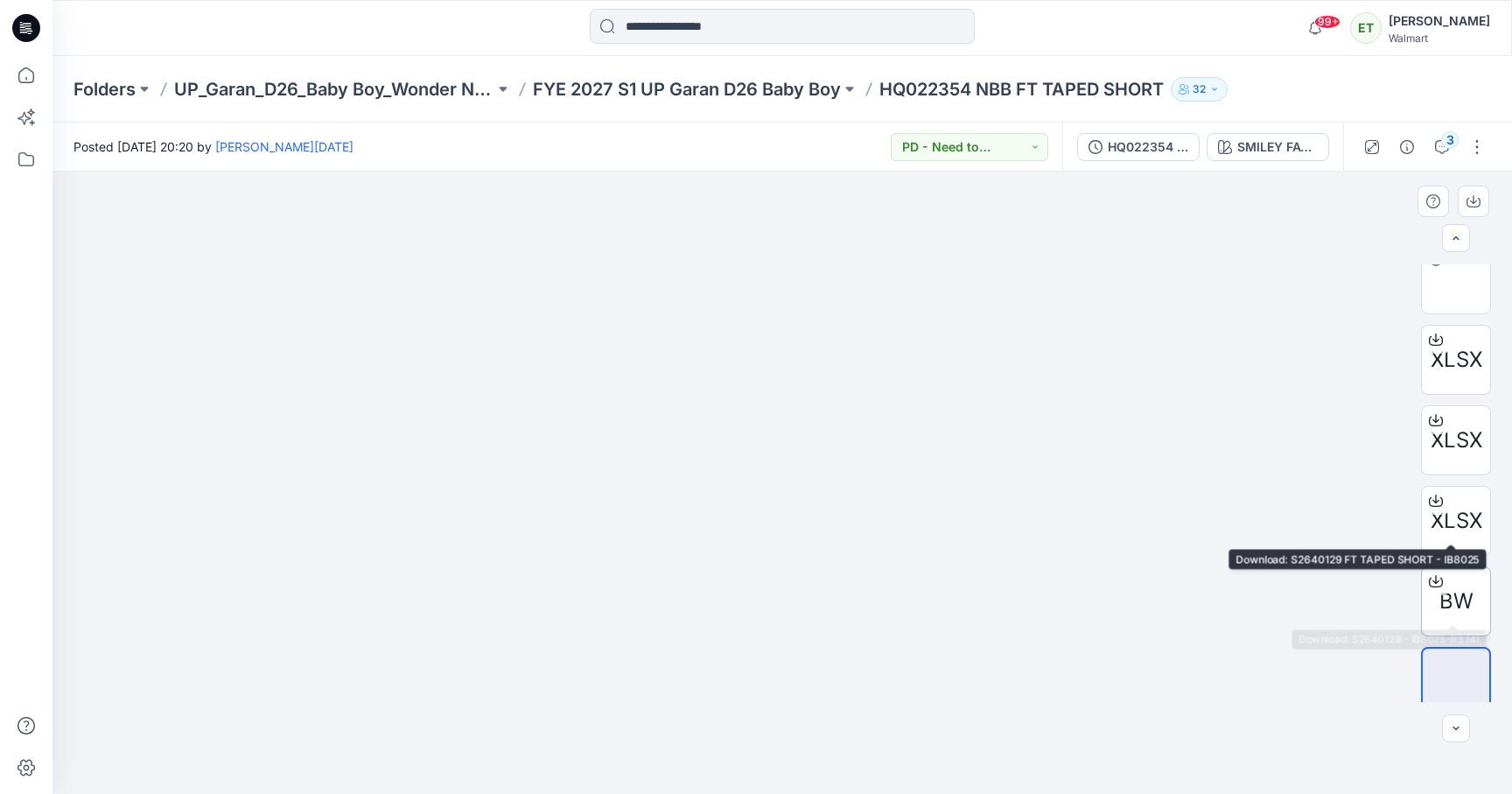
scroll to position [277, 0]
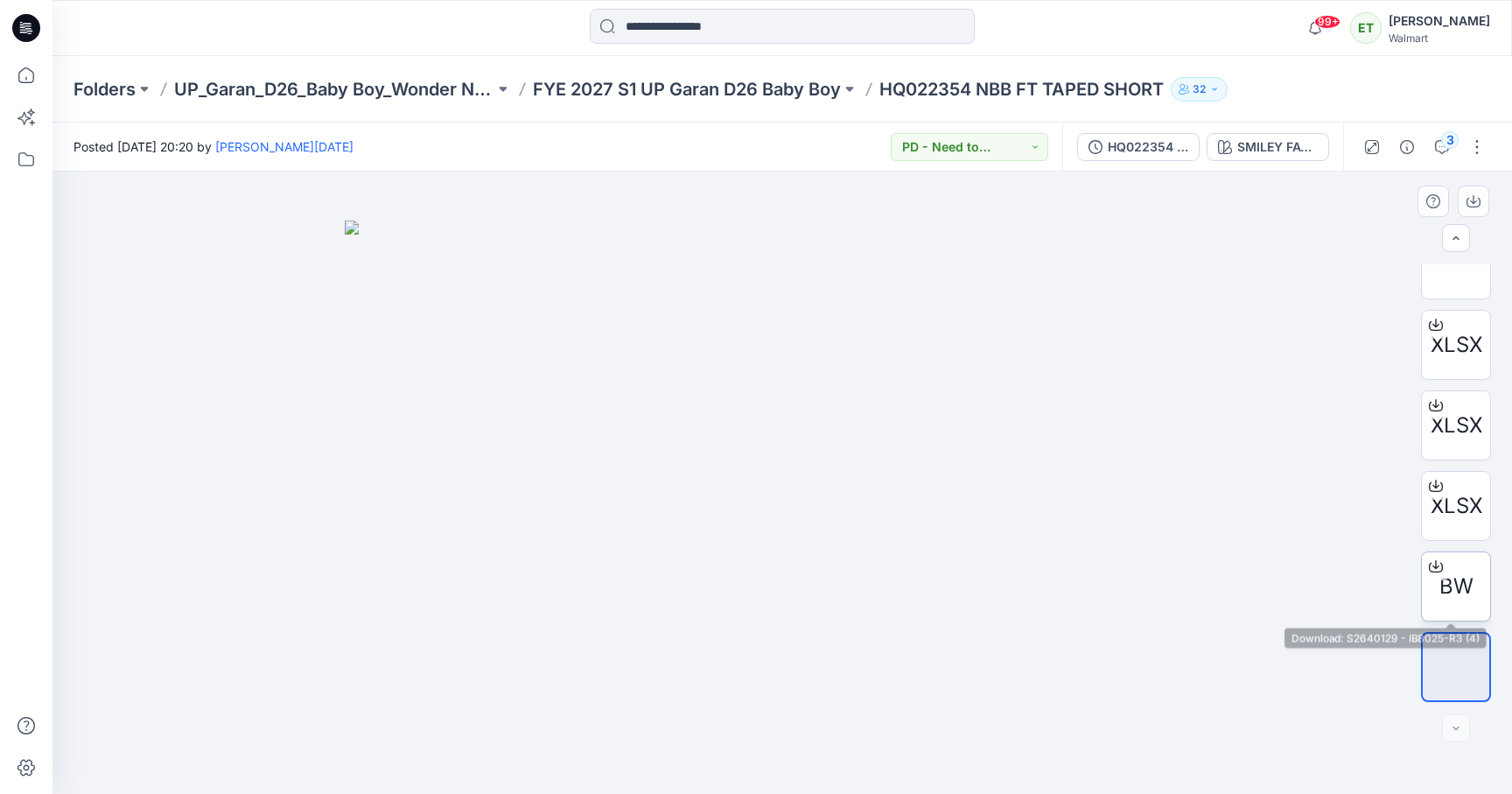
click at [1429, 565] on icon at bounding box center [1436, 566] width 14 height 14
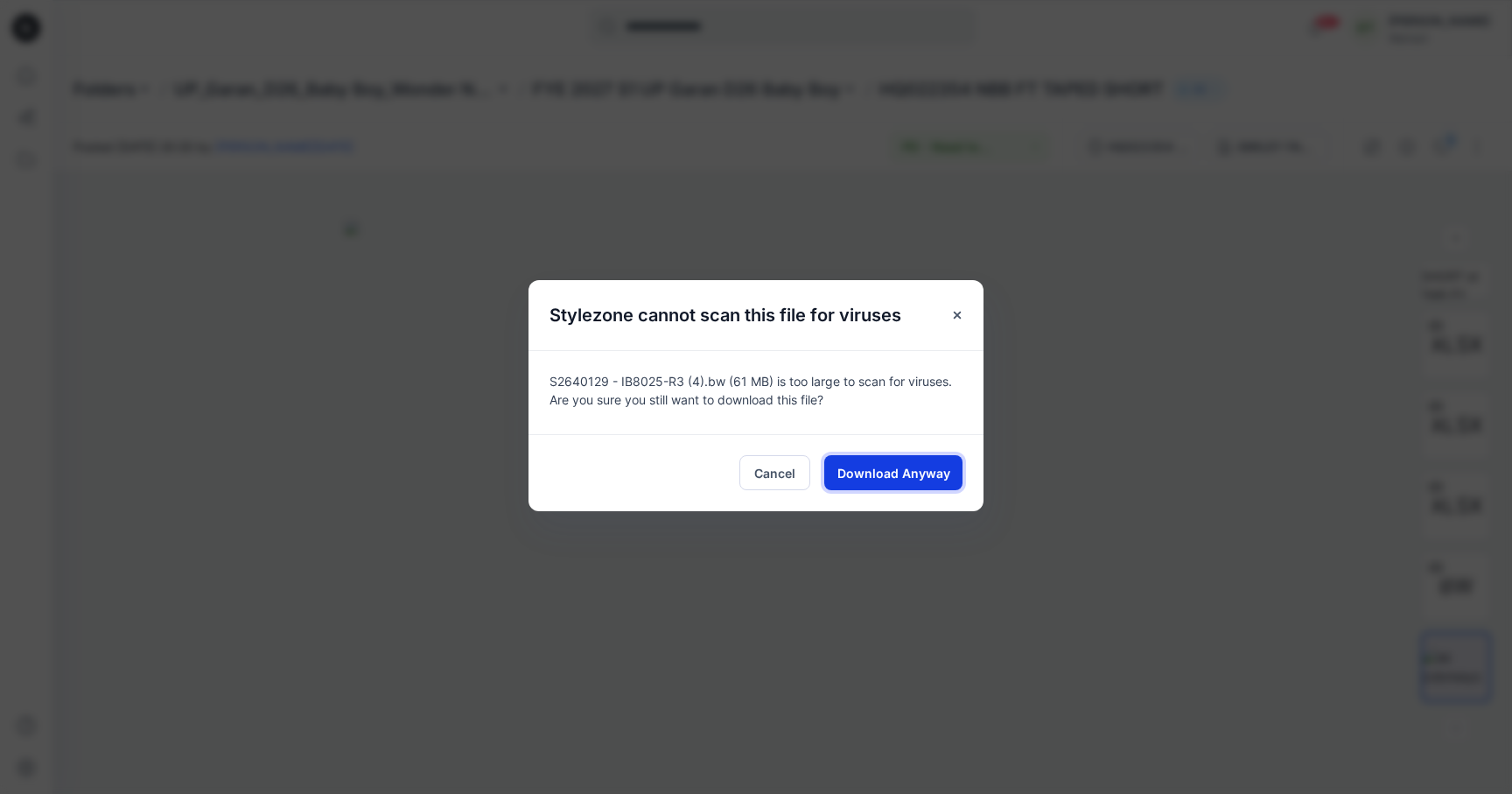
click at [933, 481] on span "Download Anyway" at bounding box center [894, 472] width 113 height 18
